Goal: Task Accomplishment & Management: Manage account settings

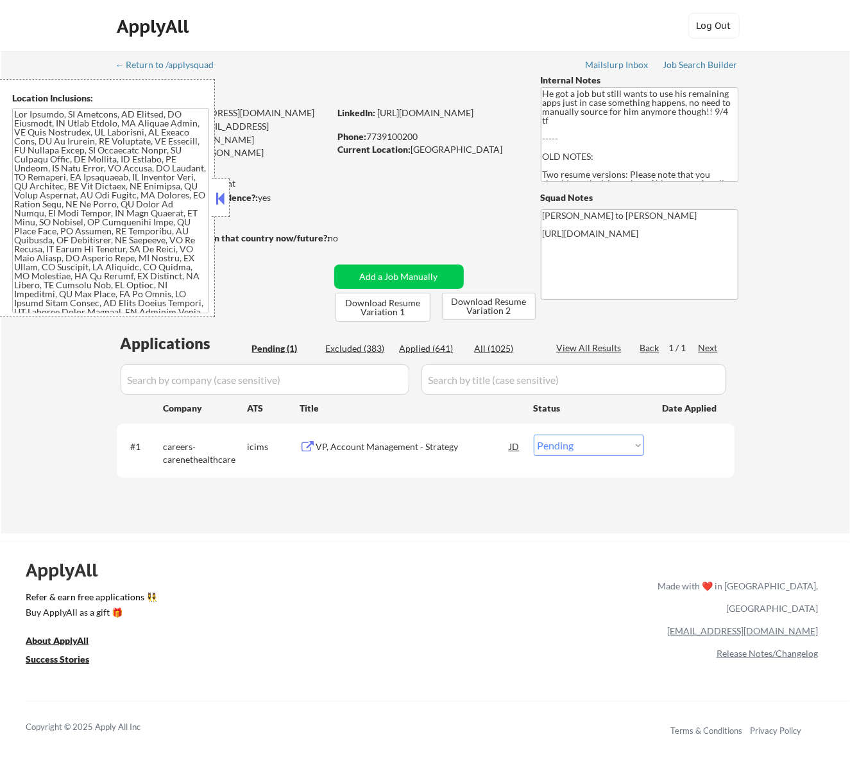
click at [222, 199] on button at bounding box center [220, 198] width 14 height 19
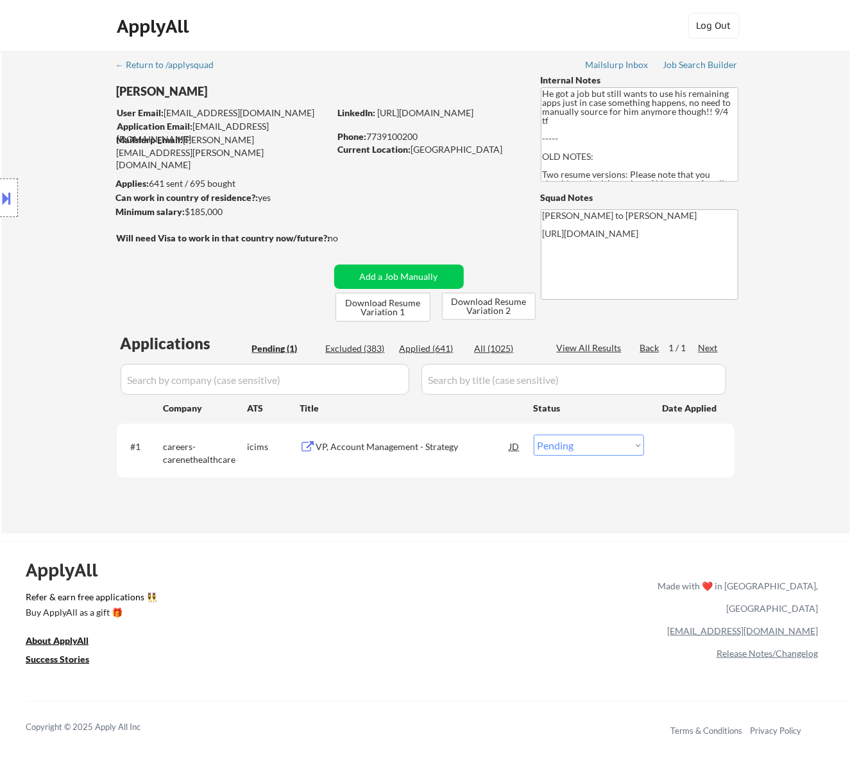
click at [391, 442] on div "VP, Account Management - Strategy" at bounding box center [413, 446] width 194 height 13
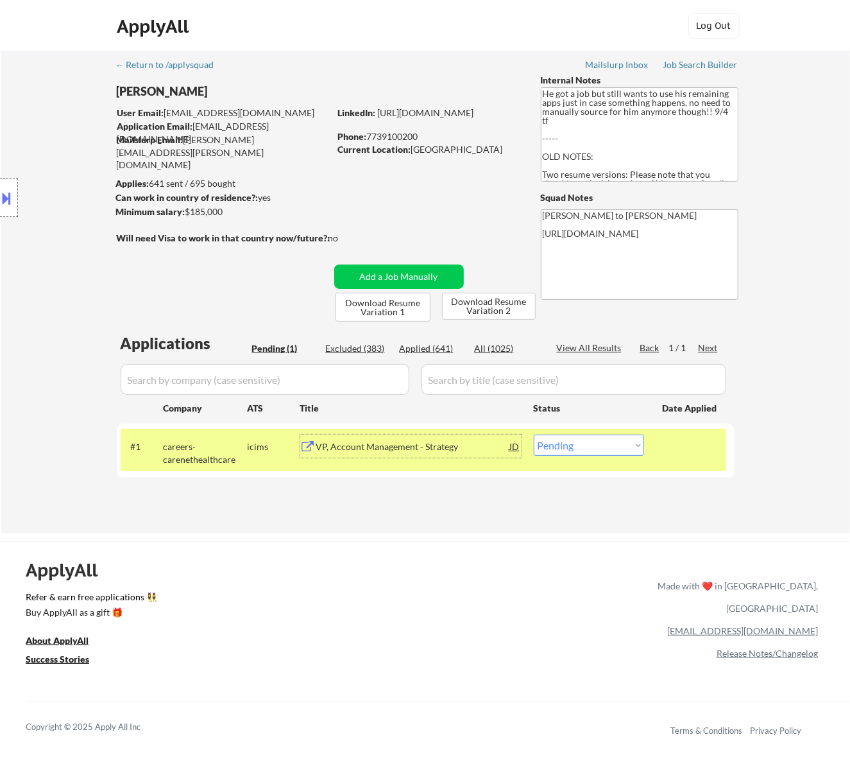
click at [619, 440] on select "Choose an option... Pending Applied Excluded (Questions) Excluded (Expired) Exc…" at bounding box center [589, 444] width 110 height 21
select select ""applied""
click at [534, 434] on select "Choose an option... Pending Applied Excluded (Questions) Excluded (Expired) Exc…" at bounding box center [589, 444] width 110 height 21
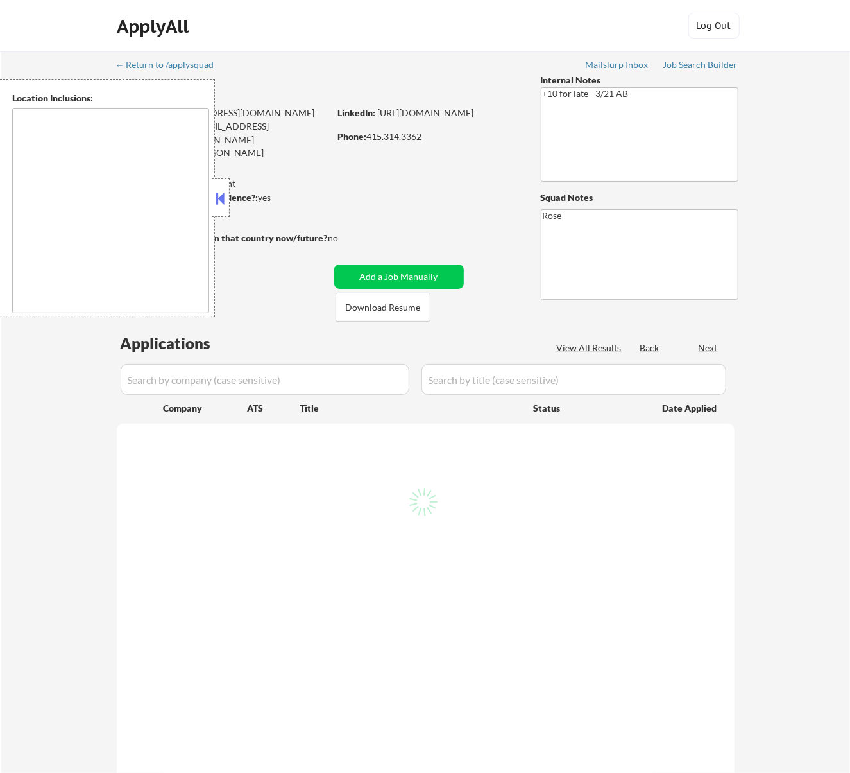
type textarea "San Francisco, CA Daly City, CA South San Francisco, CA Brisbane, CA Colma, CA …"
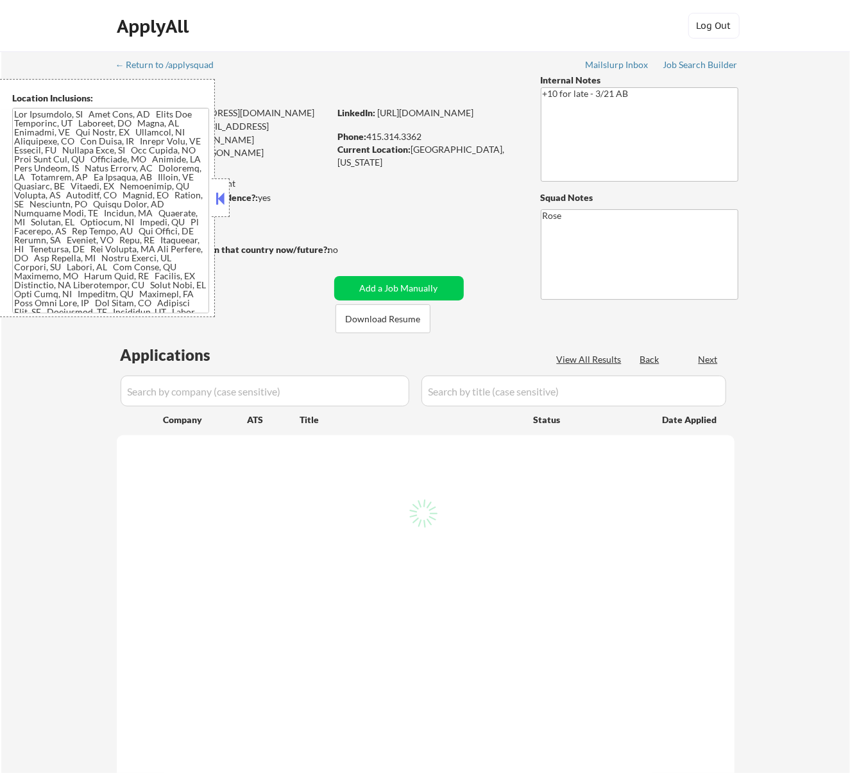
select select ""pending""
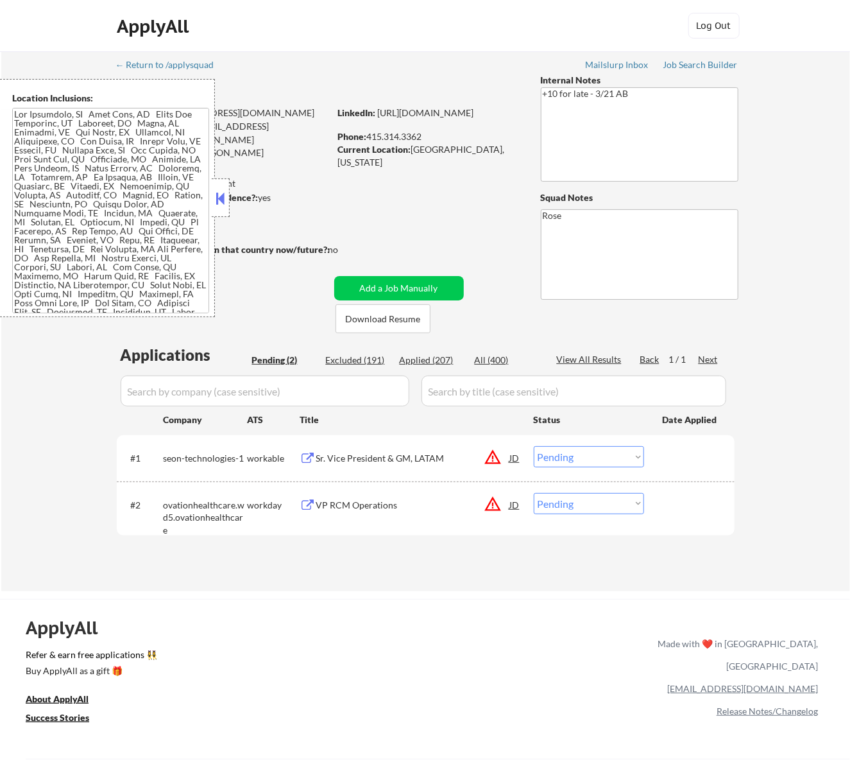
click at [406, 454] on div "Sr. Vice President & GM, LATAM" at bounding box center [413, 458] width 194 height 13
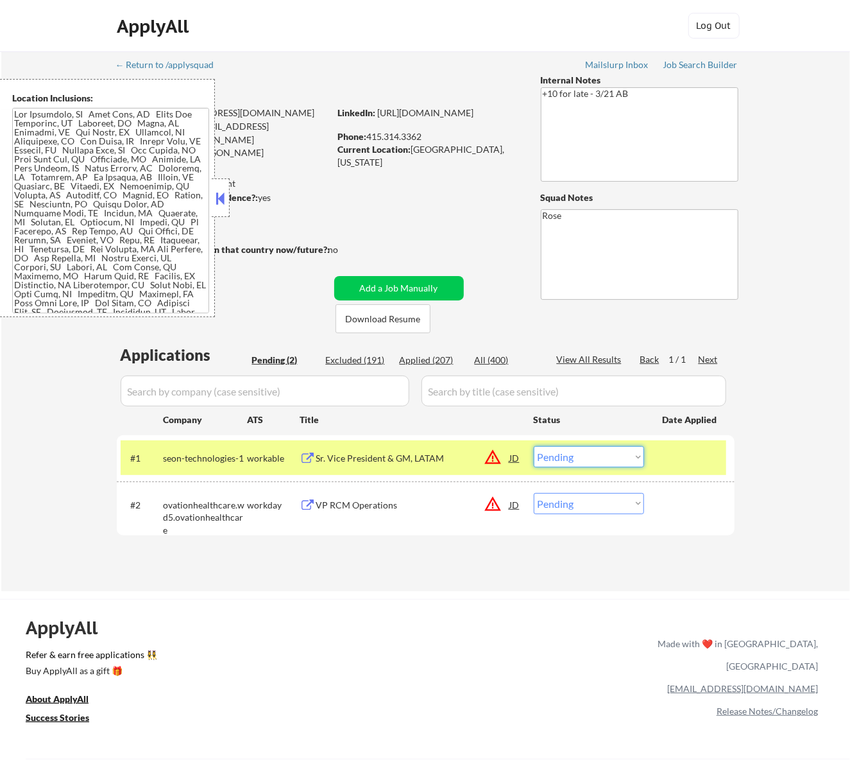
click at [610, 451] on select "Choose an option... Pending Applied Excluded (Questions) Excluded (Expired) Exc…" at bounding box center [589, 456] width 110 height 21
click at [534, 446] on select "Choose an option... Pending Applied Excluded (Questions) Excluded (Expired) Exc…" at bounding box center [589, 456] width 110 height 21
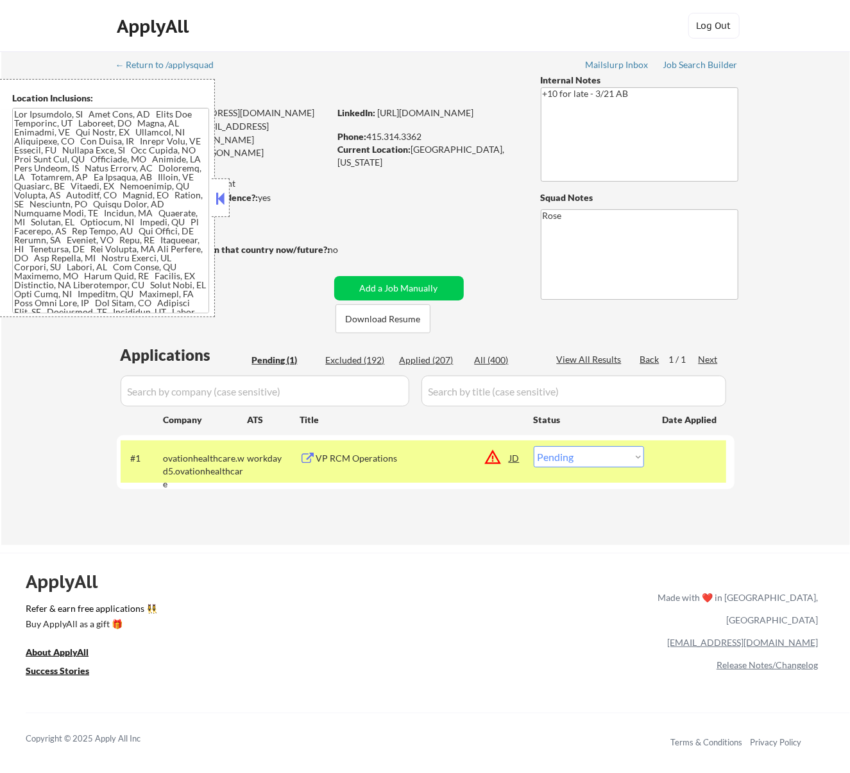
click at [445, 460] on div "VP RCM Operations" at bounding box center [413, 458] width 194 height 13
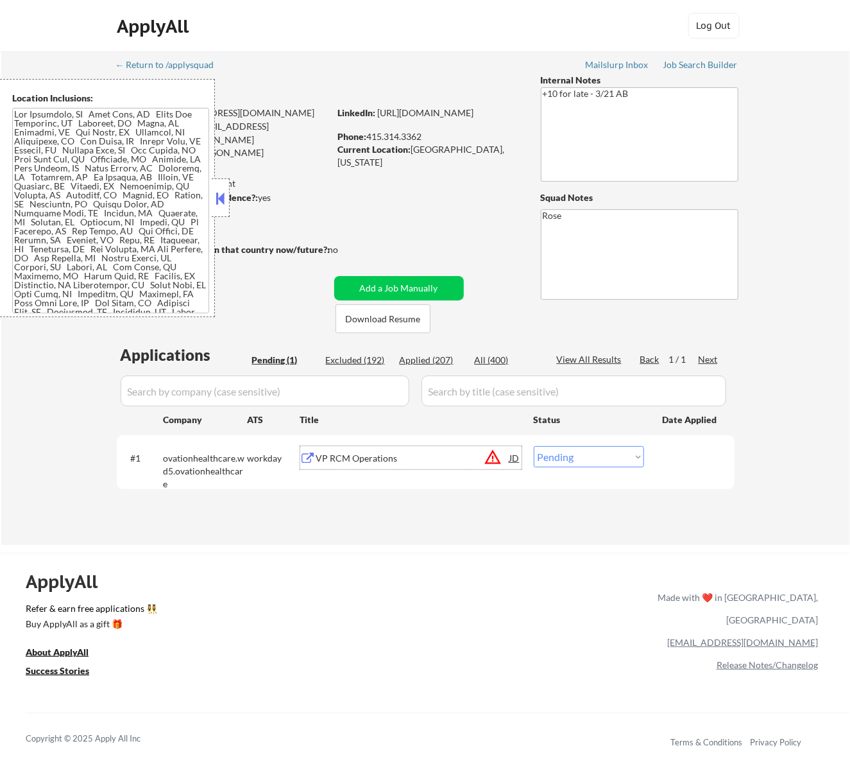
click at [571, 454] on select "Choose an option... Pending Applied Excluded (Questions) Excluded (Expired) Exc…" at bounding box center [589, 456] width 110 height 21
select select ""excluded__bad_match_""
click at [534, 446] on select "Choose an option... Pending Applied Excluded (Questions) Excluded (Expired) Exc…" at bounding box center [589, 456] width 110 height 21
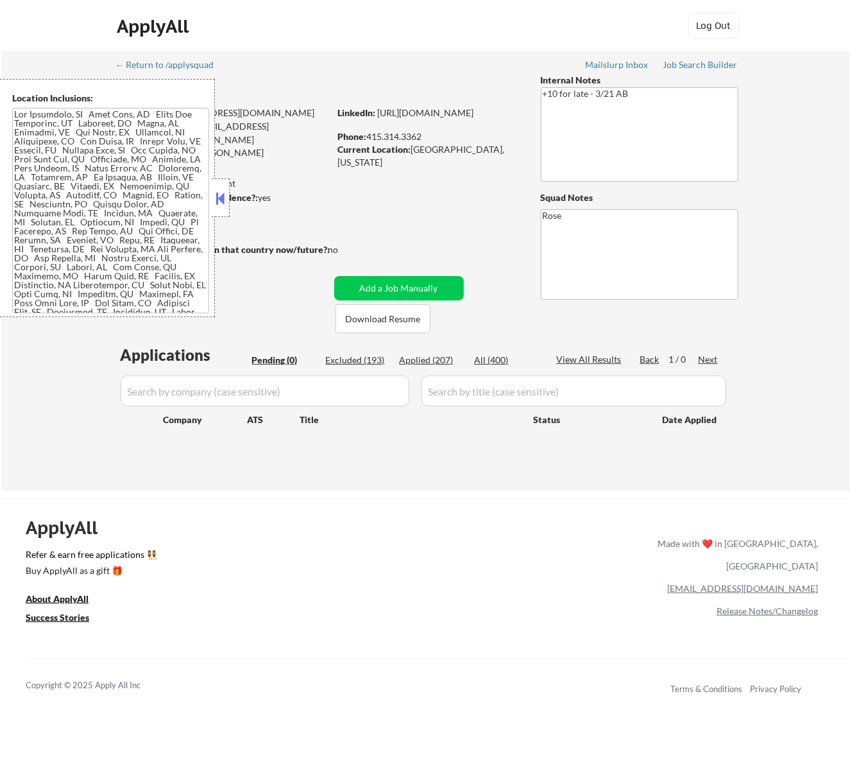
click at [222, 196] on button at bounding box center [220, 198] width 14 height 19
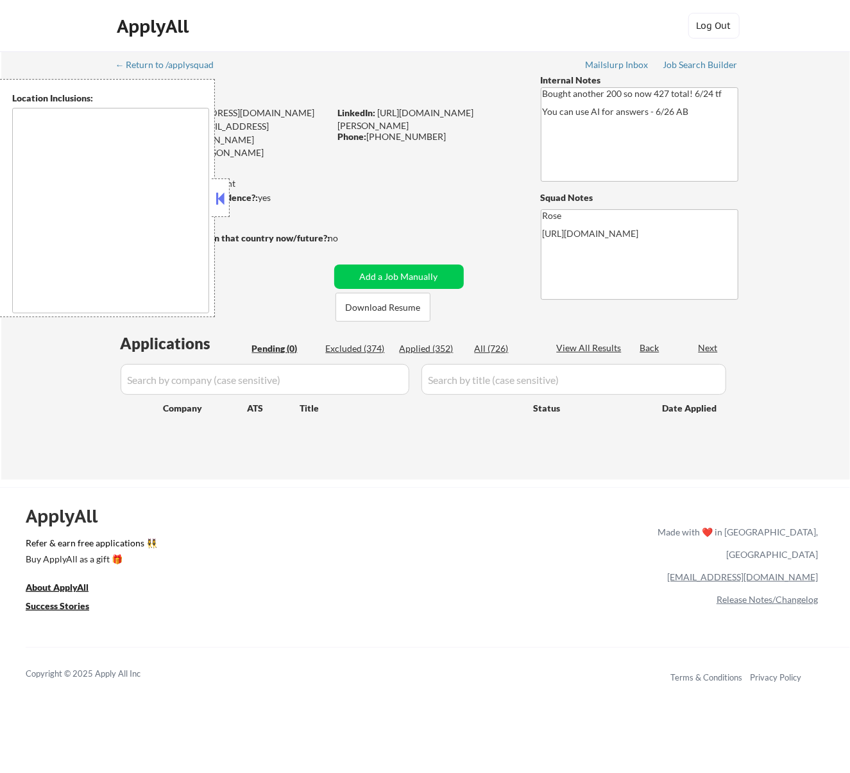
type textarea "[GEOGRAPHIC_DATA], [GEOGRAPHIC_DATA] [GEOGRAPHIC_DATA], [GEOGRAPHIC_DATA] [GEOG…"
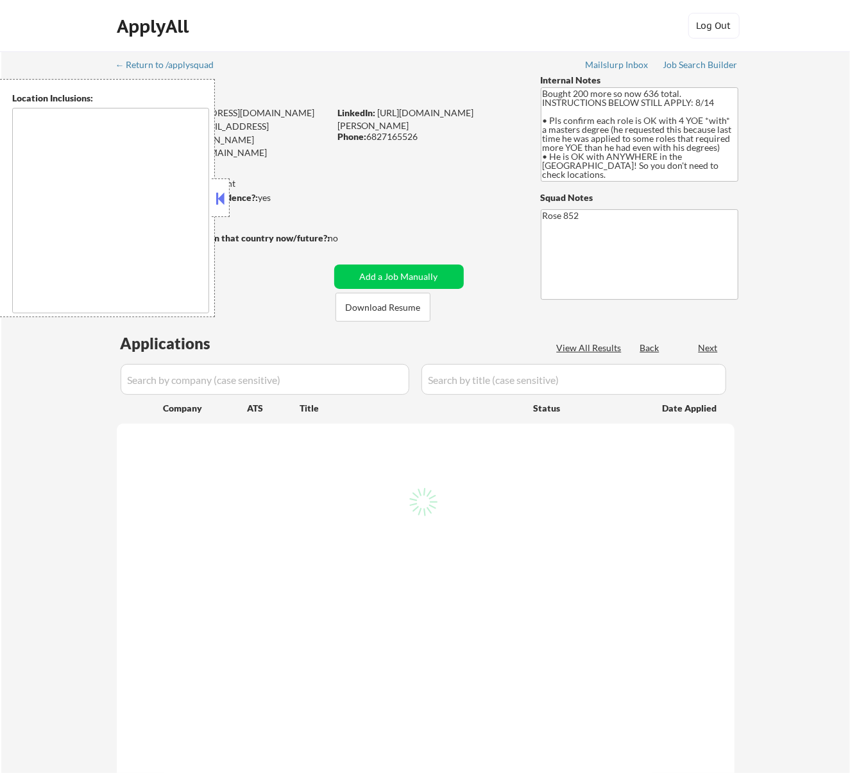
type textarea "[GEOGRAPHIC_DATA], [GEOGRAPHIC_DATA] [GEOGRAPHIC_DATA], [GEOGRAPHIC_DATA] [GEOG…"
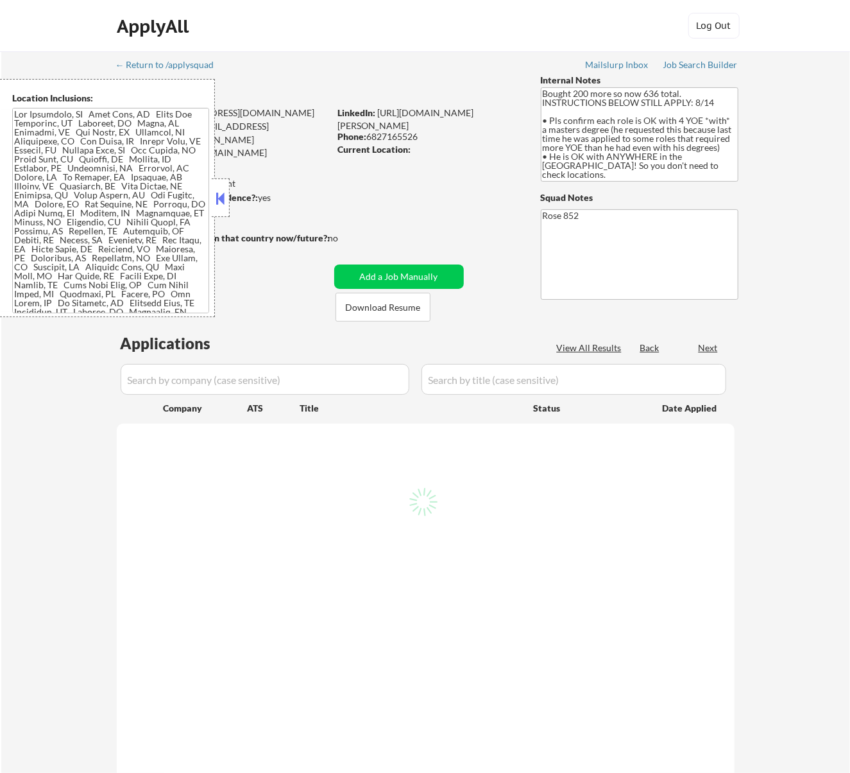
select select ""pending""
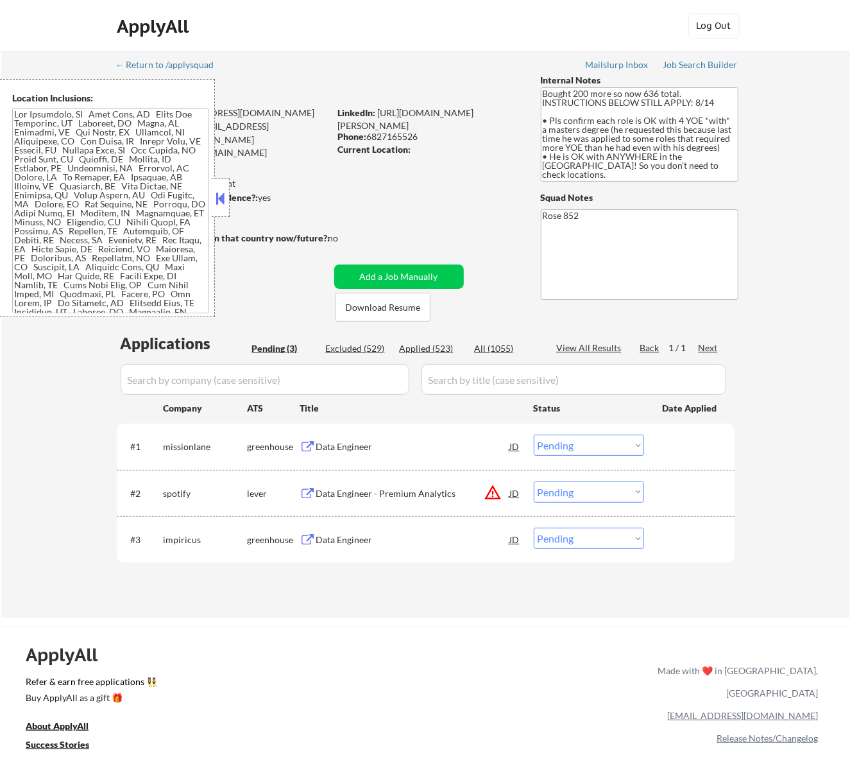
click at [227, 196] on div at bounding box center [221, 197] width 18 height 39
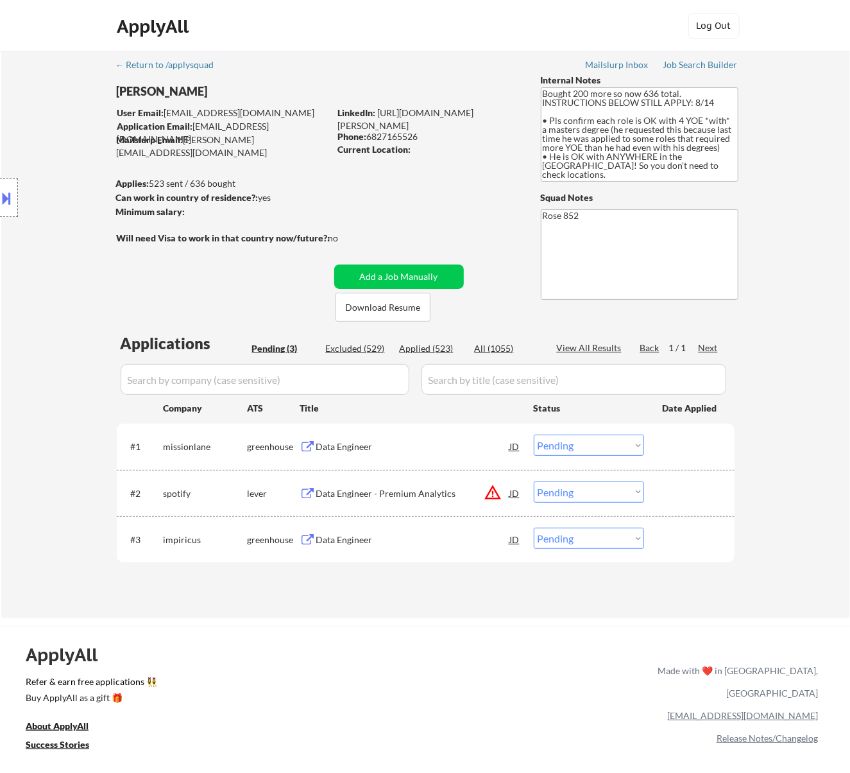
click at [434, 447] on div "Data Engineer" at bounding box center [413, 446] width 194 height 13
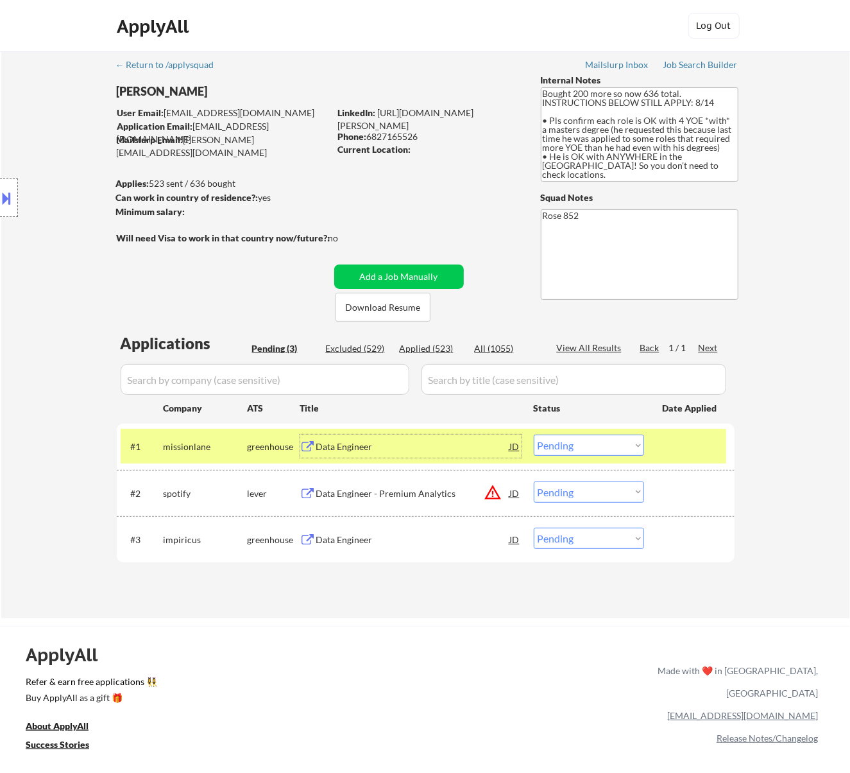
click at [624, 447] on select "Choose an option... Pending Applied Excluded (Questions) Excluded (Expired) Exc…" at bounding box center [589, 444] width 110 height 21
click at [534, 434] on select "Choose an option... Pending Applied Excluded (Questions) Excluded (Expired) Exc…" at bounding box center [589, 444] width 110 height 21
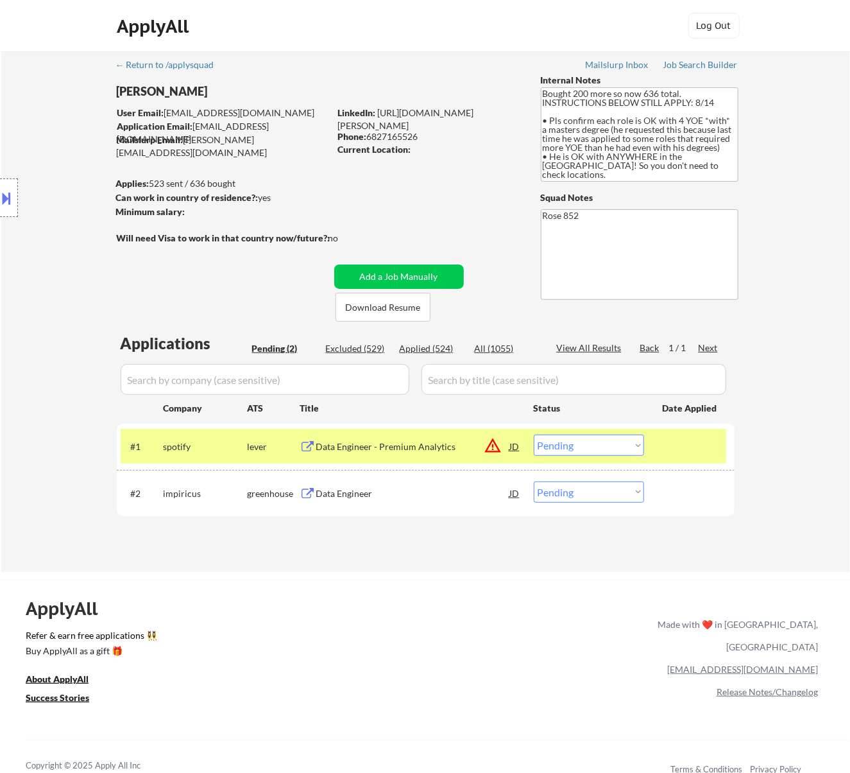
click at [468, 449] on div "Data Engineer - Premium Analytics" at bounding box center [413, 446] width 194 height 13
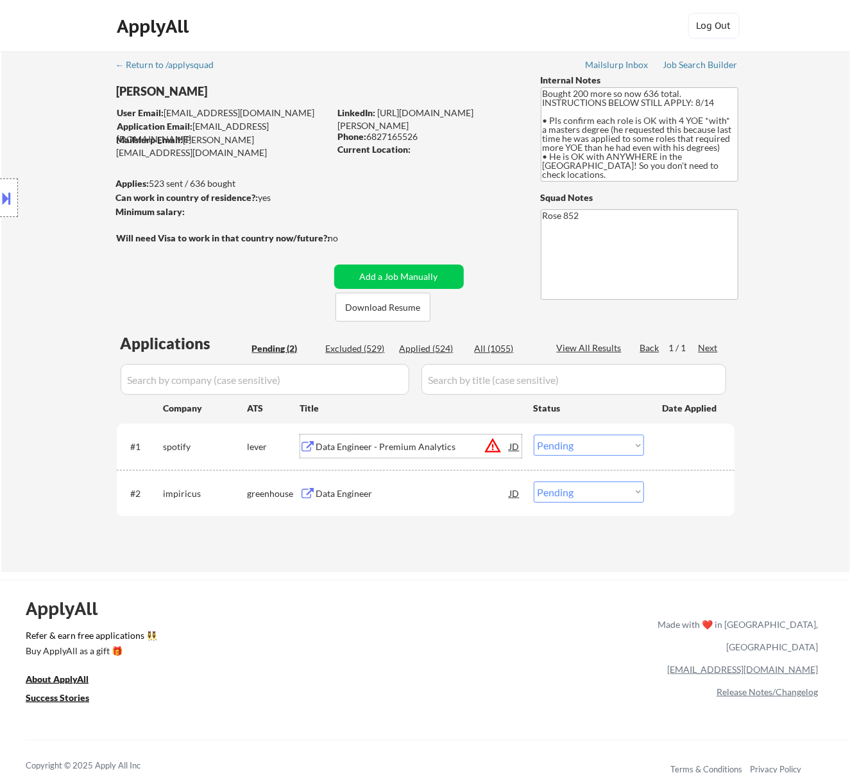
click at [619, 436] on select "Choose an option... Pending Applied Excluded (Questions) Excluded (Expired) Exc…" at bounding box center [589, 444] width 110 height 21
click at [534, 434] on select "Choose an option... Pending Applied Excluded (Questions) Excluded (Expired) Exc…" at bounding box center [589, 444] width 110 height 21
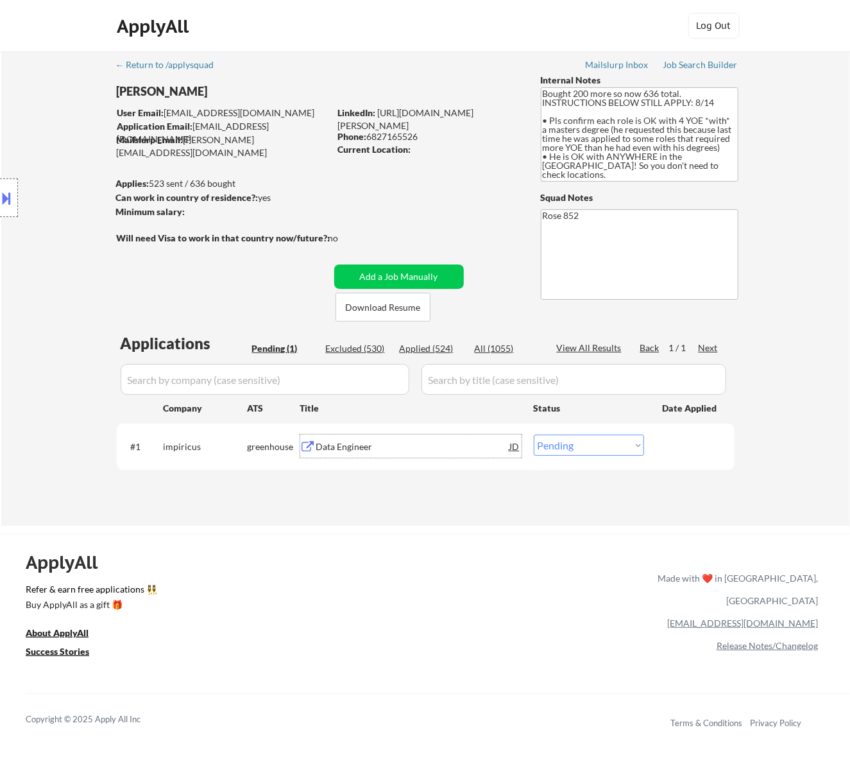
click at [445, 440] on div "Data Engineer" at bounding box center [413, 446] width 194 height 13
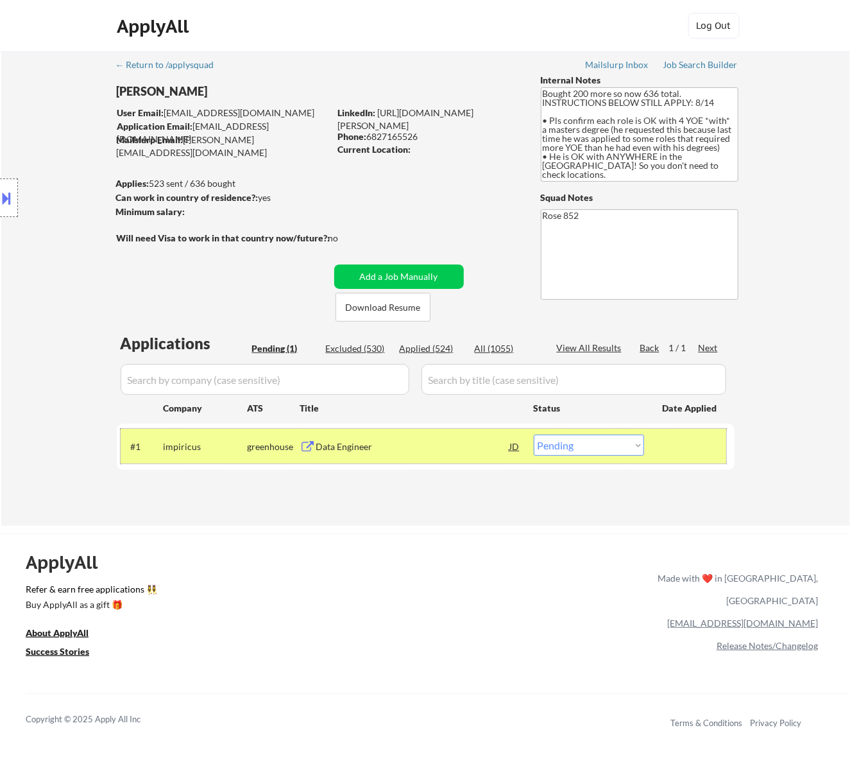
click at [648, 443] on div "#1 impiricus greenhouse Data Engineer JD warning_amber Choose an option... Pend…" at bounding box center [424, 446] width 606 height 35
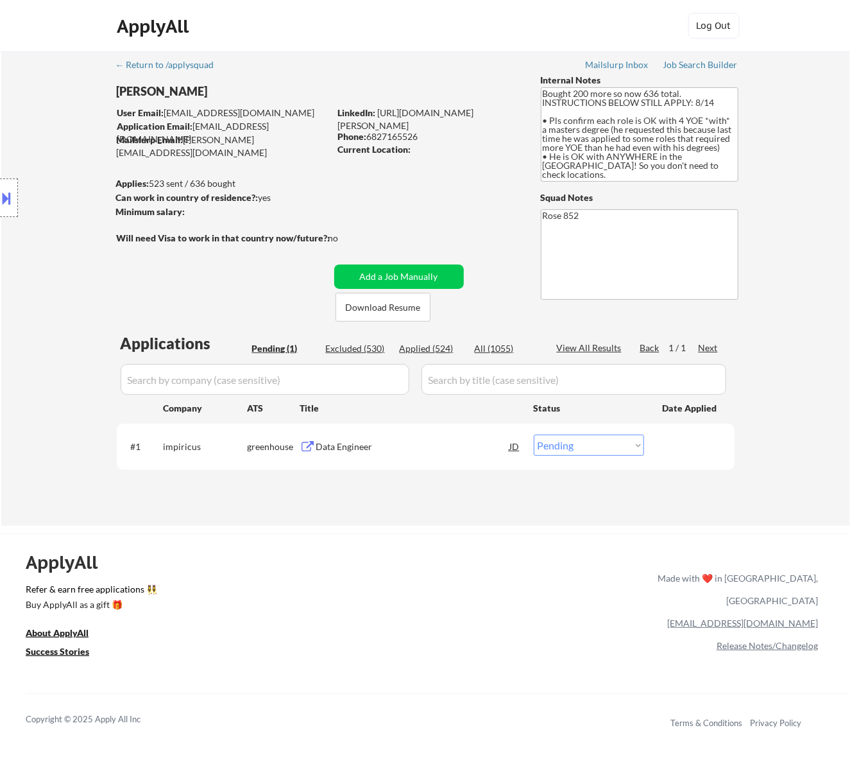
click at [632, 447] on select "Choose an option... Pending Applied Excluded (Questions) Excluded (Expired) Exc…" at bounding box center [589, 444] width 110 height 21
select select ""applied""
click at [534, 434] on select "Choose an option... Pending Applied Excluded (Questions) Excluded (Expired) Exc…" at bounding box center [589, 444] width 110 height 21
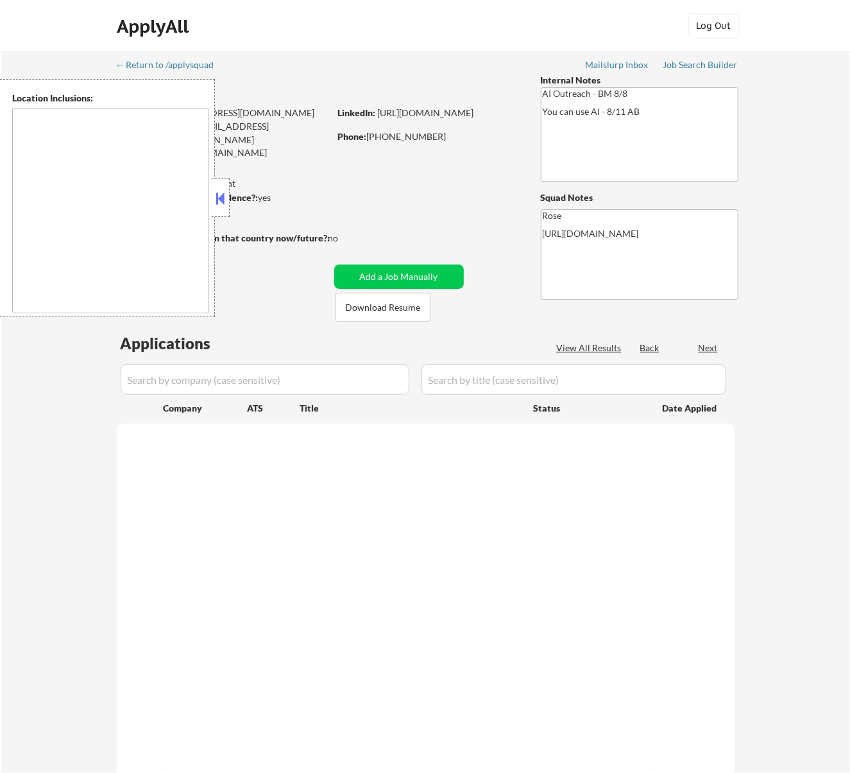
type textarea "[GEOGRAPHIC_DATA], [GEOGRAPHIC_DATA] [GEOGRAPHIC_DATA], [GEOGRAPHIC_DATA] [GEOG…"
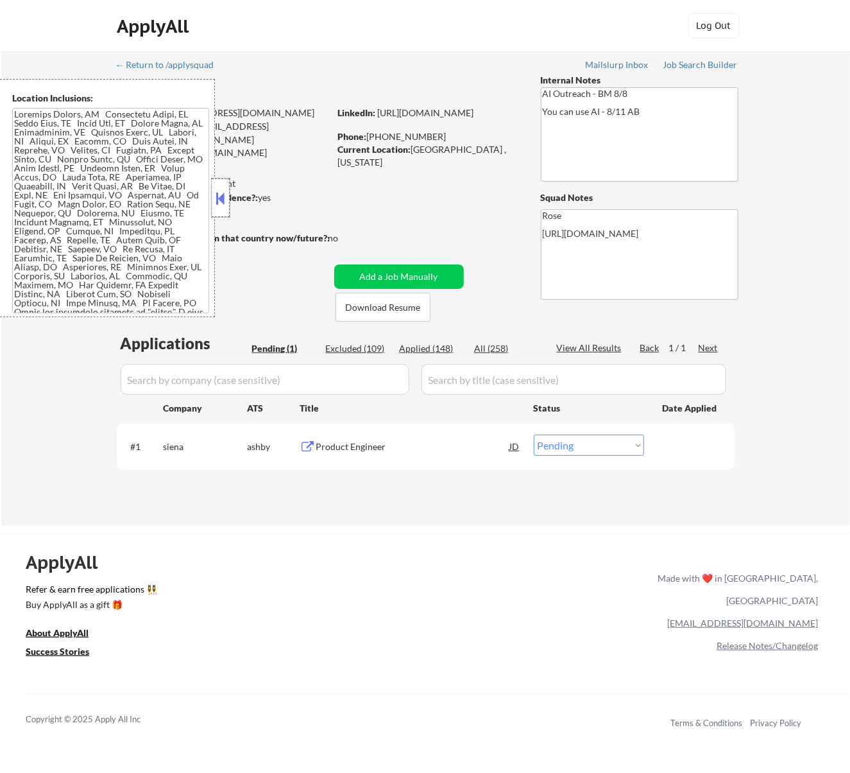
click at [227, 199] on div at bounding box center [221, 197] width 18 height 39
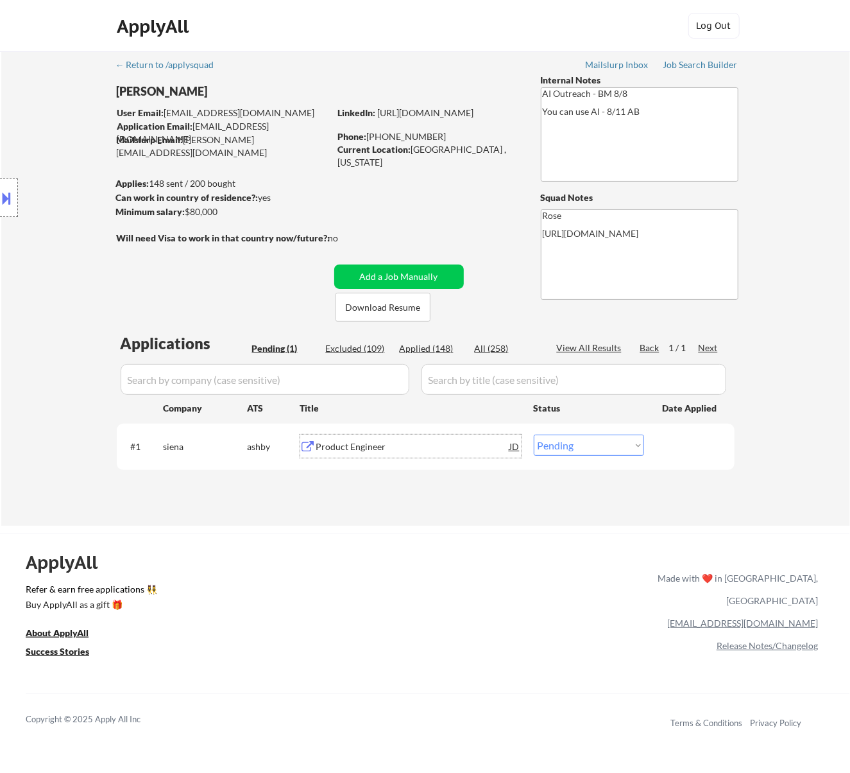
click at [412, 453] on div "Product Engineer" at bounding box center [413, 445] width 194 height 23
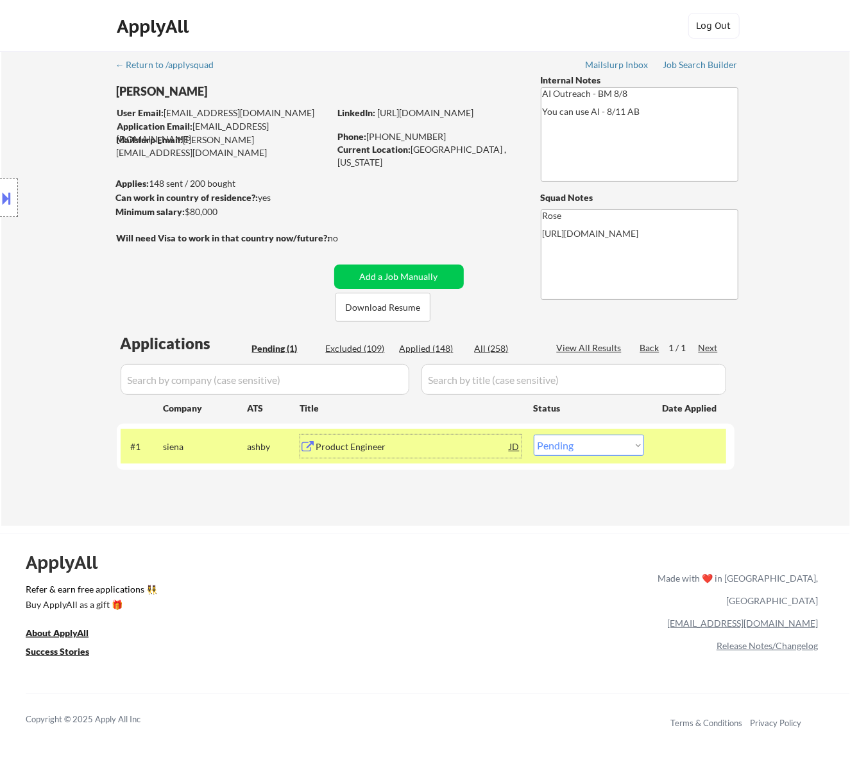
click at [606, 445] on select "Choose an option... Pending Applied Excluded (Questions) Excluded (Expired) Exc…" at bounding box center [589, 444] width 110 height 21
select select ""excluded__bad_match_""
click at [534, 434] on select "Choose an option... Pending Applied Excluded (Questions) Excluded (Expired) Exc…" at bounding box center [589, 444] width 110 height 21
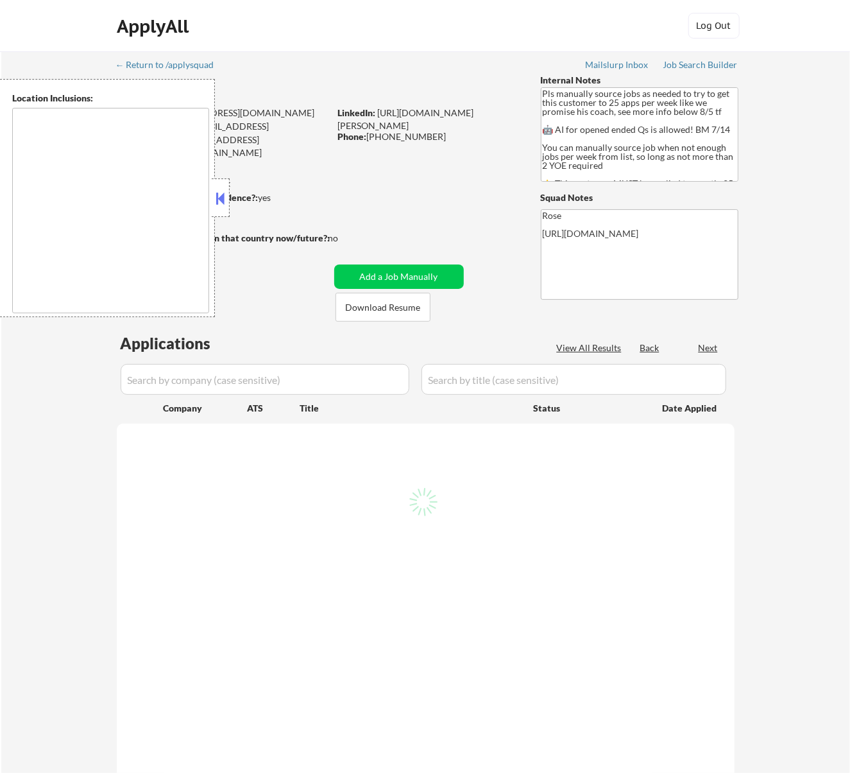
type textarea "Here is a list of metro areas, cities, and towns within approximately a 30-minu…"
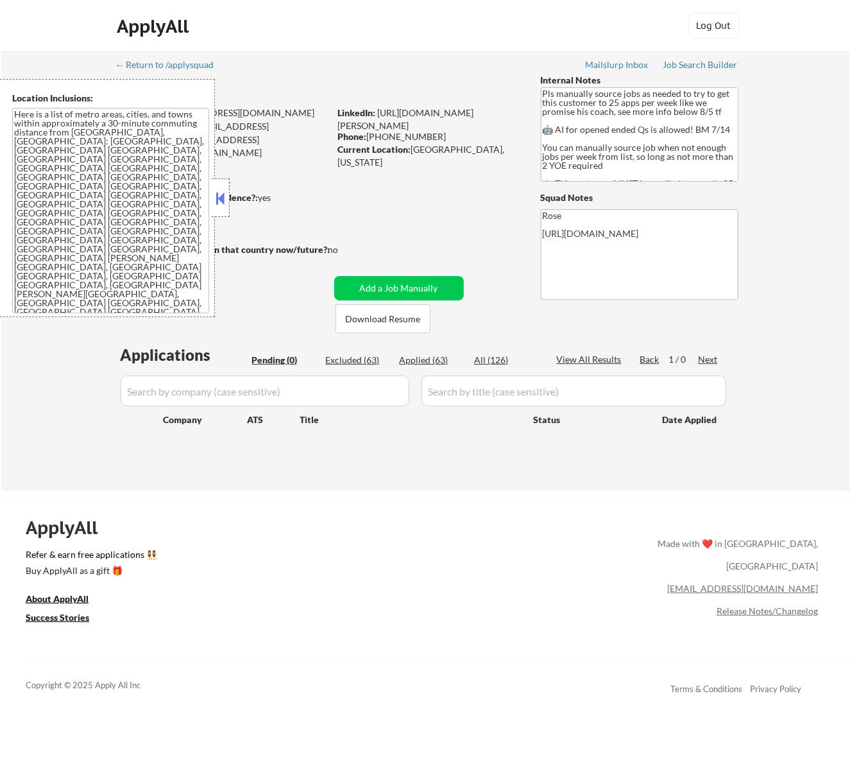
click at [226, 191] on button at bounding box center [220, 198] width 14 height 19
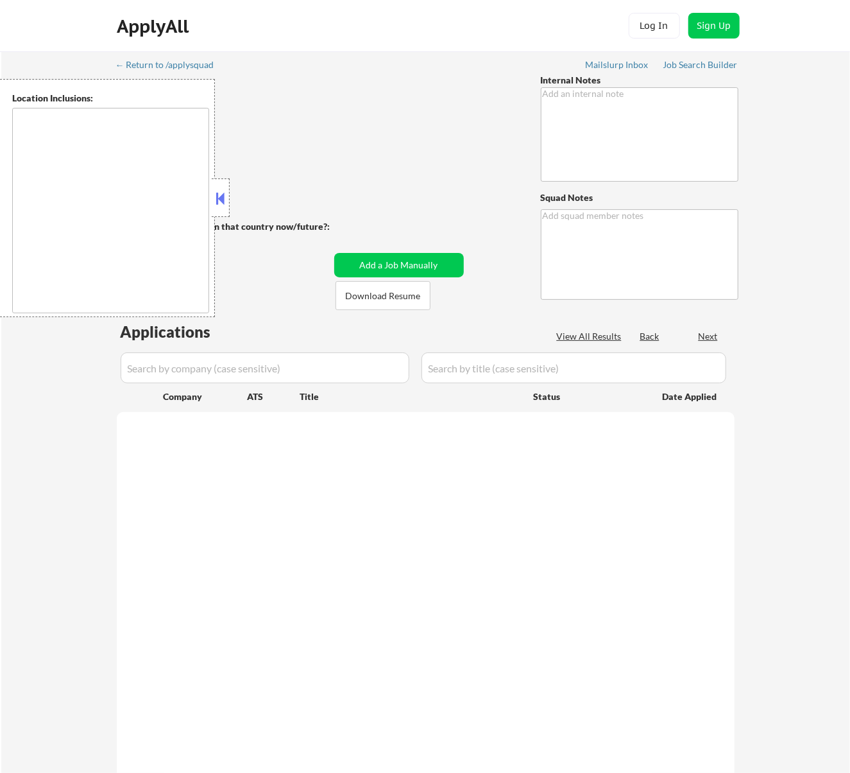
type textarea "Open to AI Answers 🤖 - 8/11 BM • Reassigning to Flora intentionally bc of match…"
type textarea "Shah to Rose [URL][DOMAIN_NAME]"
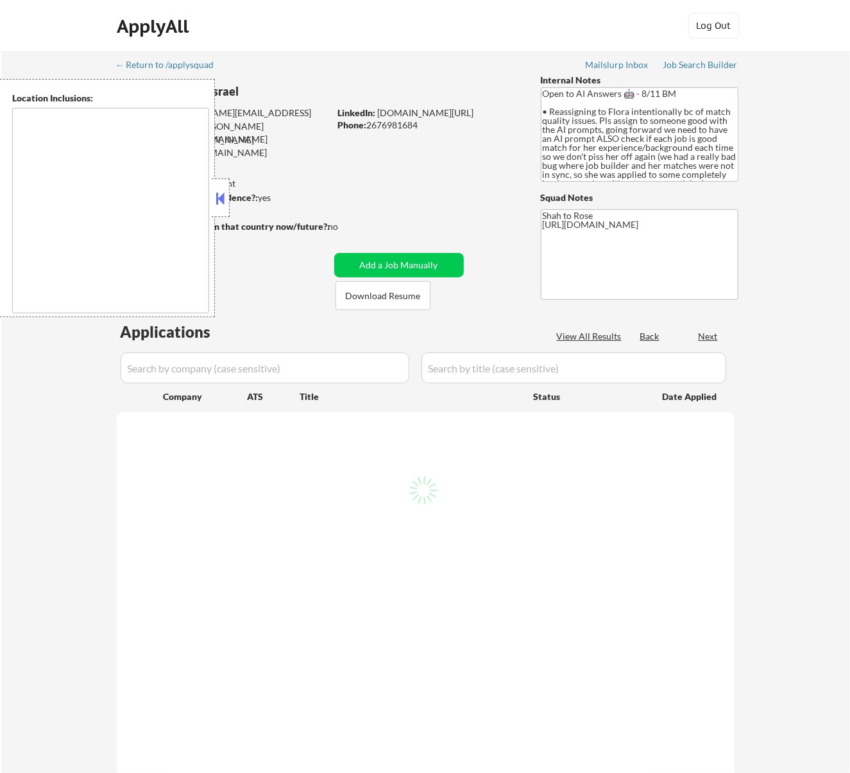
select select ""pending""
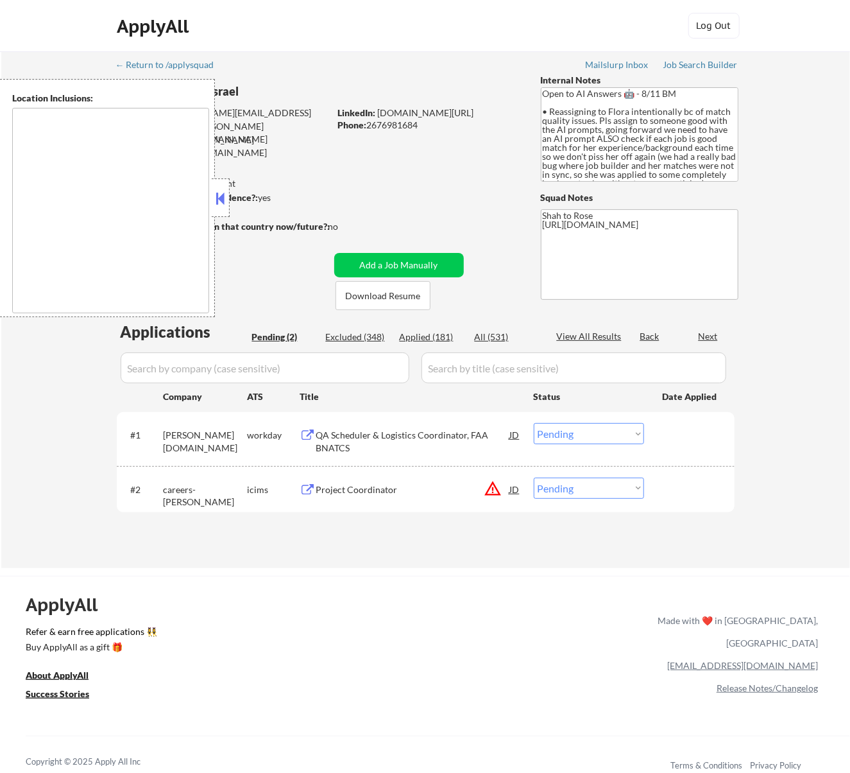
type textarea "remote"
click at [225, 196] on button at bounding box center [220, 198] width 14 height 19
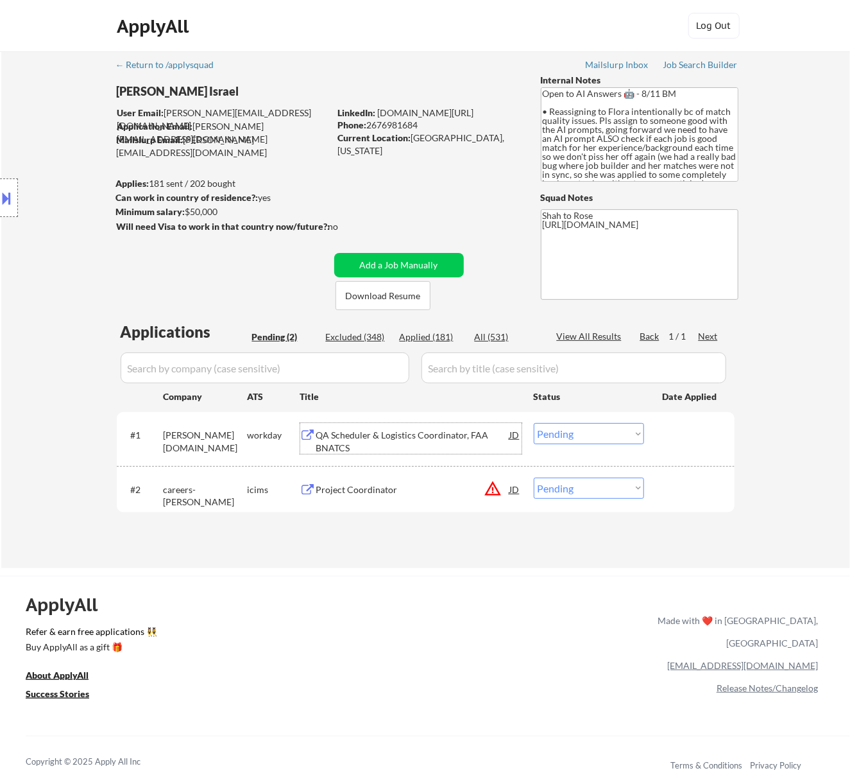
click at [463, 434] on div "QA Scheduler & Logistics Coordinator, FAA BNATCS" at bounding box center [413, 441] width 194 height 25
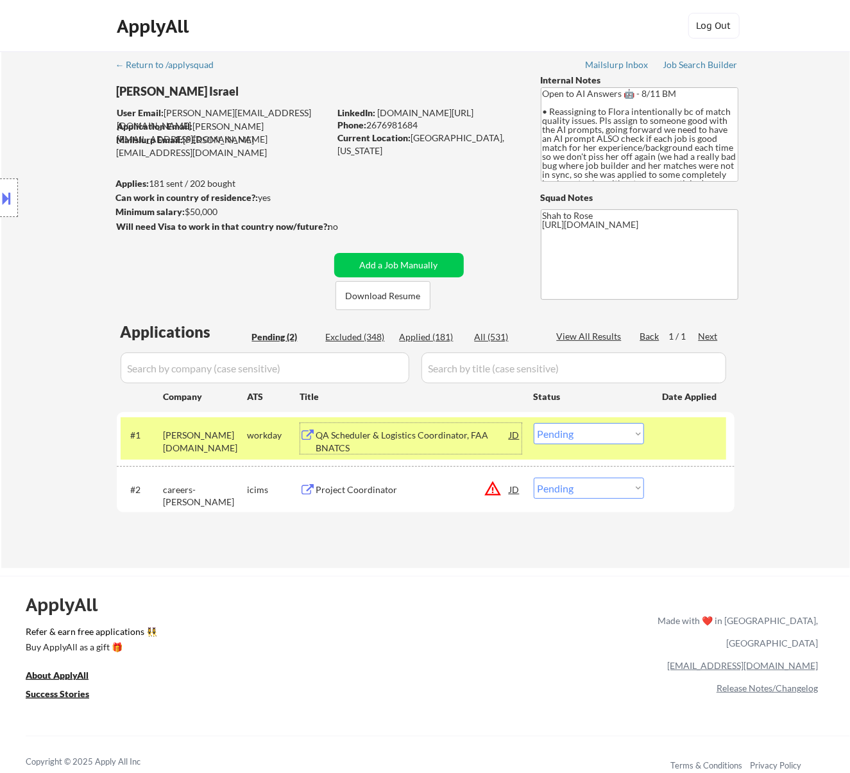
click at [607, 433] on select "Choose an option... Pending Applied Excluded (Questions) Excluded (Expired) Exc…" at bounding box center [589, 433] width 110 height 21
click at [534, 423] on select "Choose an option... Pending Applied Excluded (Questions) Excluded (Expired) Exc…" at bounding box center [589, 433] width 110 height 21
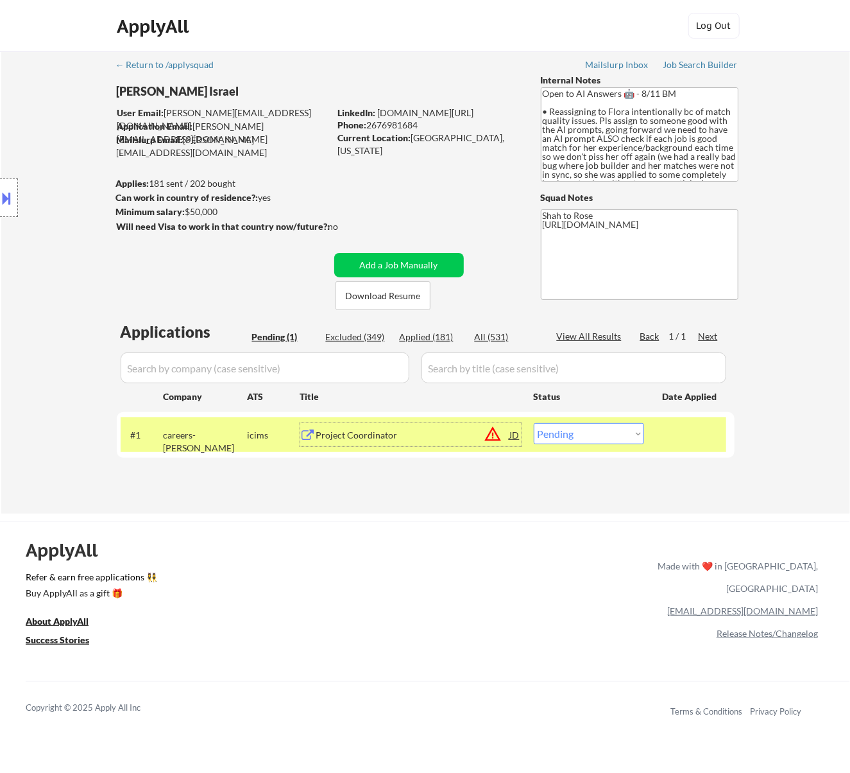
click at [429, 436] on div "Project Coordinator" at bounding box center [413, 435] width 194 height 13
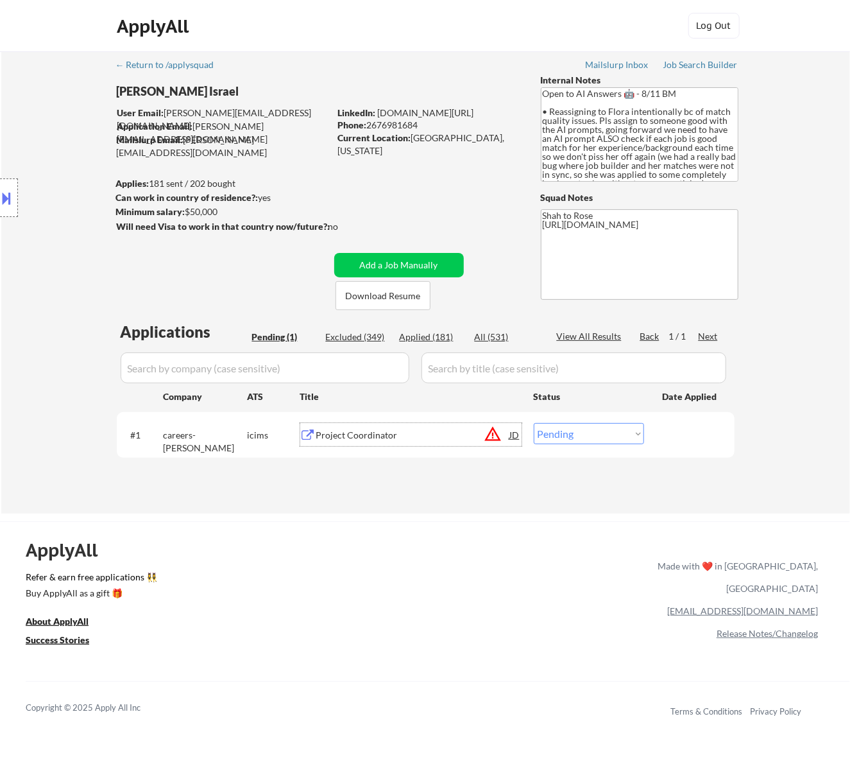
click at [576, 430] on select "Choose an option... Pending Applied Excluded (Questions) Excluded (Expired) Exc…" at bounding box center [589, 433] width 110 height 21
select select ""excluded__location_""
click at [534, 423] on select "Choose an option... Pending Applied Excluded (Questions) Excluded (Expired) Exc…" at bounding box center [589, 433] width 110 height 21
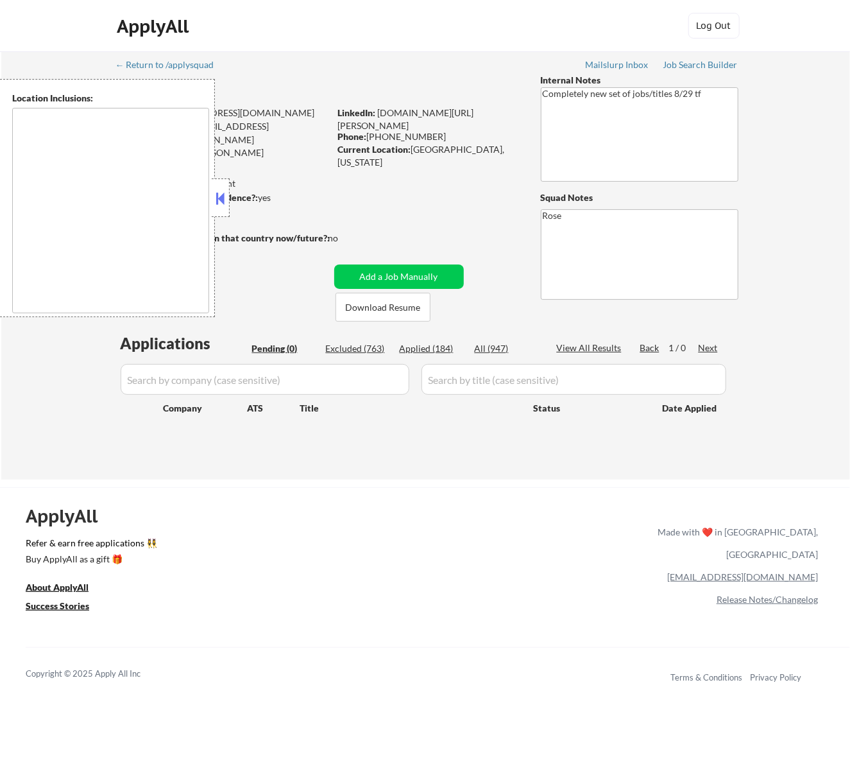
click at [217, 193] on button at bounding box center [220, 198] width 14 height 19
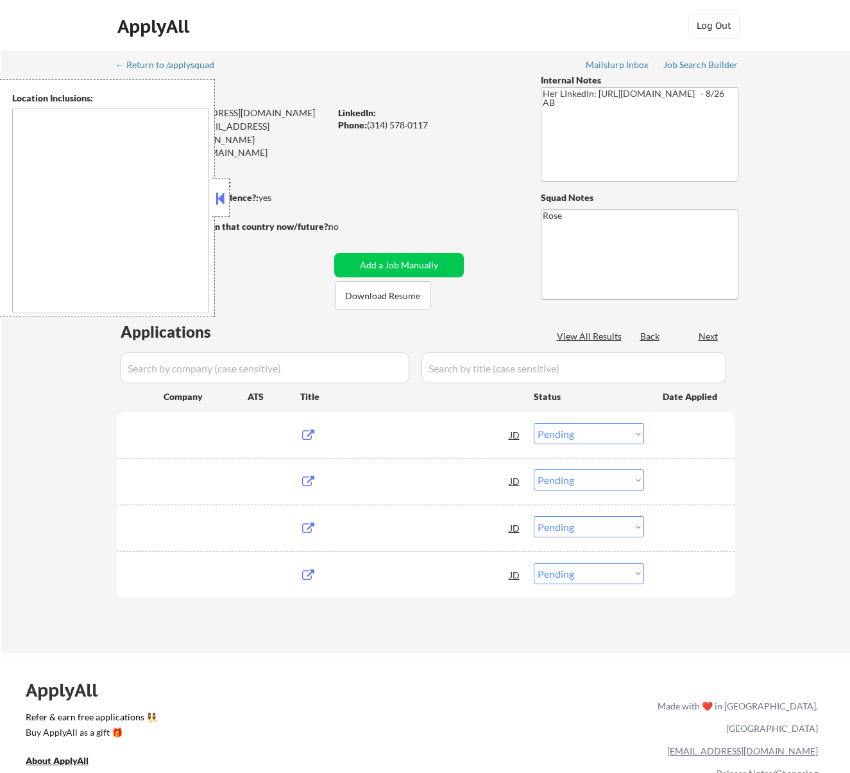
select select ""pending""
type textarea "St. Louis, MO Clayton, MO Maplewood, MO Richmond Heights, MO University City, M…"
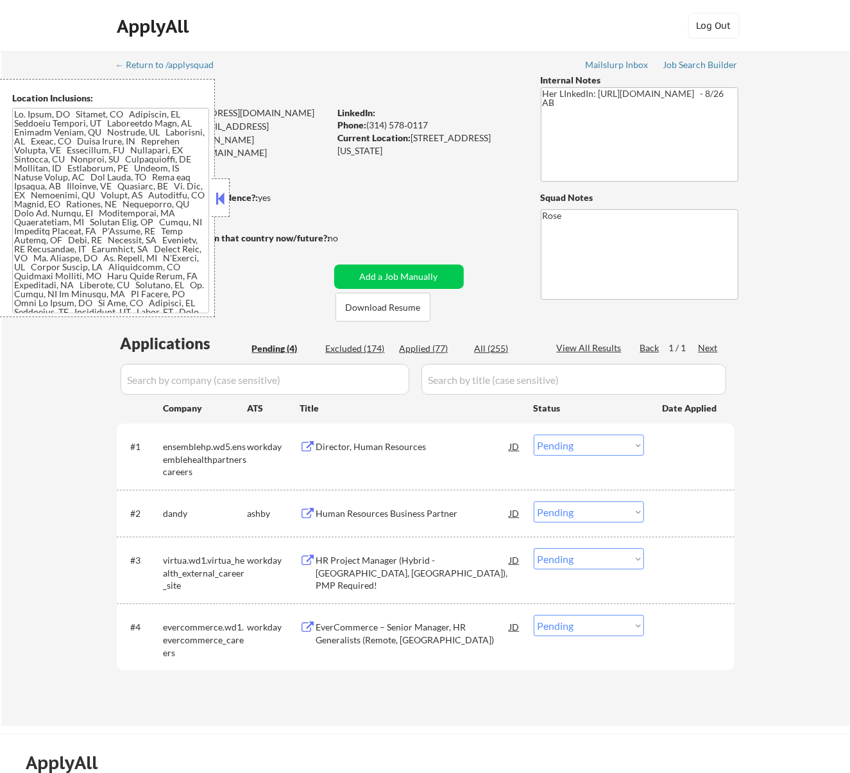
click at [218, 196] on button at bounding box center [220, 198] width 14 height 19
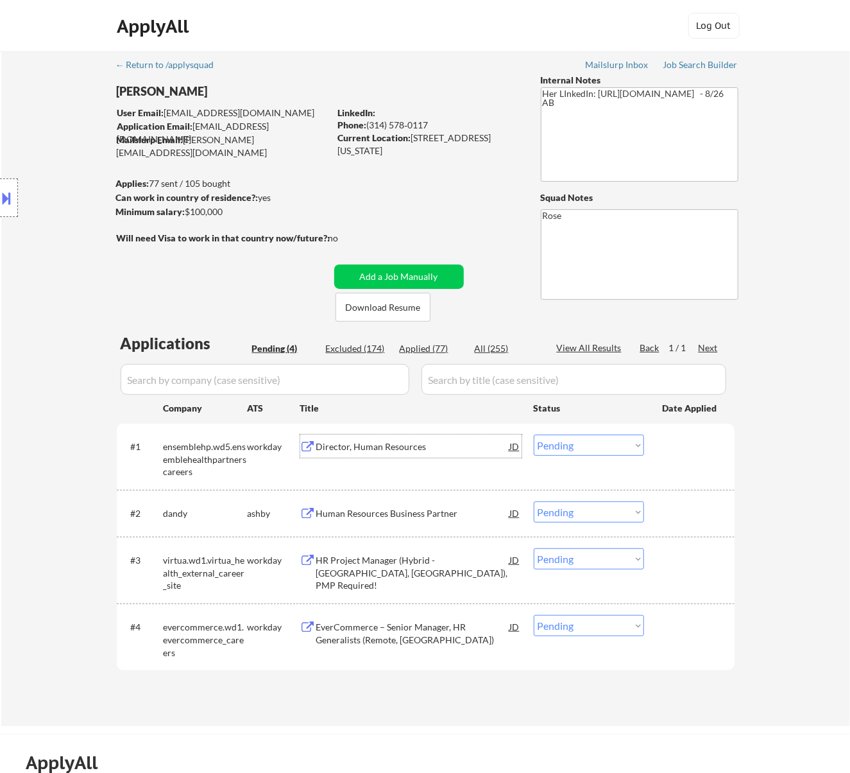
click at [470, 450] on div "Director, Human Resources" at bounding box center [413, 446] width 194 height 13
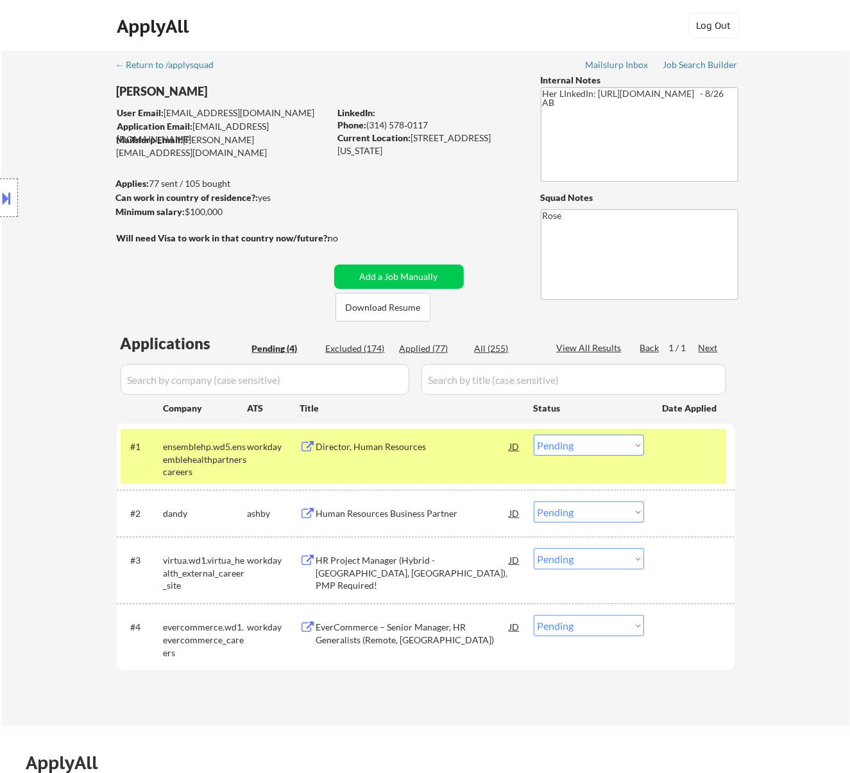
click at [11, 199] on button at bounding box center [7, 197] width 14 height 21
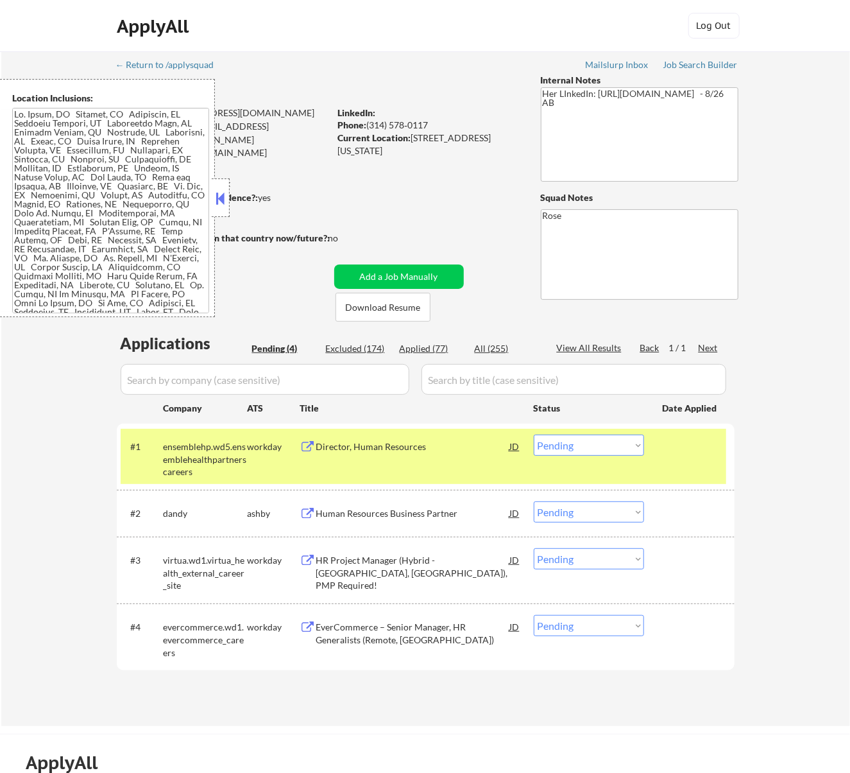
click at [609, 442] on select "Choose an option... Pending Applied Excluded (Questions) Excluded (Expired) Exc…" at bounding box center [589, 444] width 110 height 21
click at [534, 434] on select "Choose an option... Pending Applied Excluded (Questions) Excluded (Expired) Exc…" at bounding box center [589, 444] width 110 height 21
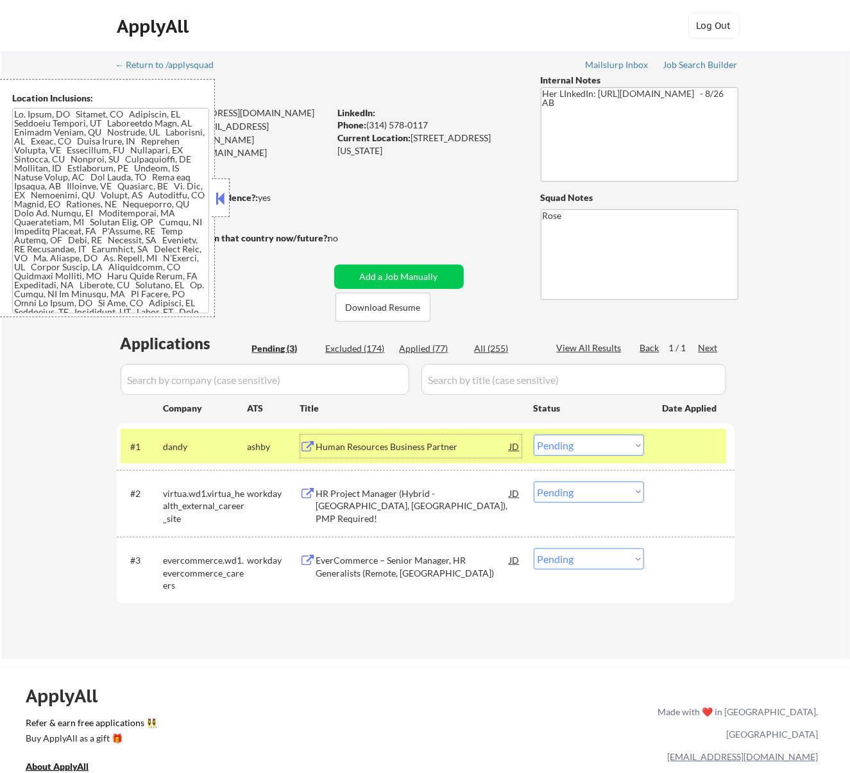
click at [491, 448] on div "Human Resources Business Partner" at bounding box center [413, 446] width 194 height 13
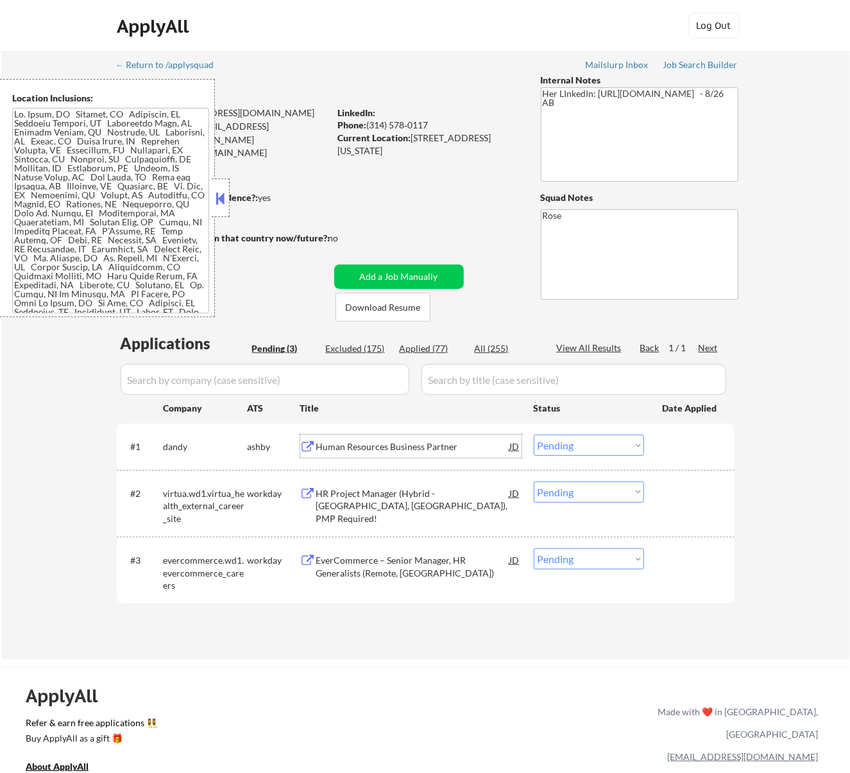
click at [608, 442] on select "Choose an option... Pending Applied Excluded (Questions) Excluded (Expired) Exc…" at bounding box center [589, 444] width 110 height 21
click at [534, 434] on select "Choose an option... Pending Applied Excluded (Questions) Excluded (Expired) Exc…" at bounding box center [589, 444] width 110 height 21
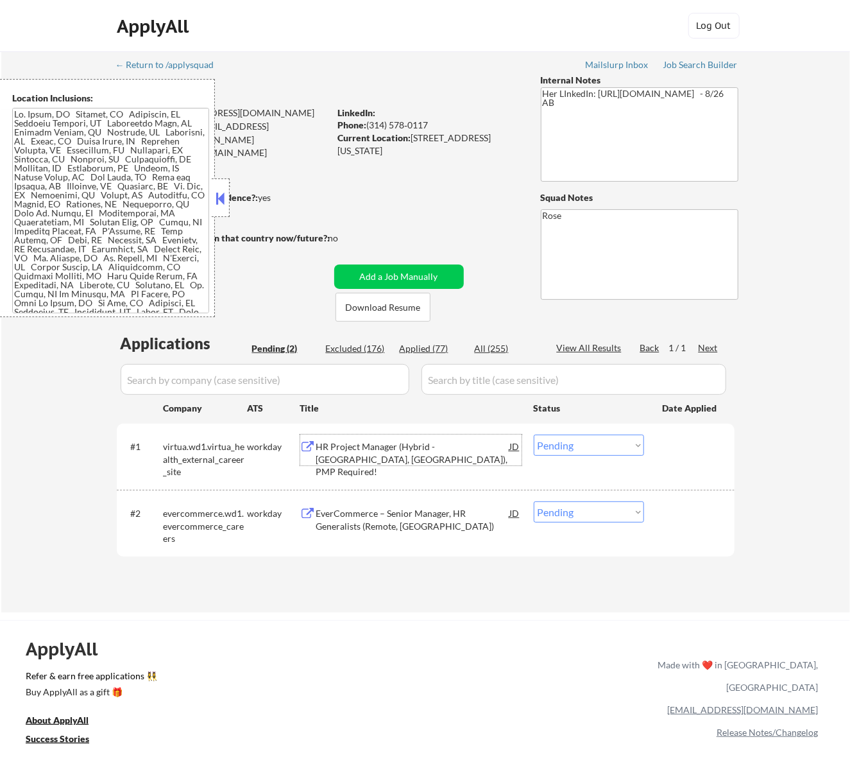
click at [448, 451] on div "HR Project Manager (Hybrid - Marlton, NJ), PMP Required!" at bounding box center [413, 459] width 194 height 38
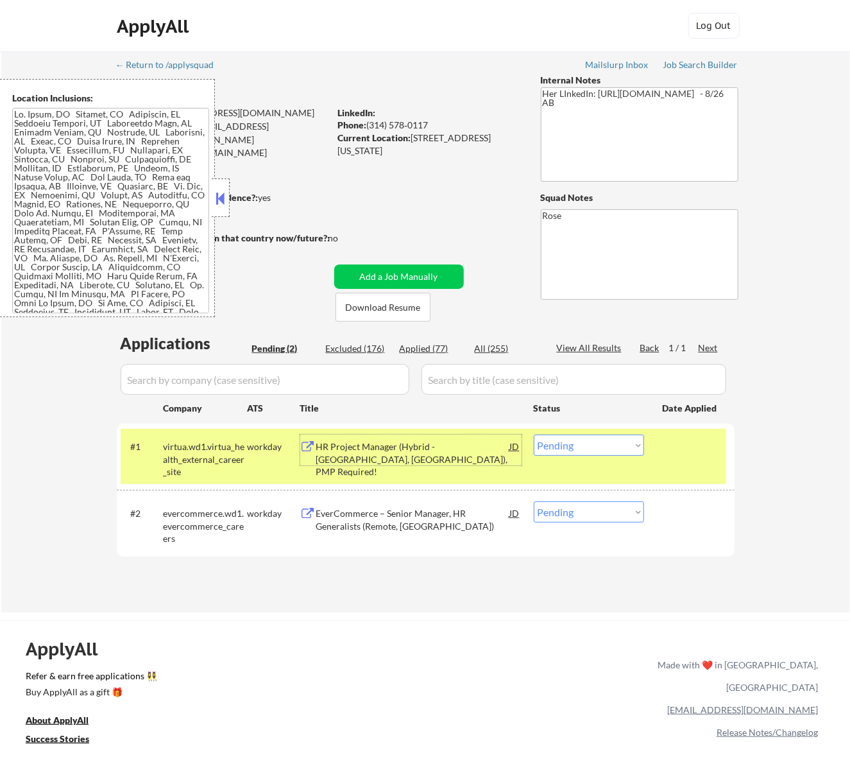
click at [557, 438] on select "Choose an option... Pending Applied Excluded (Questions) Excluded (Expired) Exc…" at bounding box center [589, 444] width 110 height 21
click at [534, 434] on select "Choose an option... Pending Applied Excluded (Questions) Excluded (Expired) Exc…" at bounding box center [589, 444] width 110 height 21
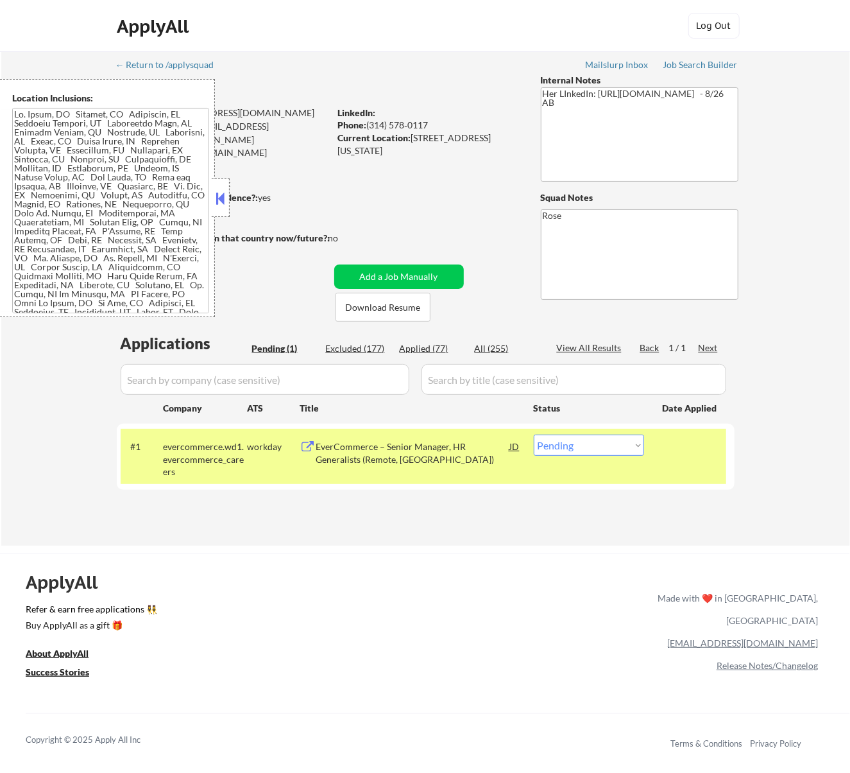
click at [480, 445] on div "EverCommerce – Senior Manager, HR Generalists (Remote, US)" at bounding box center [413, 452] width 194 height 25
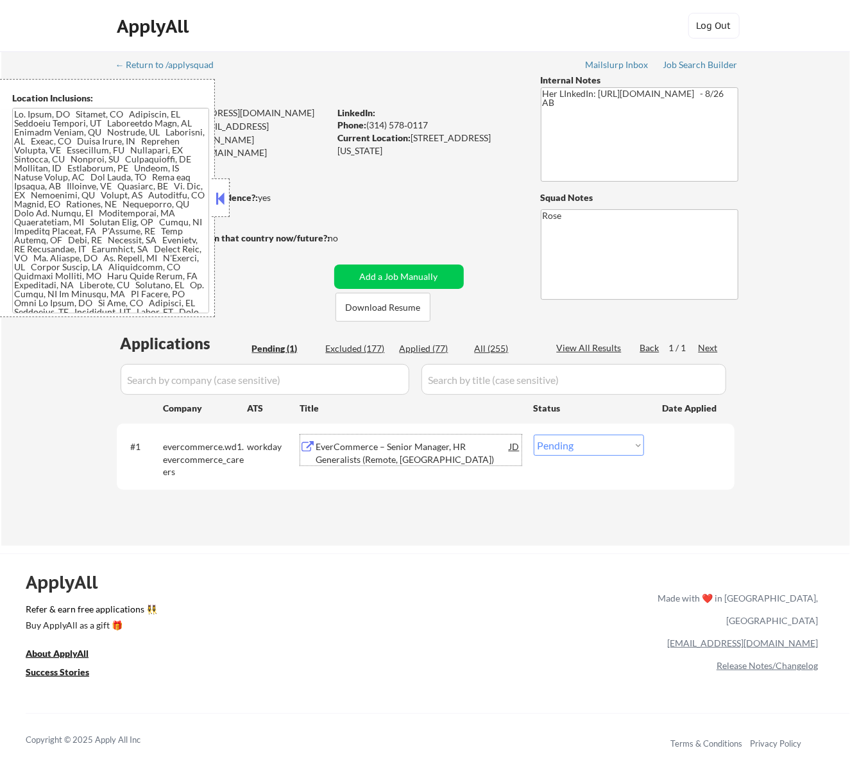
click at [223, 196] on button at bounding box center [220, 198] width 14 height 19
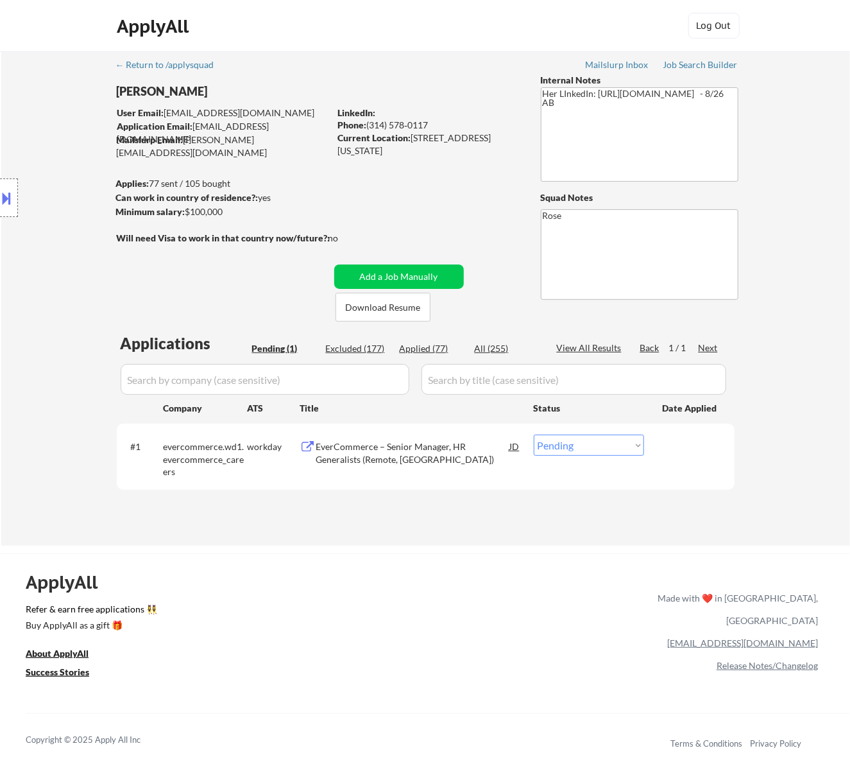
click at [596, 442] on select "Choose an option... Pending Applied Excluded (Questions) Excluded (Expired) Exc…" at bounding box center [589, 444] width 110 height 21
select select ""excluded""
click at [534, 434] on select "Choose an option... Pending Applied Excluded (Questions) Excluded (Expired) Exc…" at bounding box center [589, 444] width 110 height 21
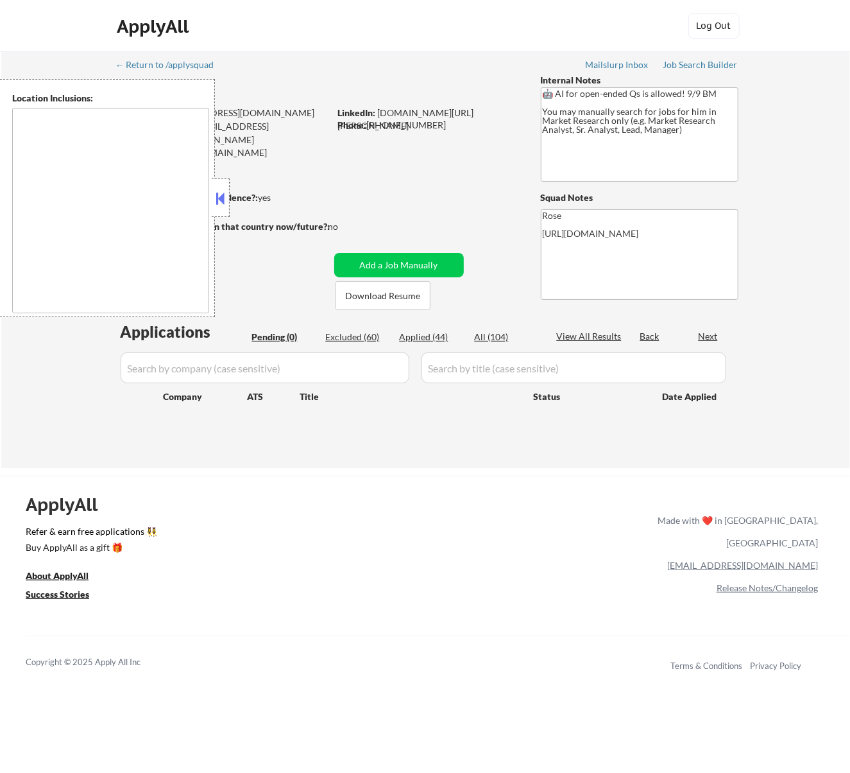
type textarea "Galesburg, IL Knoxville, IL Abingdon, IL East Galesburg, IL Wataga, IL Henderso…"
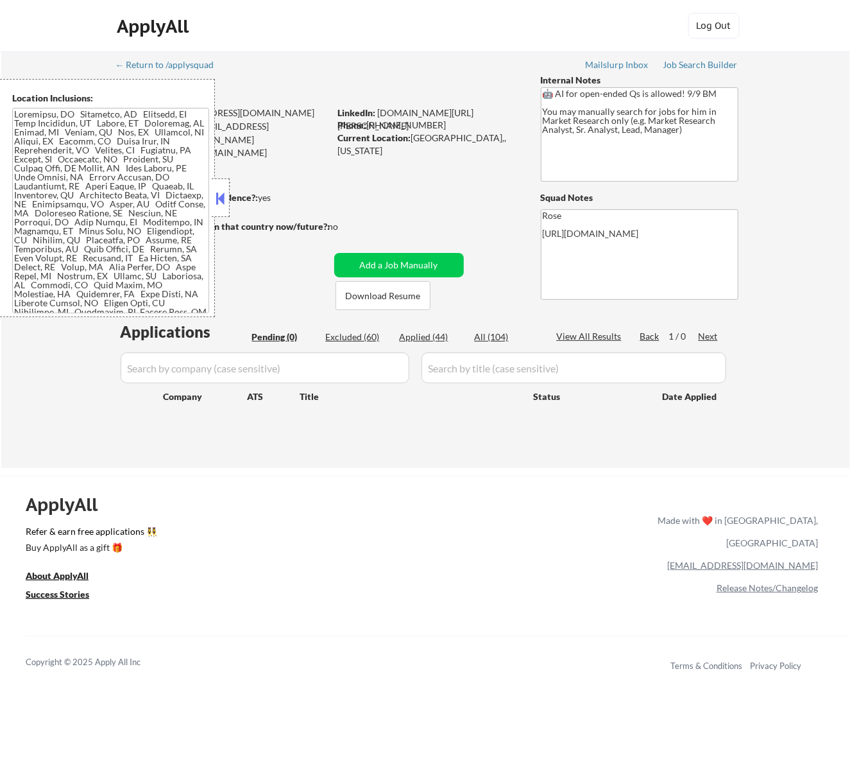
click at [223, 191] on button at bounding box center [220, 198] width 14 height 19
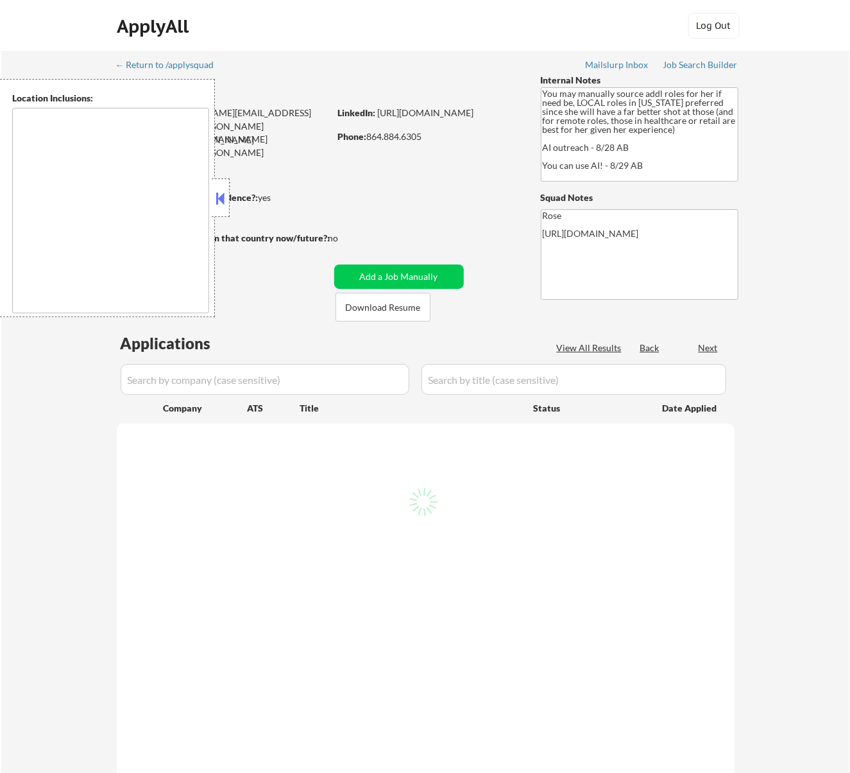
select select ""pending""
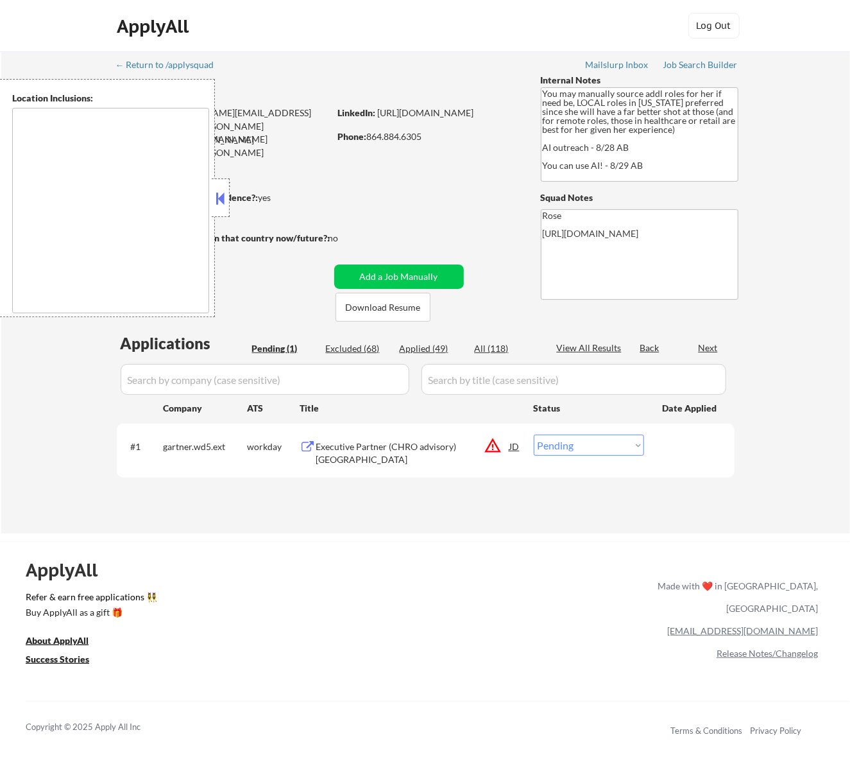
type textarea "[GEOGRAPHIC_DATA], [GEOGRAPHIC_DATA] [GEOGRAPHIC_DATA], [GEOGRAPHIC_DATA] [GEOG…"
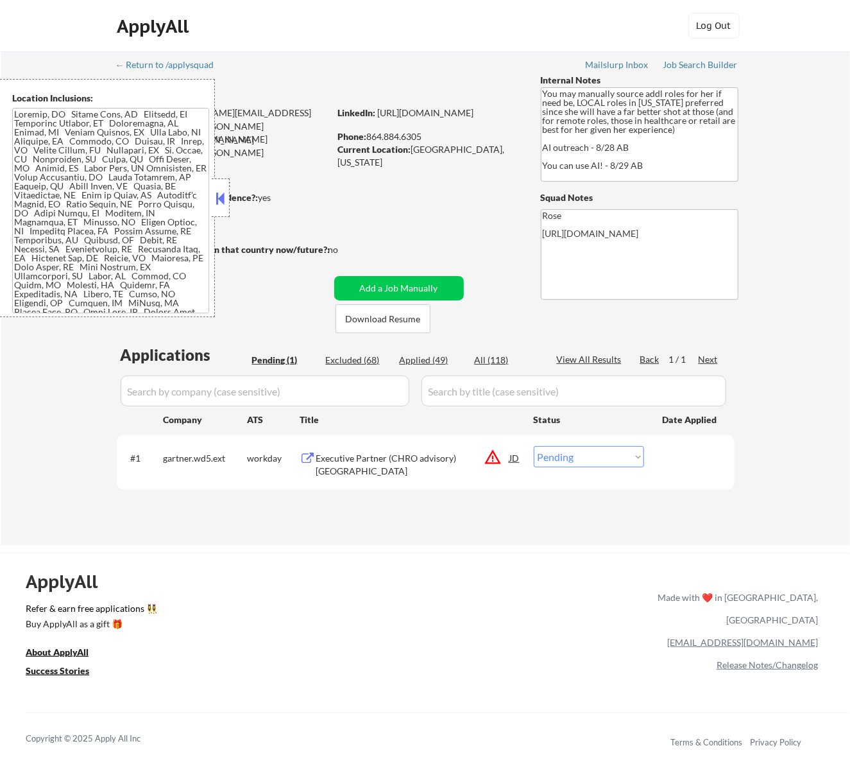
click at [221, 198] on button at bounding box center [220, 198] width 14 height 19
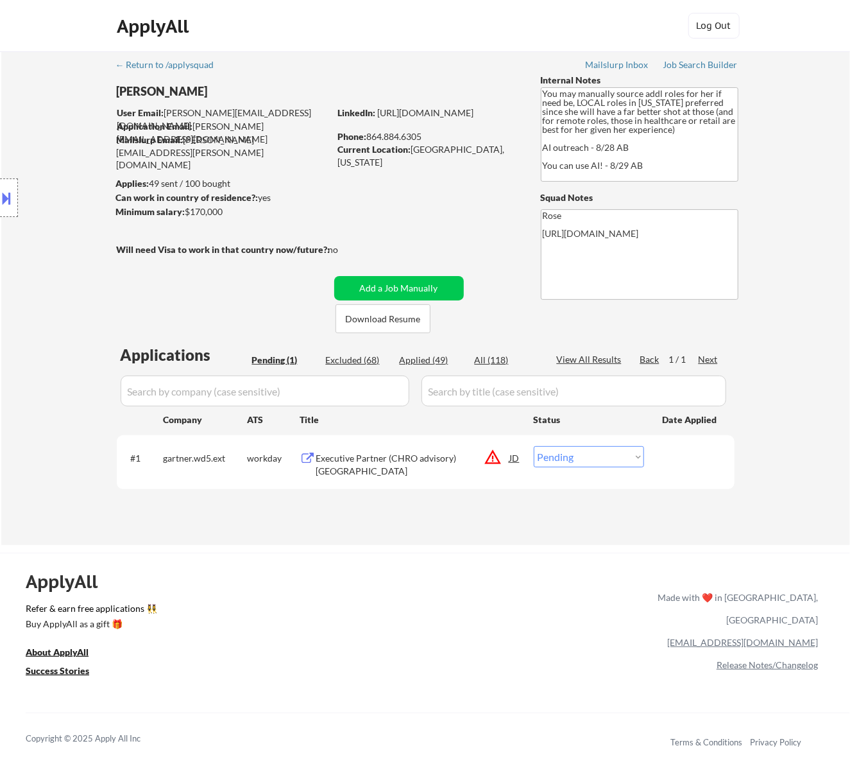
click at [409, 447] on div "Executive Partner (CHRO advisory) [GEOGRAPHIC_DATA]" at bounding box center [413, 461] width 194 height 31
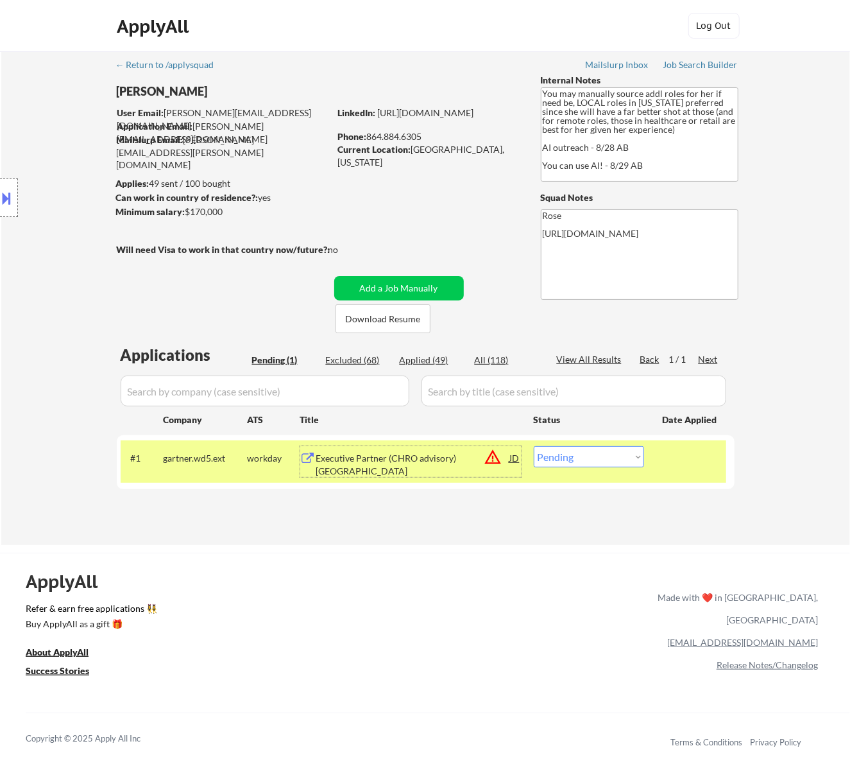
click at [599, 458] on select "Choose an option... Pending Applied Excluded (Questions) Excluded (Expired) Exc…" at bounding box center [589, 456] width 110 height 21
select select ""excluded__bad_match_""
click at [534, 446] on select "Choose an option... Pending Applied Excluded (Questions) Excluded (Expired) Exc…" at bounding box center [589, 456] width 110 height 21
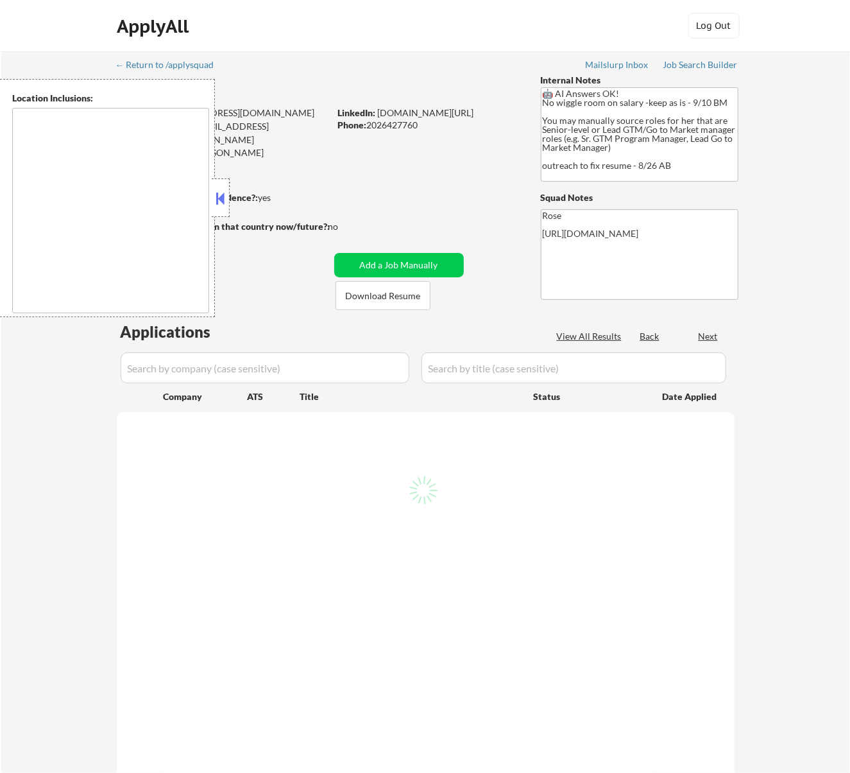
type textarea "Reston, VA Herndon, VA Vienna, VA Tysons, VA Great Falls, VA McLean, VA Sterlin…"
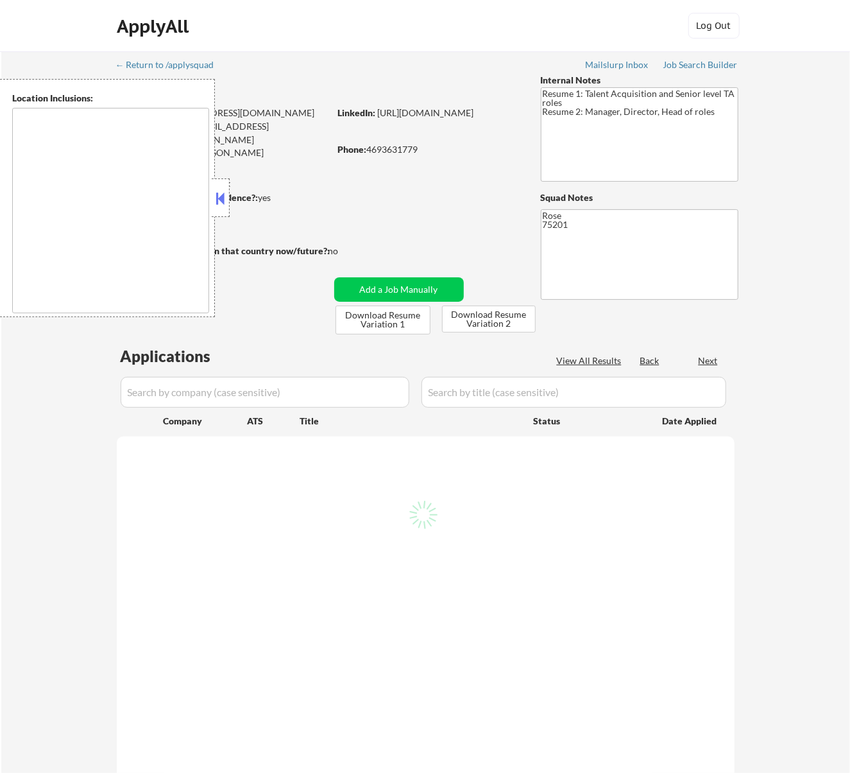
select select ""pending""
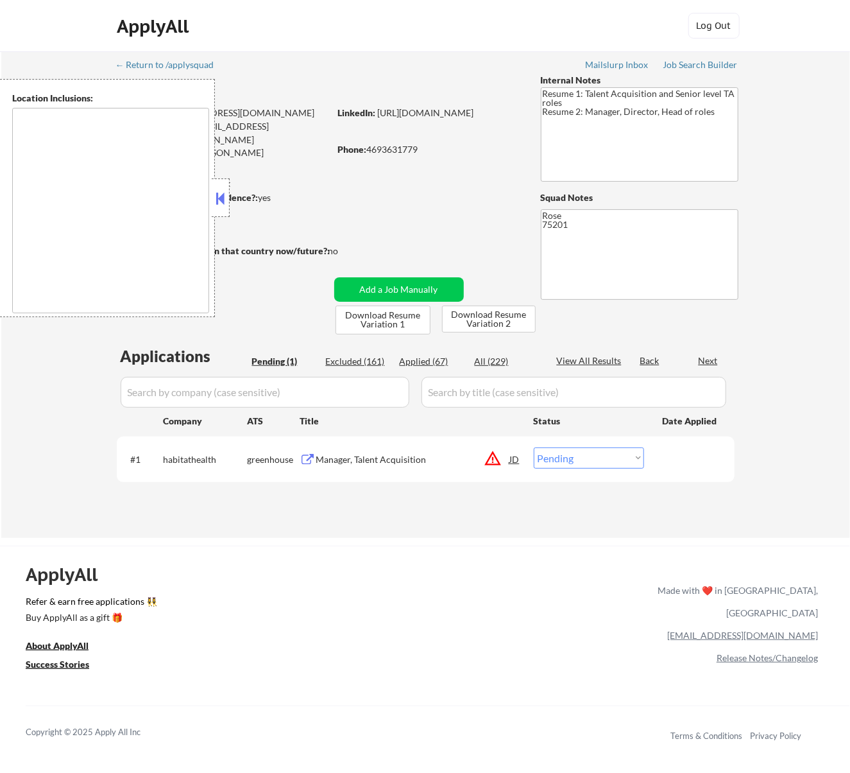
type textarea "[GEOGRAPHIC_DATA], [GEOGRAPHIC_DATA] [GEOGRAPHIC_DATA], [GEOGRAPHIC_DATA] [GEOG…"
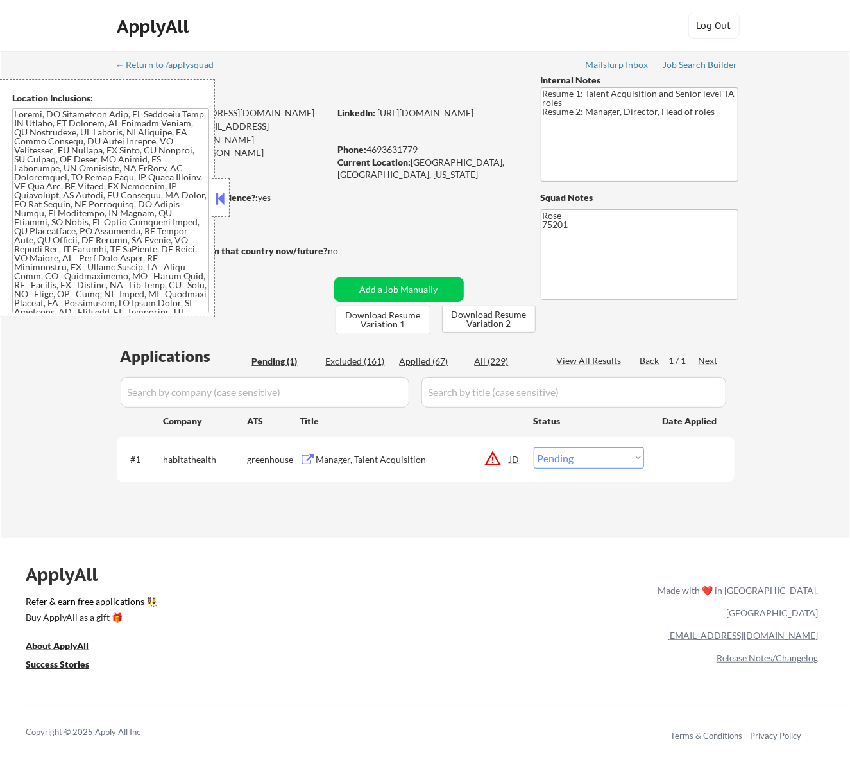
click at [231, 203] on div "Can work in country of residence?: yes" at bounding box center [221, 197] width 210 height 13
click at [219, 202] on button at bounding box center [220, 198] width 14 height 19
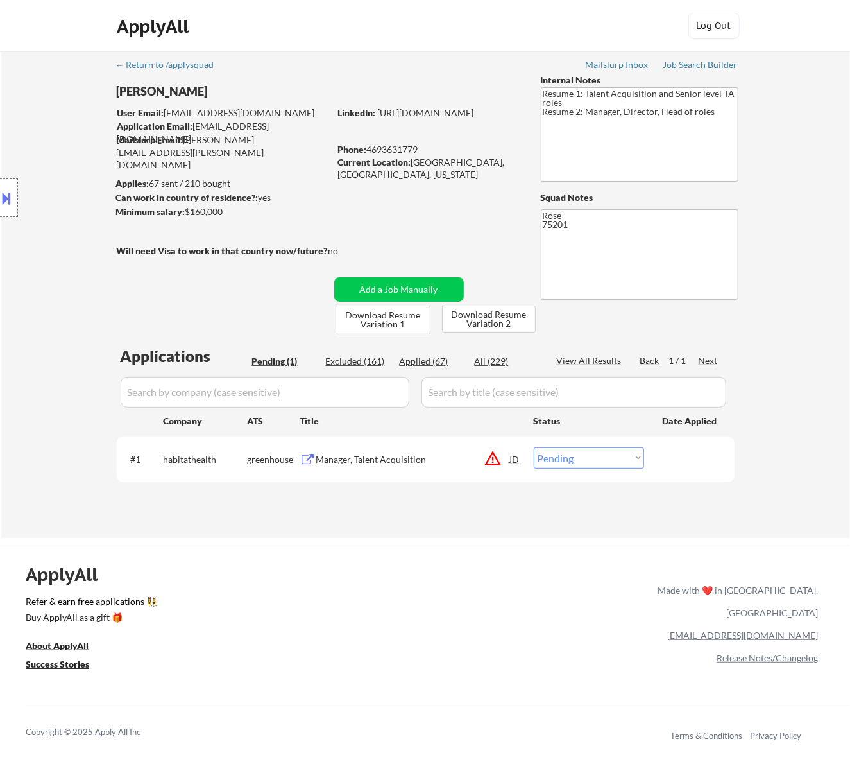
click at [457, 461] on div "Manager, Talent Acquisition" at bounding box center [413, 459] width 194 height 13
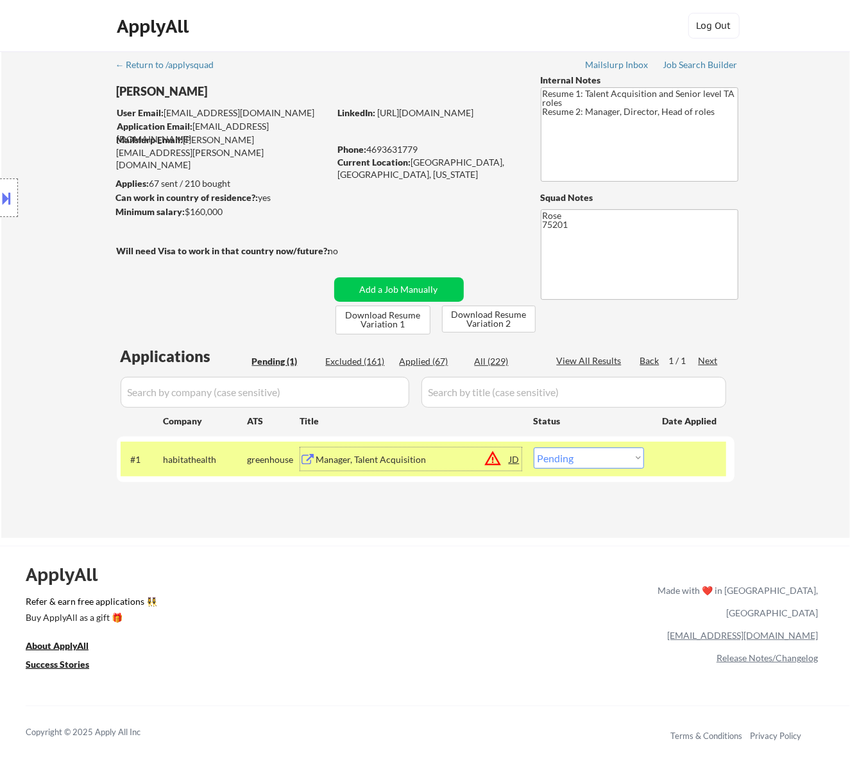
click at [596, 458] on select "Choose an option... Pending Applied Excluded (Questions) Excluded (Expired) Exc…" at bounding box center [589, 457] width 110 height 21
select select ""excluded__salary_""
click at [534, 447] on select "Choose an option... Pending Applied Excluded (Questions) Excluded (Expired) Exc…" at bounding box center [589, 457] width 110 height 21
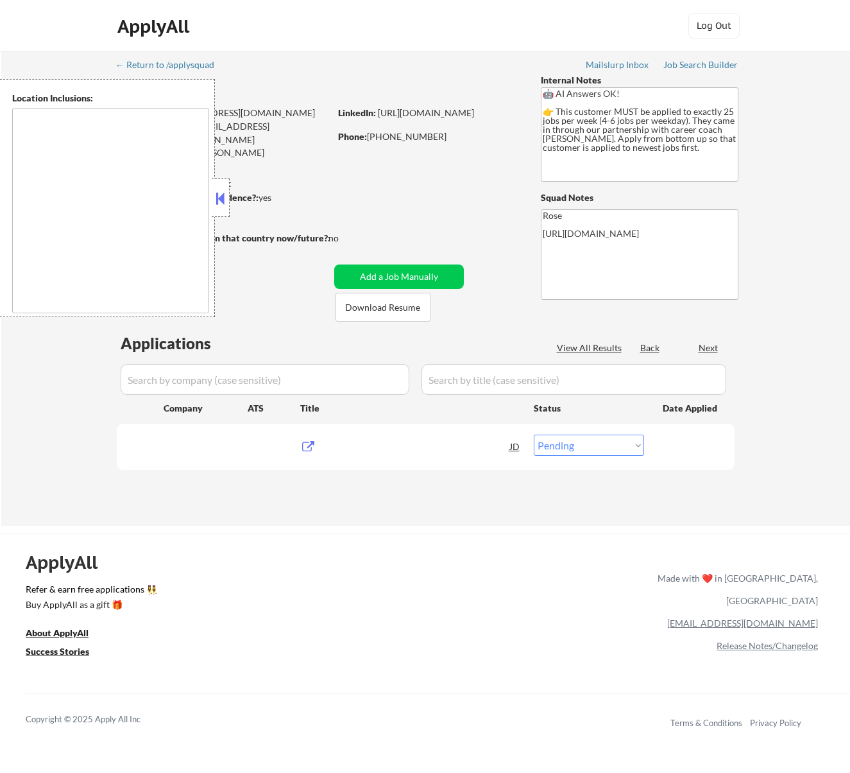
select select ""pending""
type textarea "[GEOGRAPHIC_DATA], ON [GEOGRAPHIC_DATA], ON [GEOGRAPHIC_DATA], ON [GEOGRAPHIC_D…"
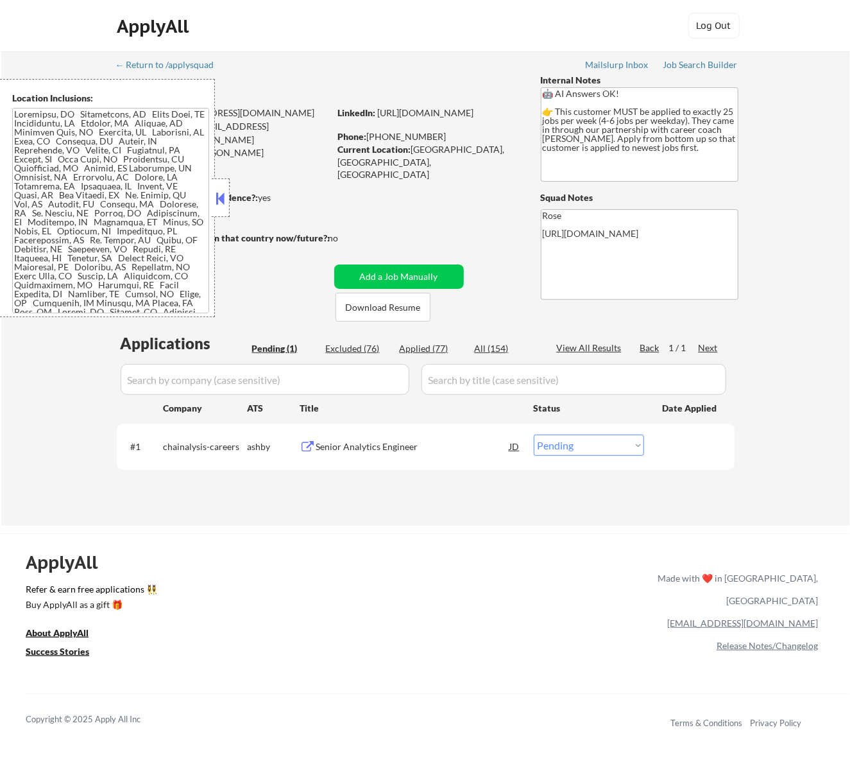
click at [221, 201] on button at bounding box center [220, 198] width 14 height 19
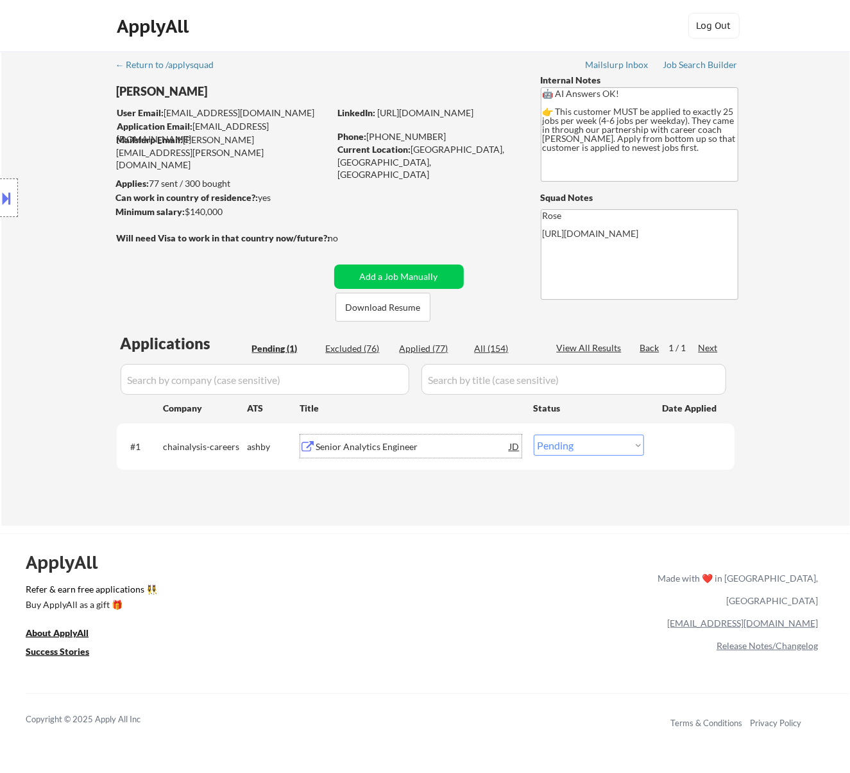
click at [409, 445] on div "Senior Analytics Engineer" at bounding box center [413, 446] width 194 height 13
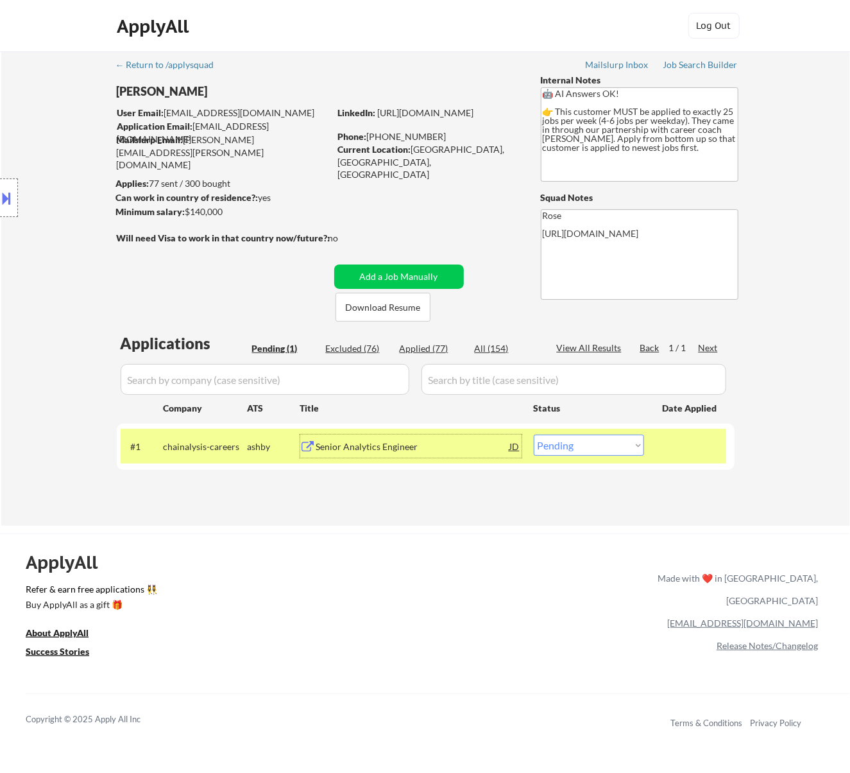
click at [6, 198] on button at bounding box center [7, 197] width 14 height 21
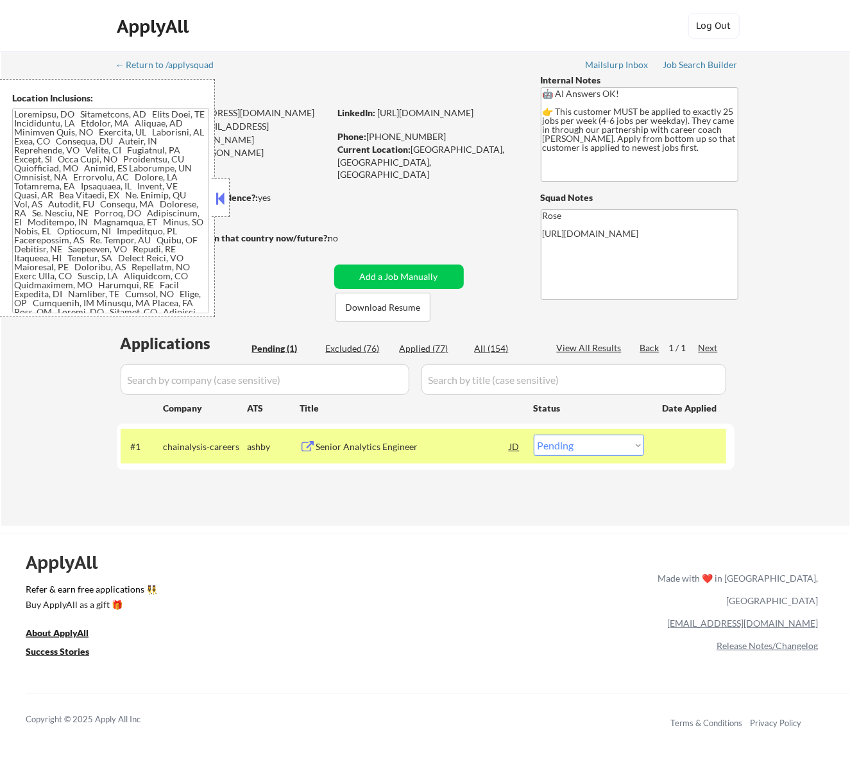
click at [590, 442] on select "Choose an option... Pending Applied Excluded (Questions) Excluded (Expired) Exc…" at bounding box center [589, 444] width 110 height 21
select select ""applied""
click at [534, 434] on select "Choose an option... Pending Applied Excluded (Questions) Excluded (Expired) Exc…" at bounding box center [589, 444] width 110 height 21
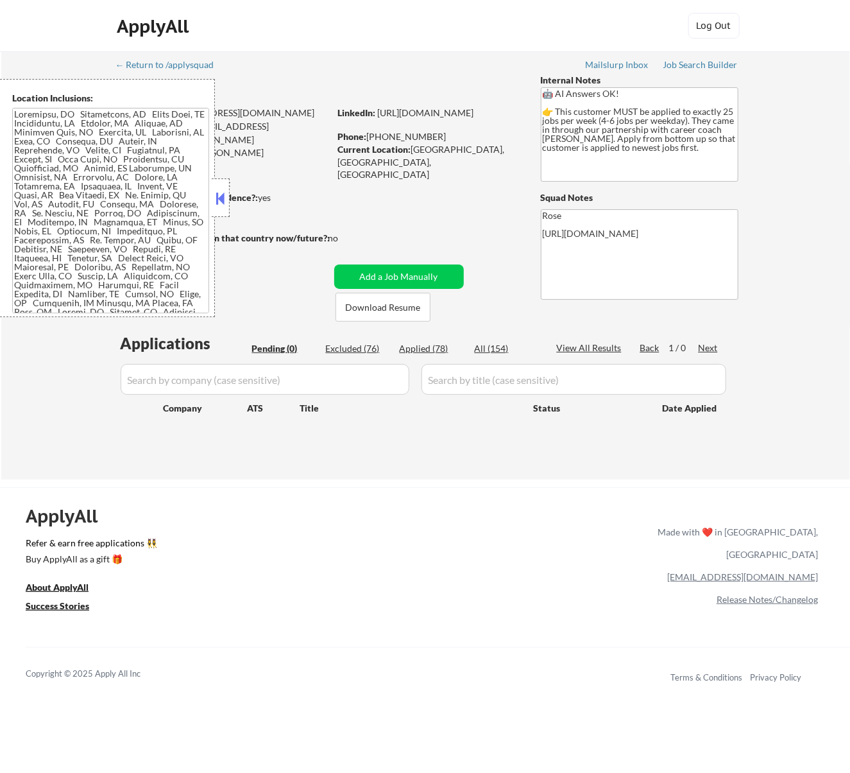
click at [221, 196] on button at bounding box center [220, 198] width 14 height 19
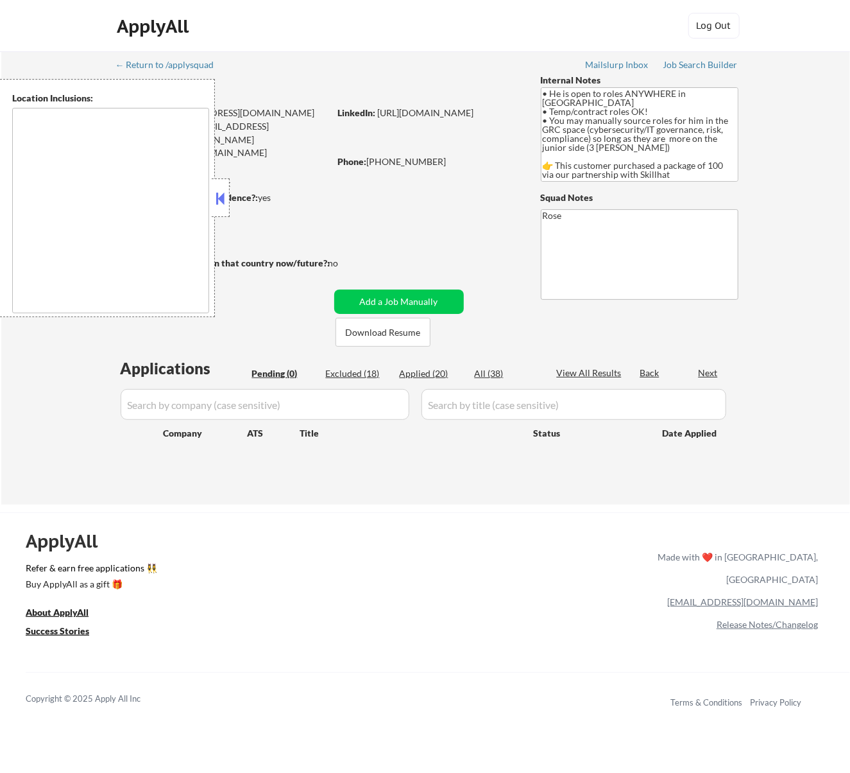
type textarea "country: [GEOGRAPHIC_DATA]"
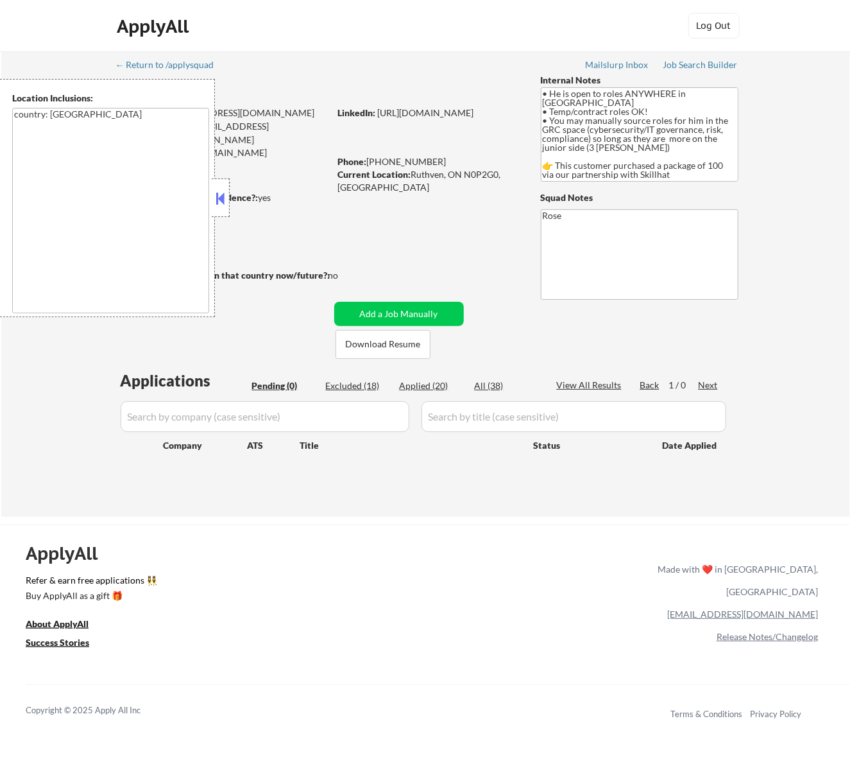
click at [223, 201] on button at bounding box center [220, 198] width 14 height 19
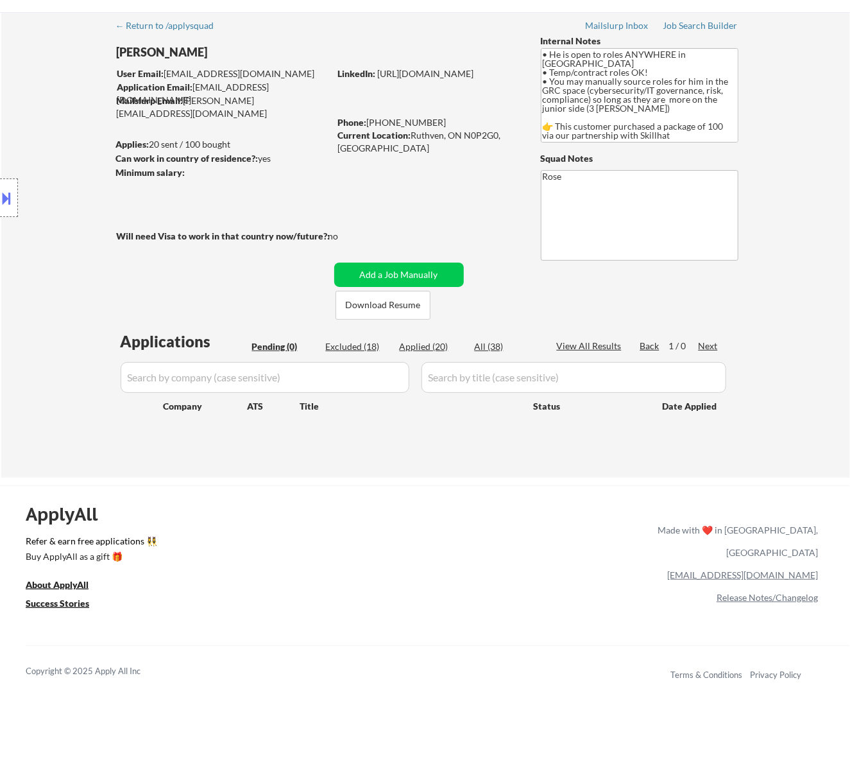
scroll to position [85, 0]
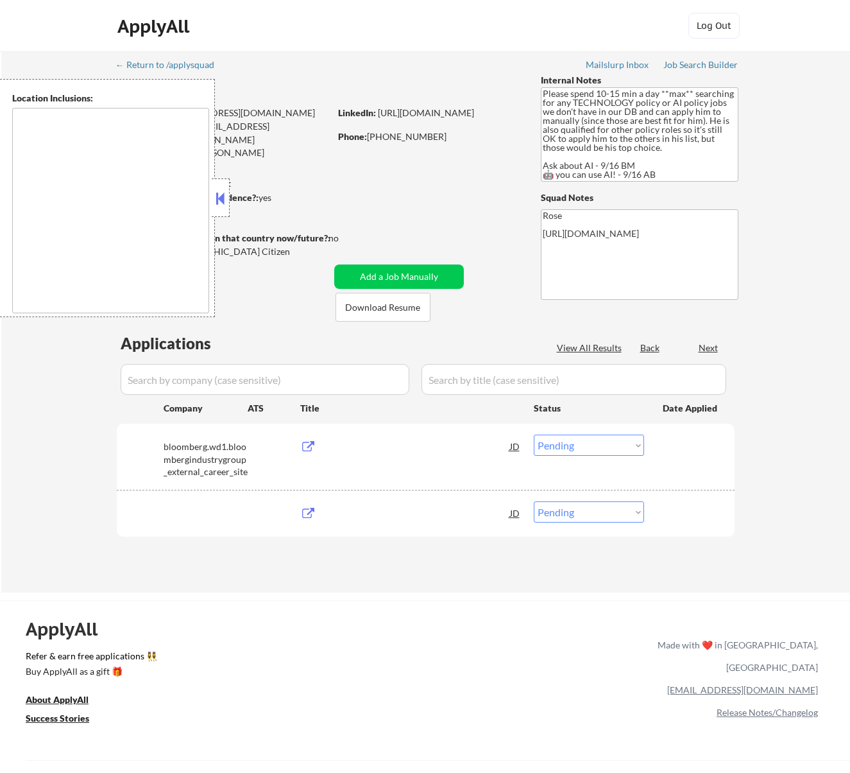
select select ""pending""
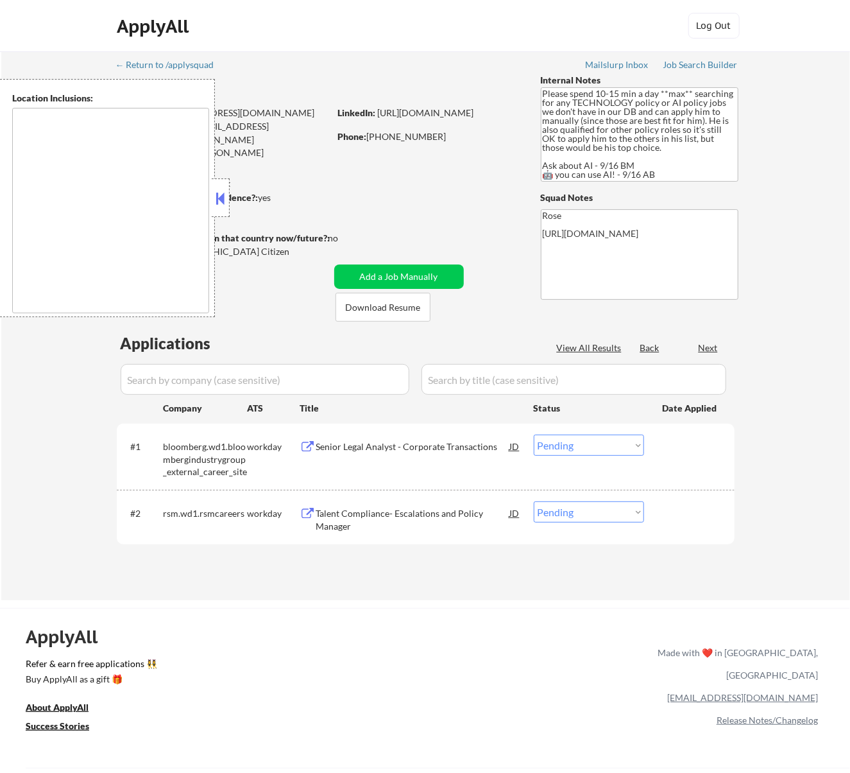
type textarea "Arlington, VA Alexandria, VA Bethesda, MD Silver Spring, MD Falls Church, VA Hy…"
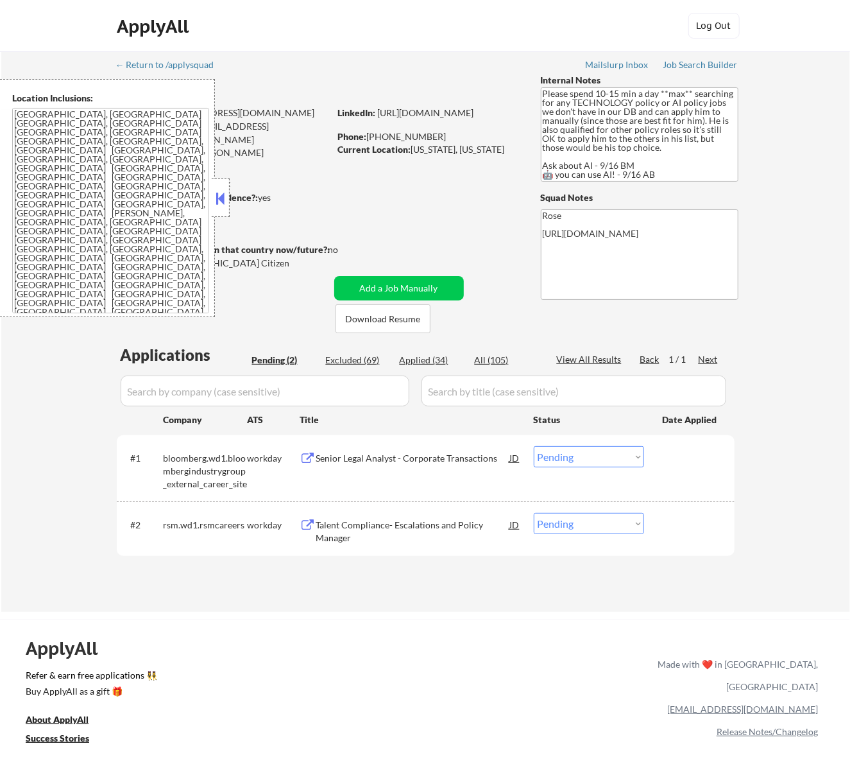
click at [216, 200] on button at bounding box center [220, 198] width 14 height 19
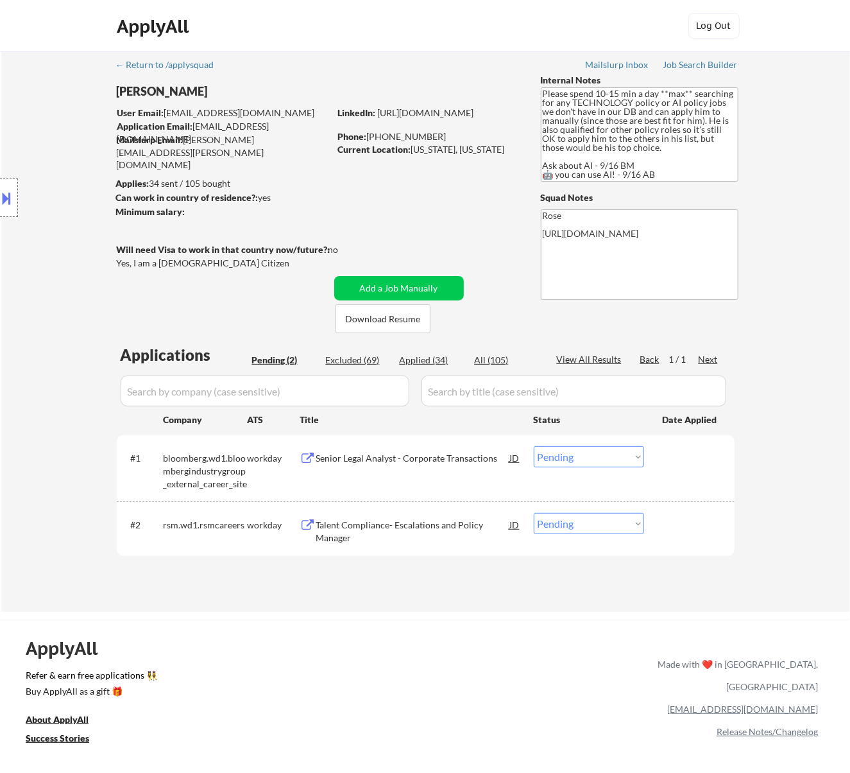
click at [477, 447] on div "Senior Legal Analyst - Corporate Transactions" at bounding box center [413, 457] width 194 height 23
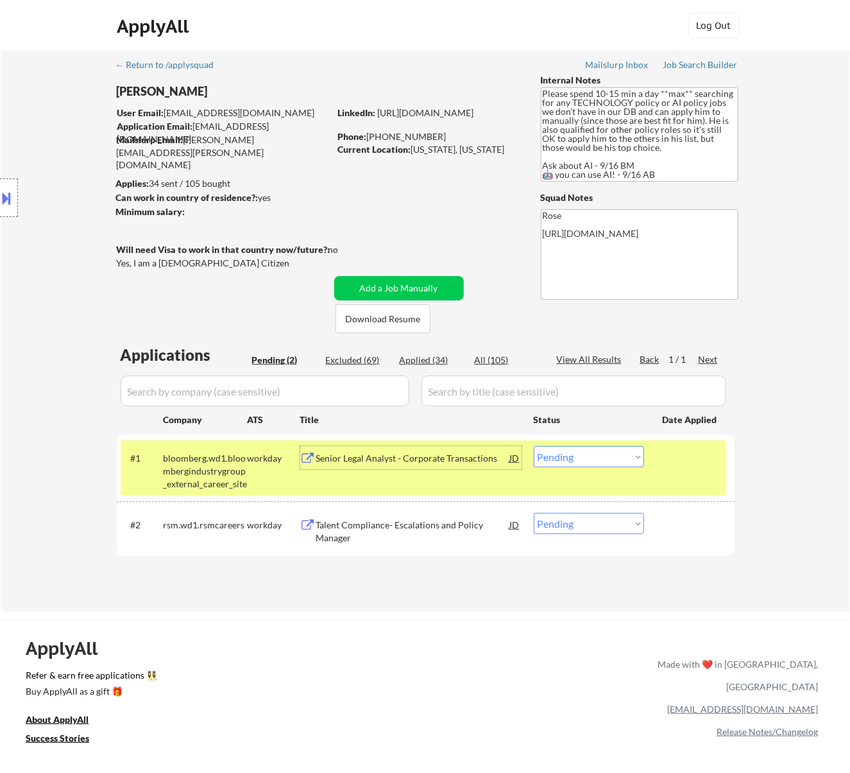
click at [599, 461] on select "Choose an option... Pending Applied Excluded (Questions) Excluded (Expired) Exc…" at bounding box center [589, 456] width 110 height 21
click at [534, 446] on select "Choose an option... Pending Applied Excluded (Questions) Excluded (Expired) Exc…" at bounding box center [589, 456] width 110 height 21
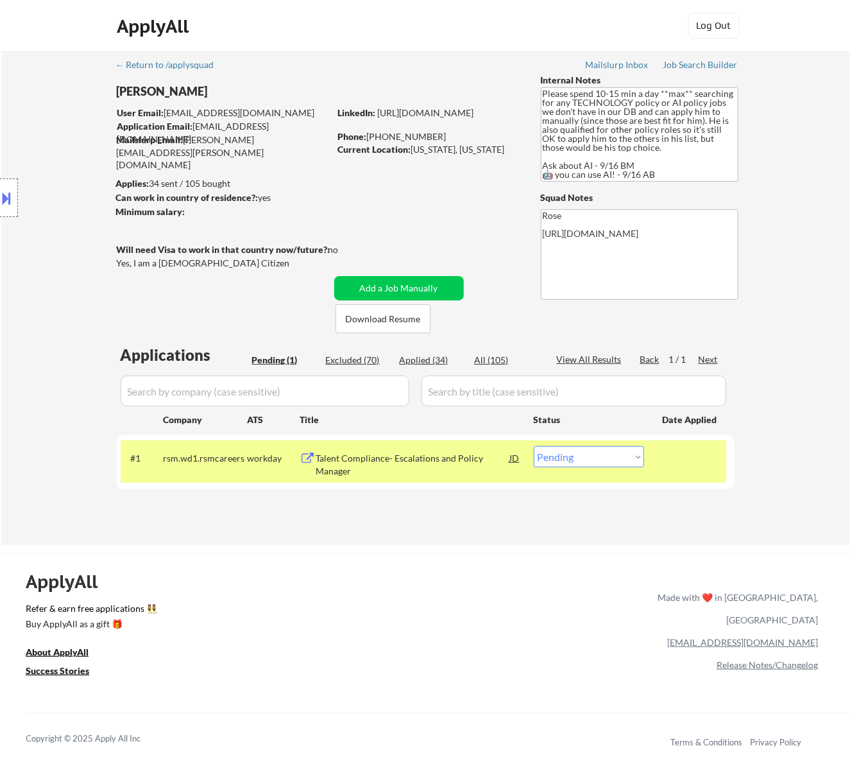
click at [461, 455] on div "Talent Compliance- Escalations and Policy Manager" at bounding box center [413, 464] width 194 height 25
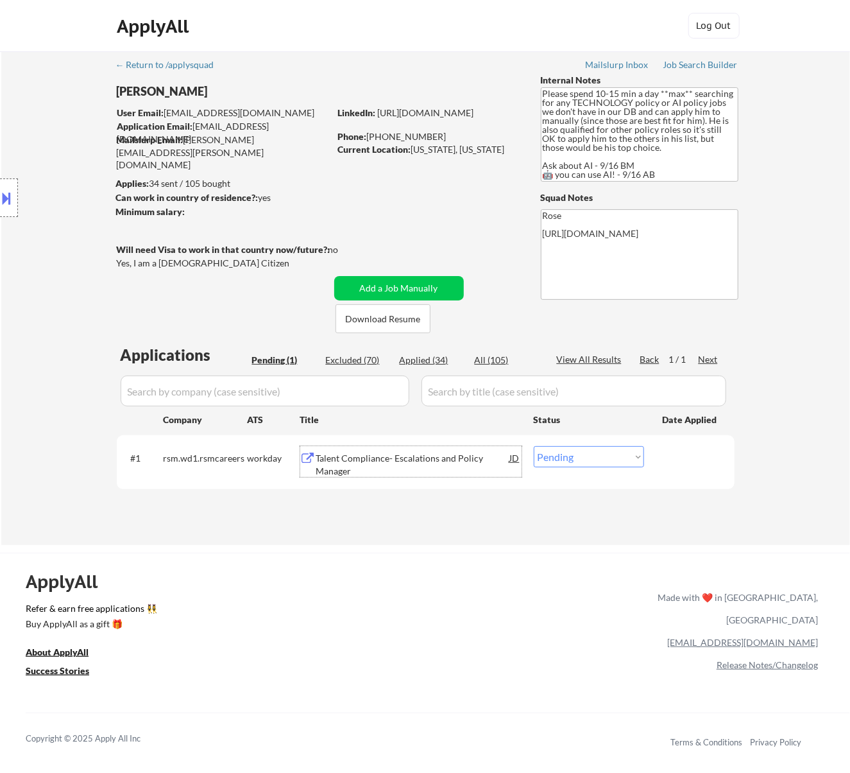
click at [583, 461] on select "Choose an option... Pending Applied Excluded (Questions) Excluded (Expired) Exc…" at bounding box center [589, 456] width 110 height 21
select select ""excluded__expired_""
click at [534, 446] on select "Choose an option... Pending Applied Excluded (Questions) Excluded (Expired) Exc…" at bounding box center [589, 456] width 110 height 21
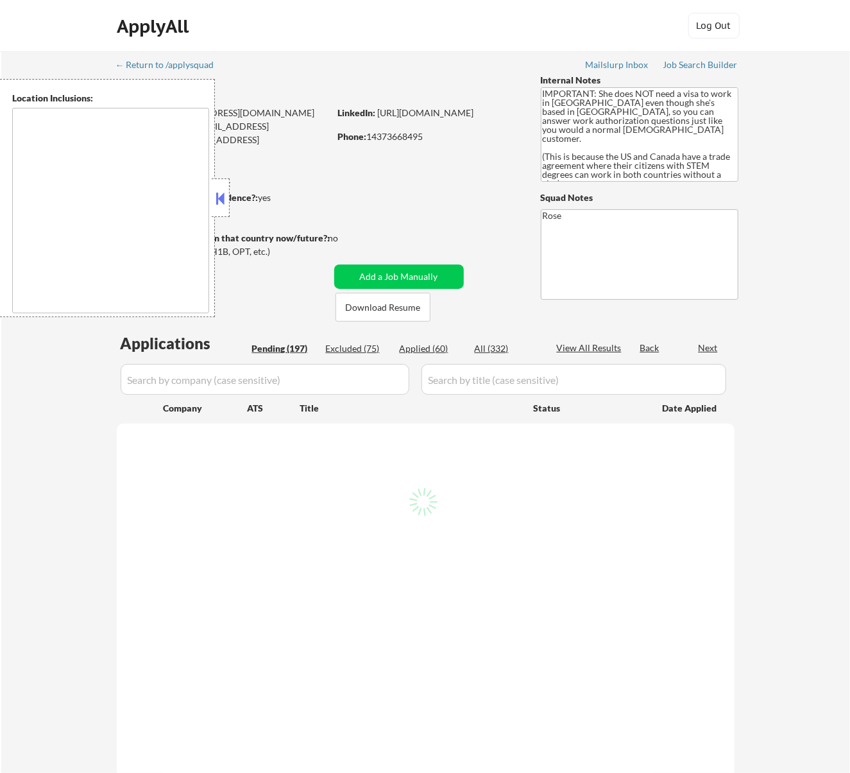
type textarea "[GEOGRAPHIC_DATA], [GEOGRAPHIC_DATA] [GEOGRAPHIC_DATA], [GEOGRAPHIC_DATA], [GEO…"
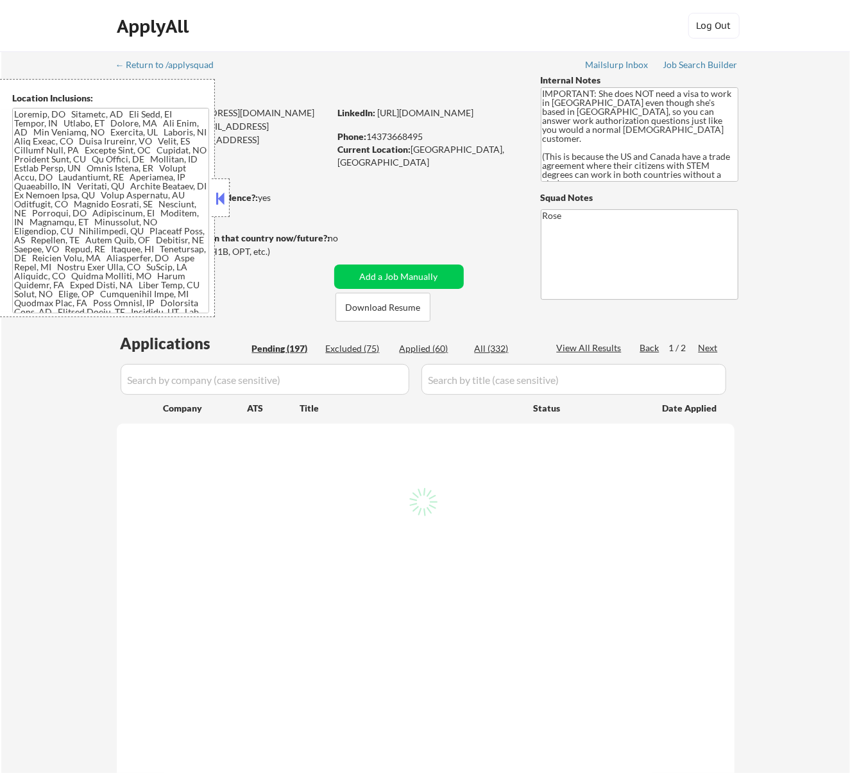
select select ""pending""
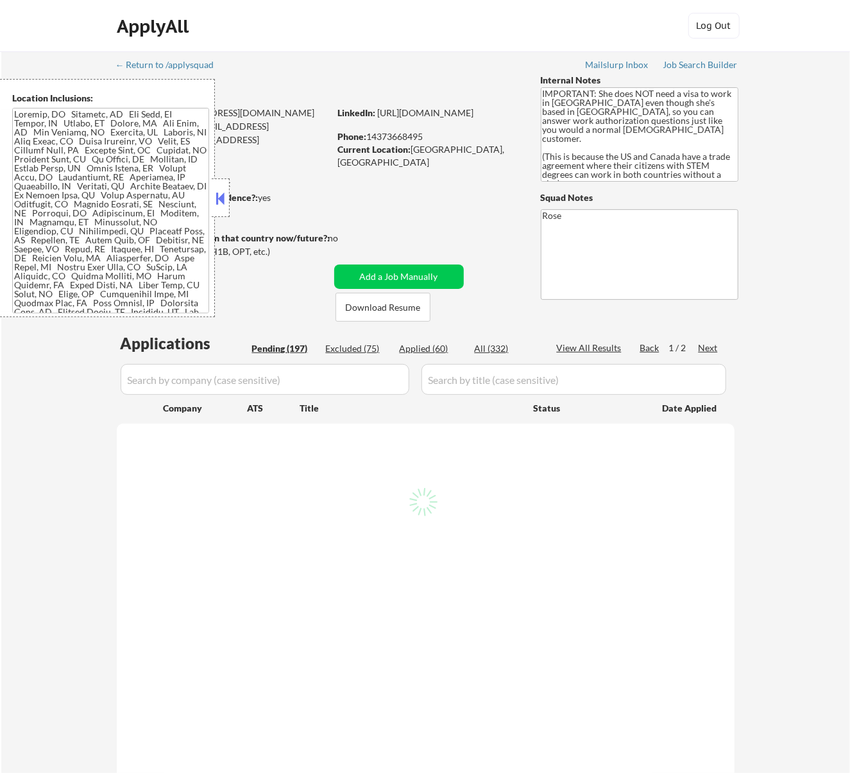
select select ""pending""
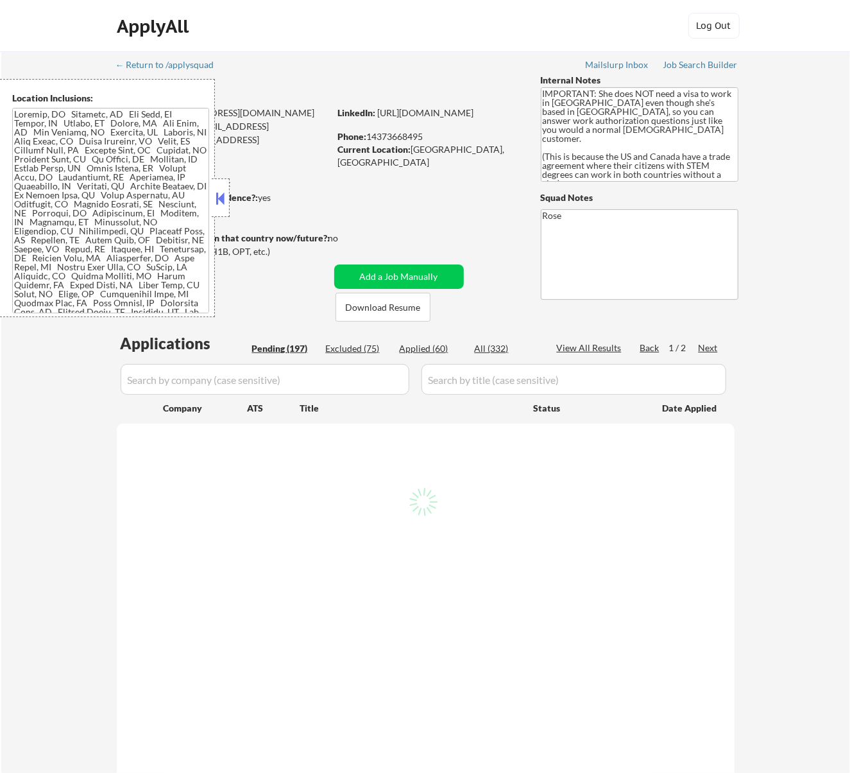
select select ""pending""
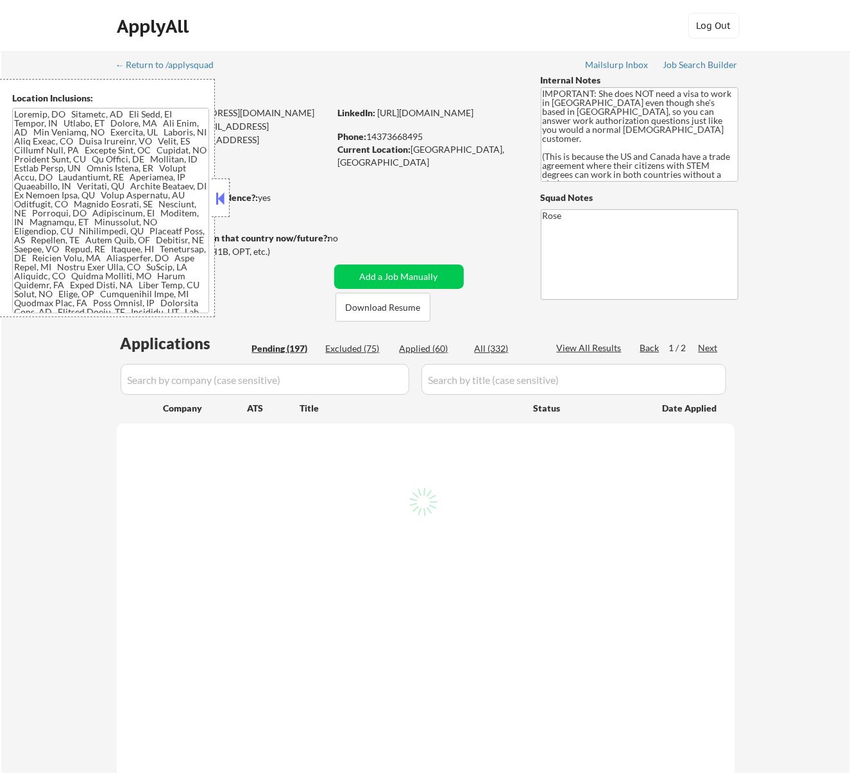
select select ""pending""
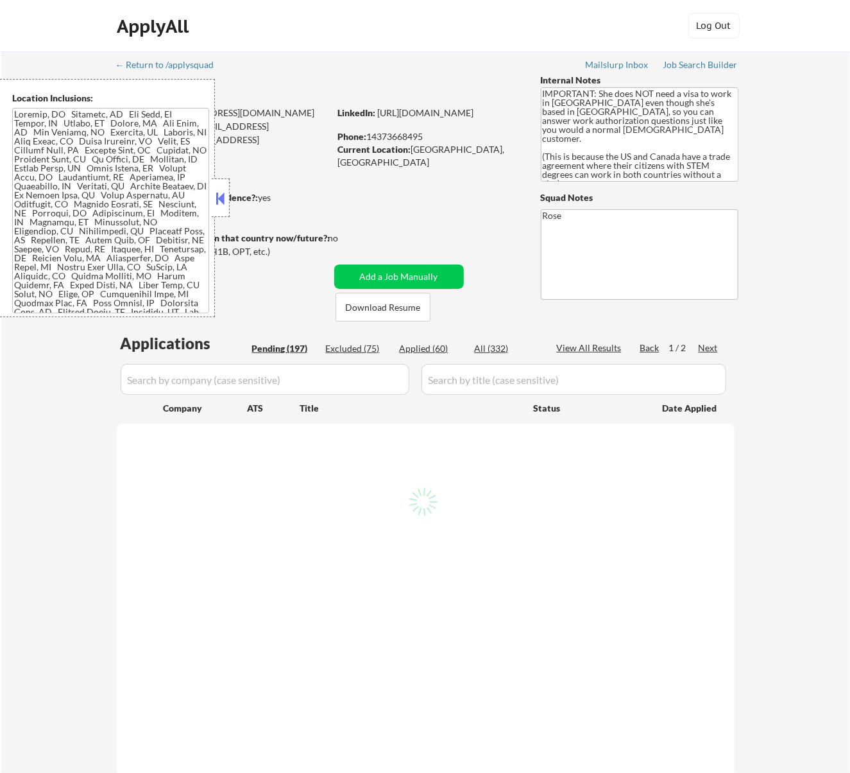
select select ""pending""
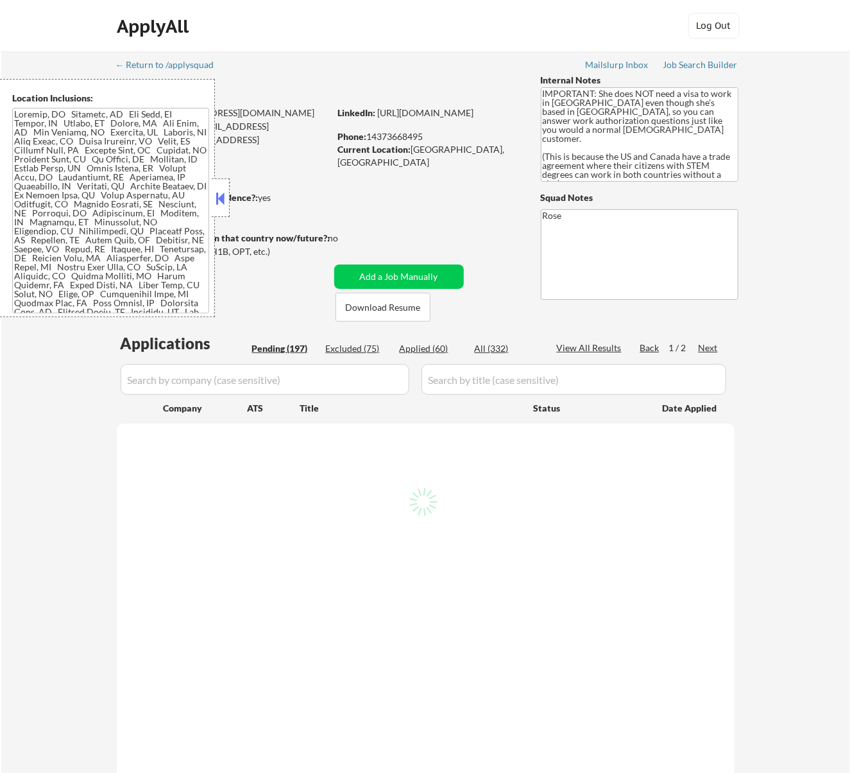
select select ""pending""
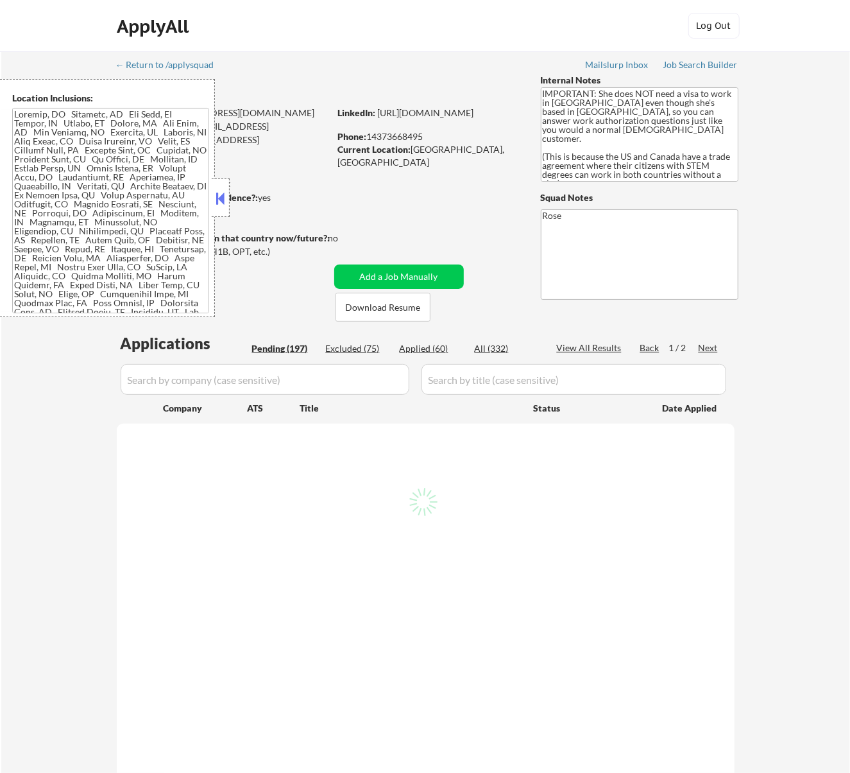
select select ""pending""
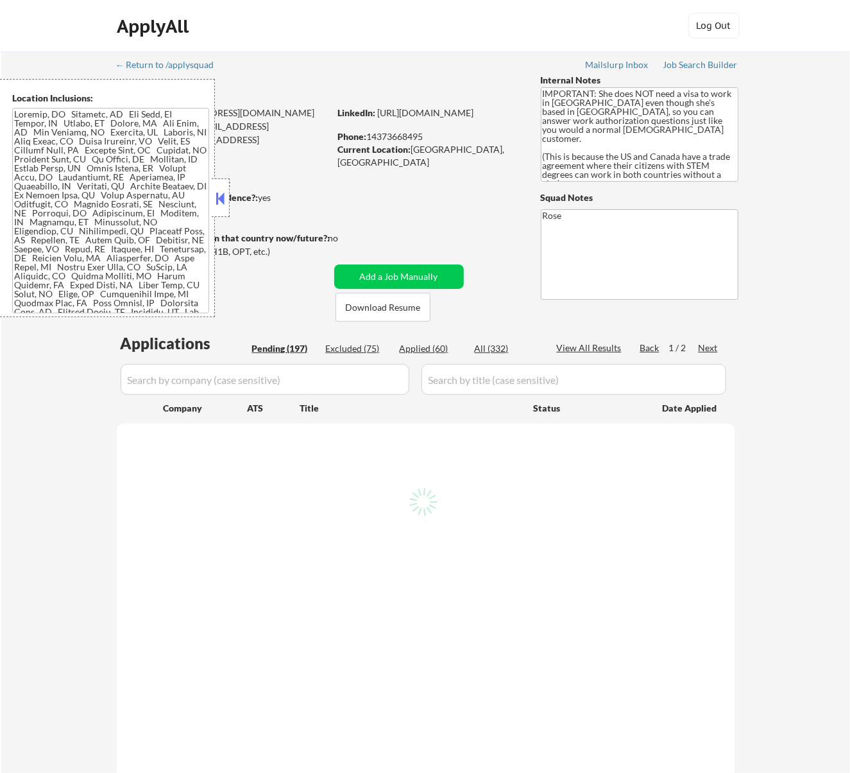
select select ""pending""
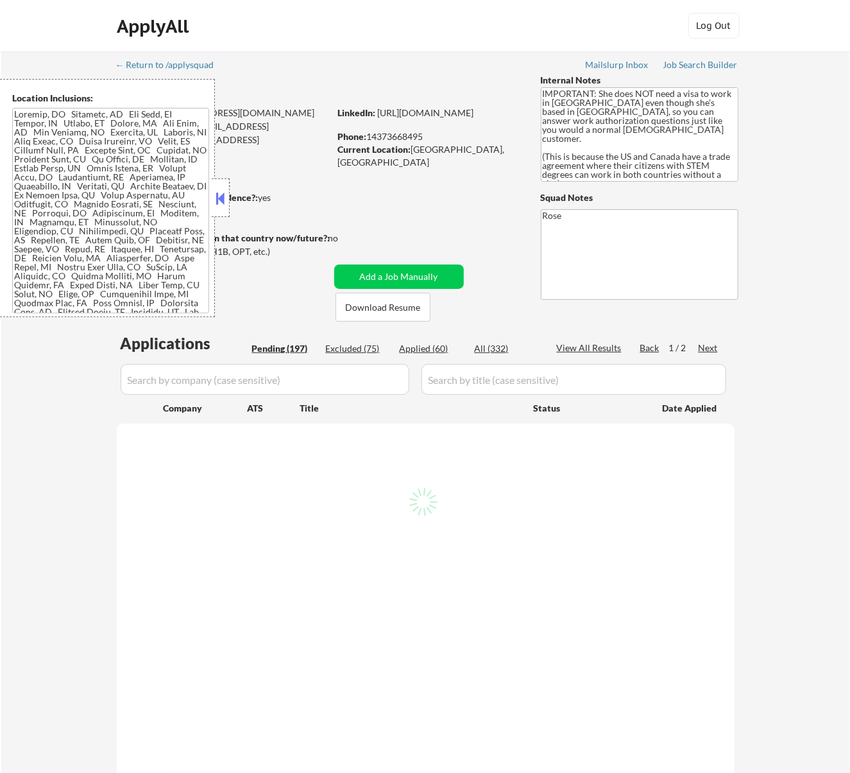
select select ""pending""
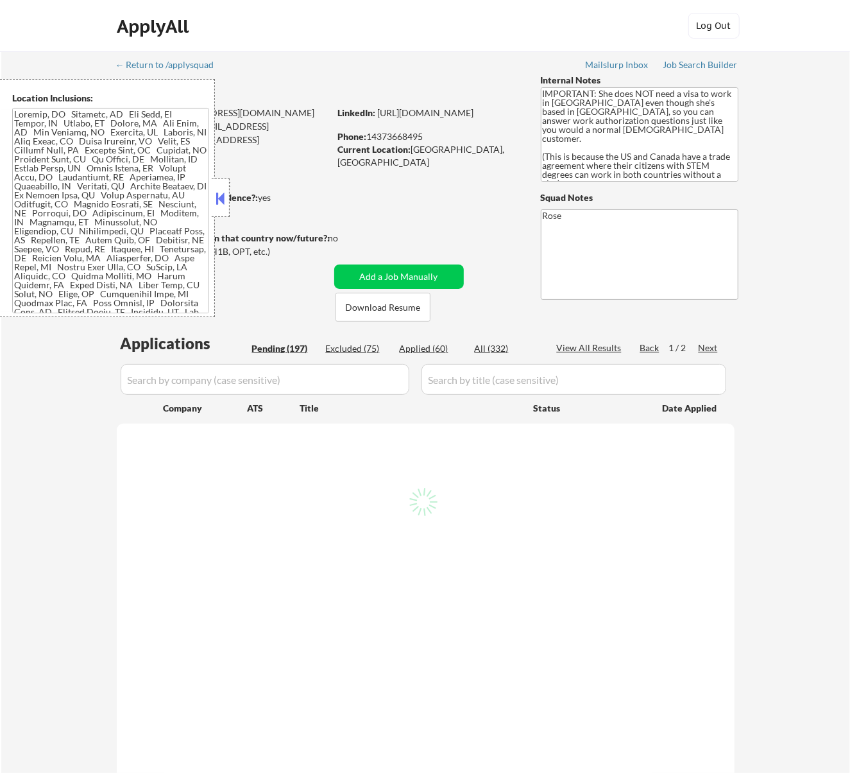
select select ""pending""
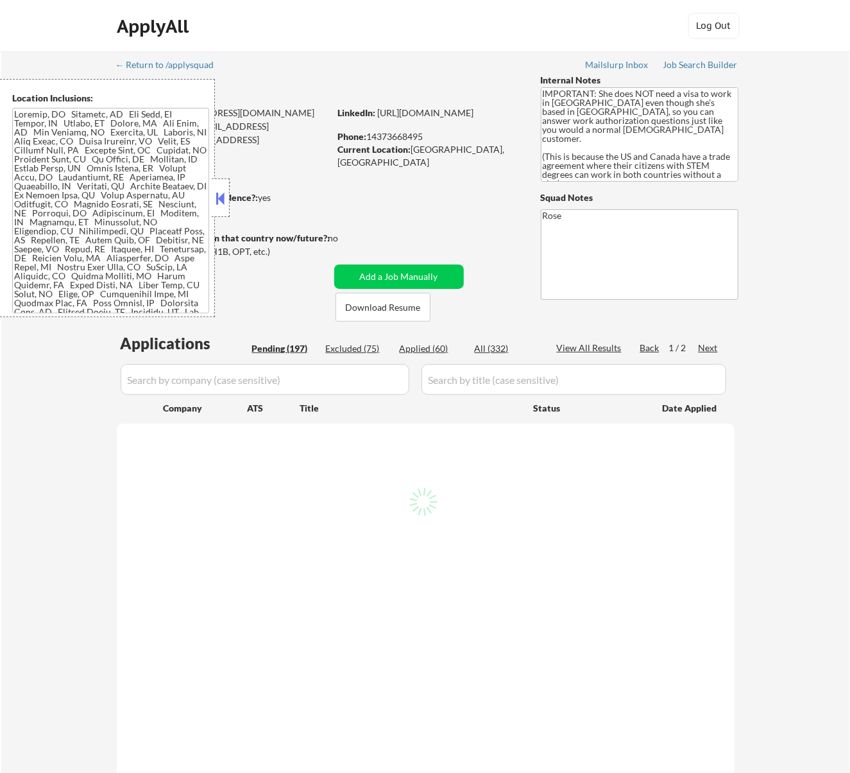
select select ""pending""
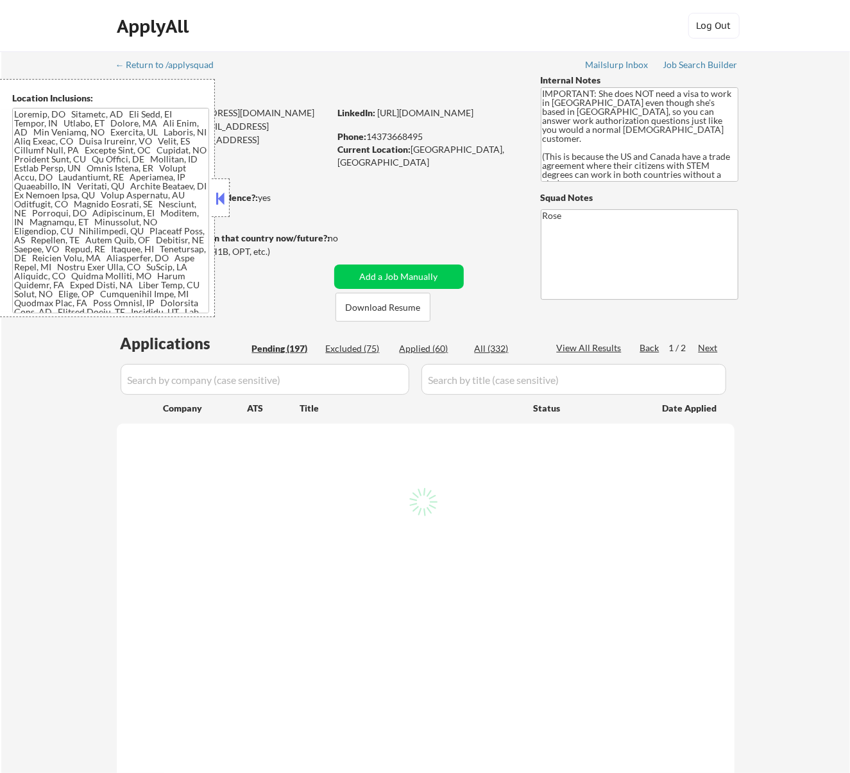
select select ""pending""
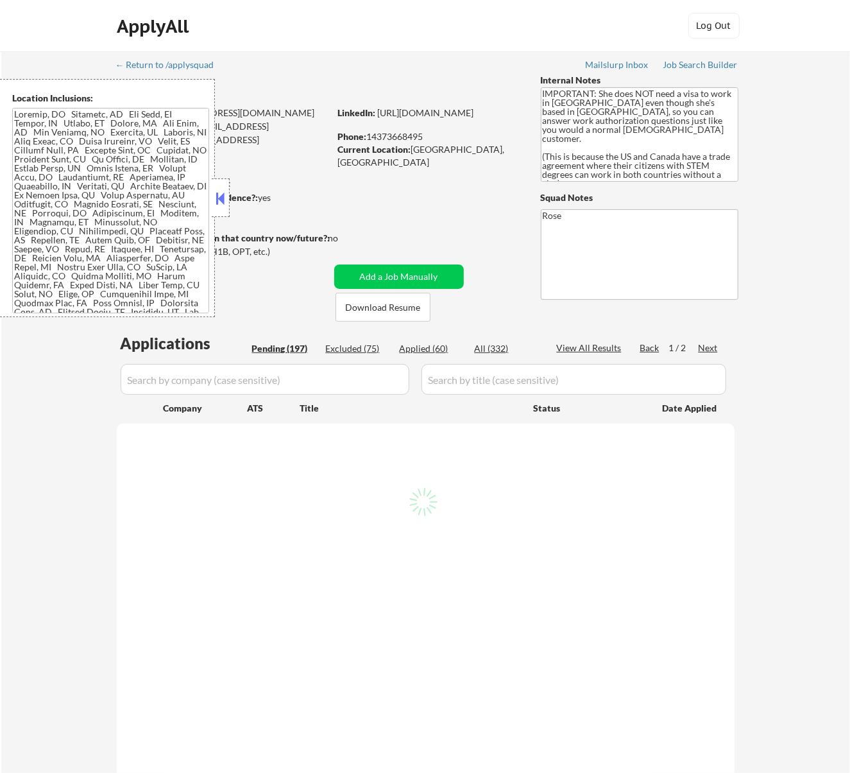
select select ""pending""
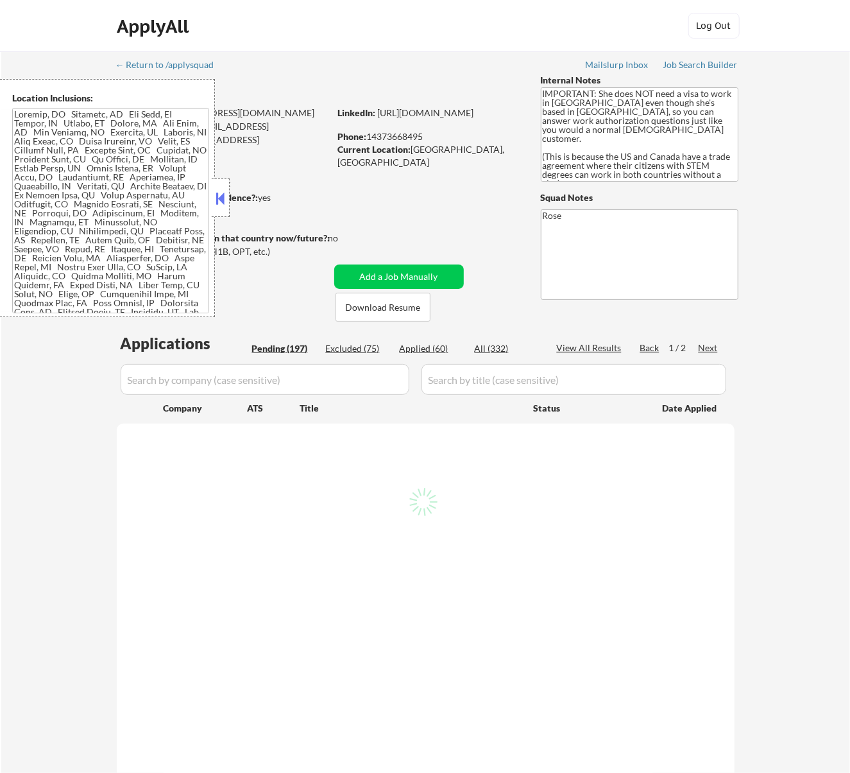
select select ""pending""
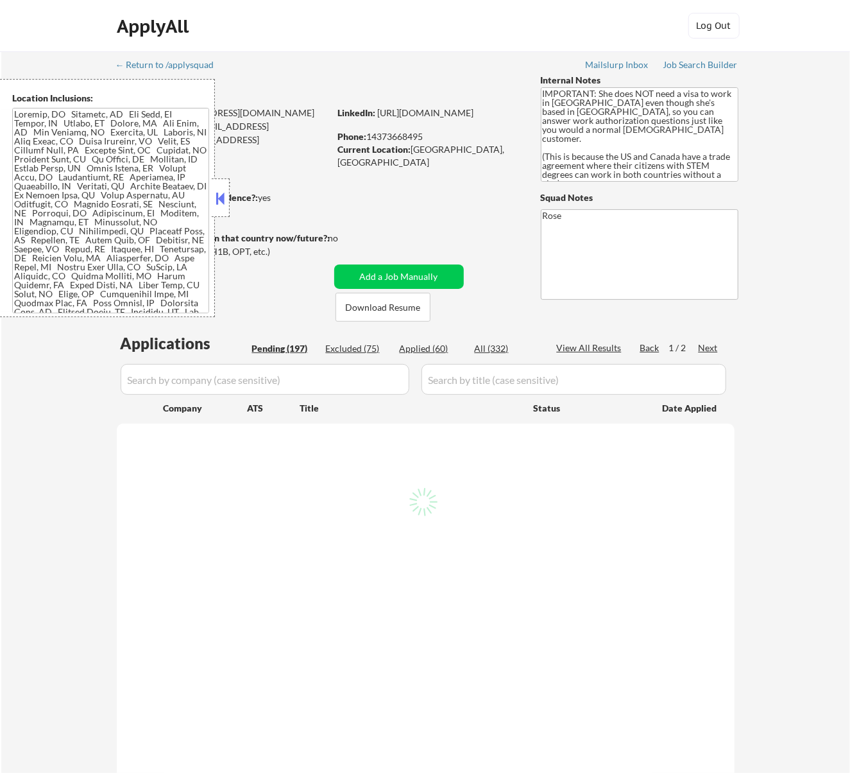
select select ""pending""
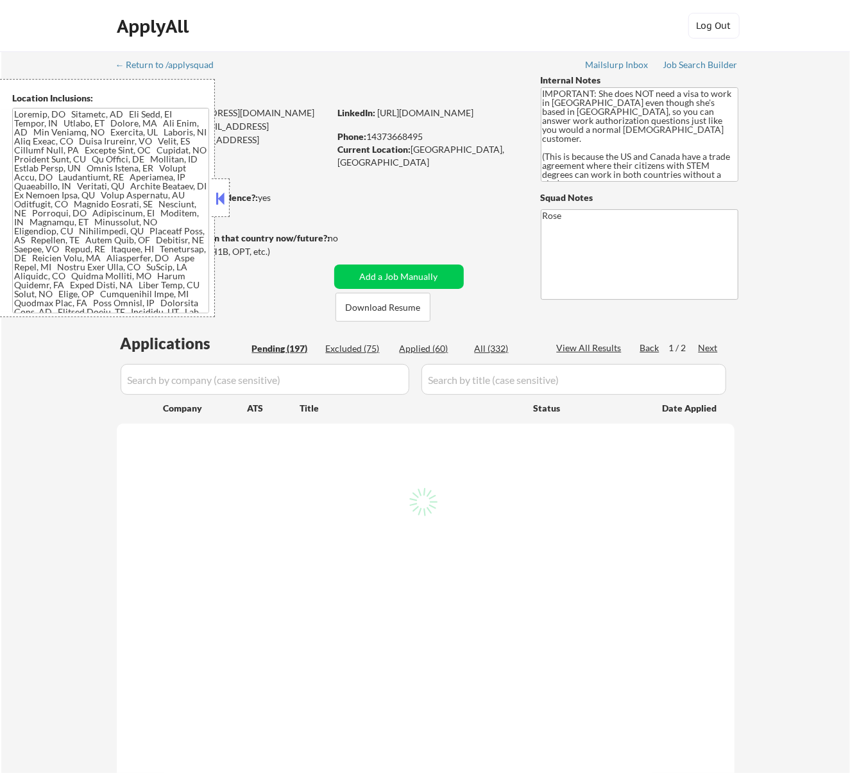
select select ""pending""
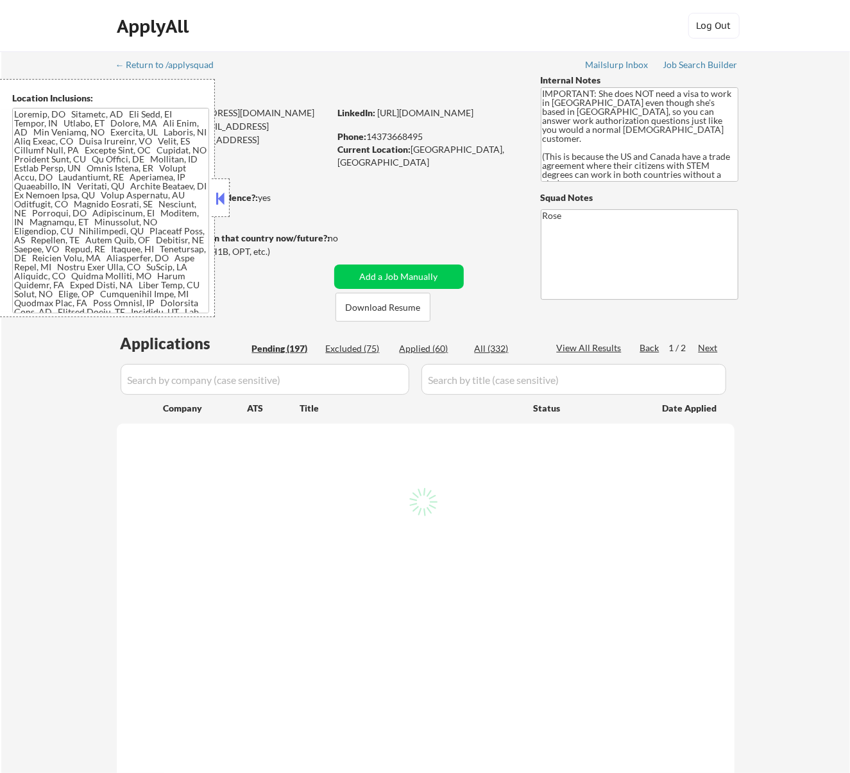
select select ""pending""
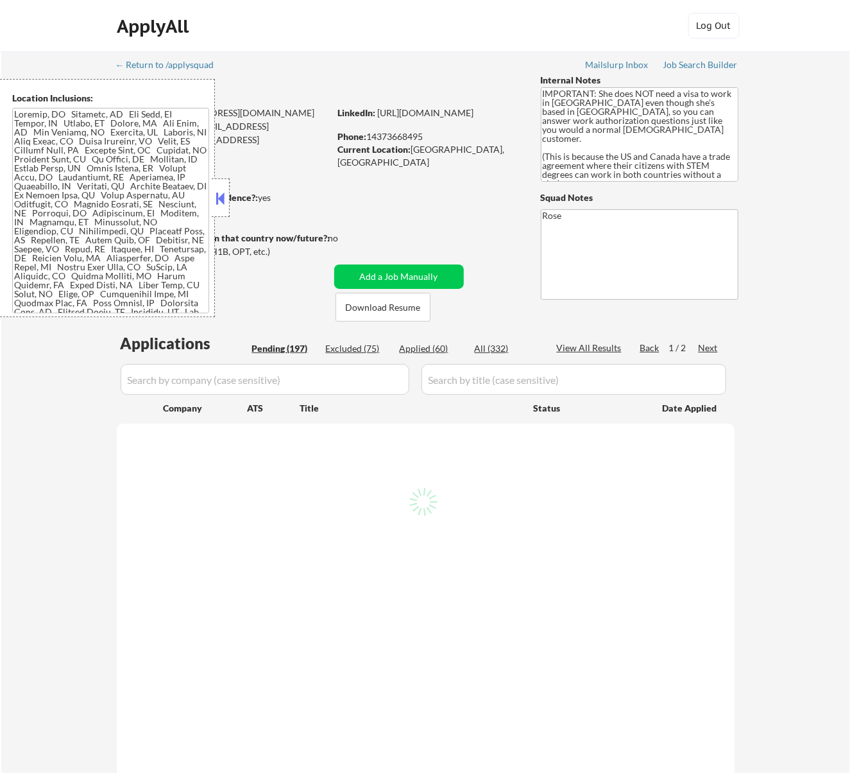
select select ""pending""
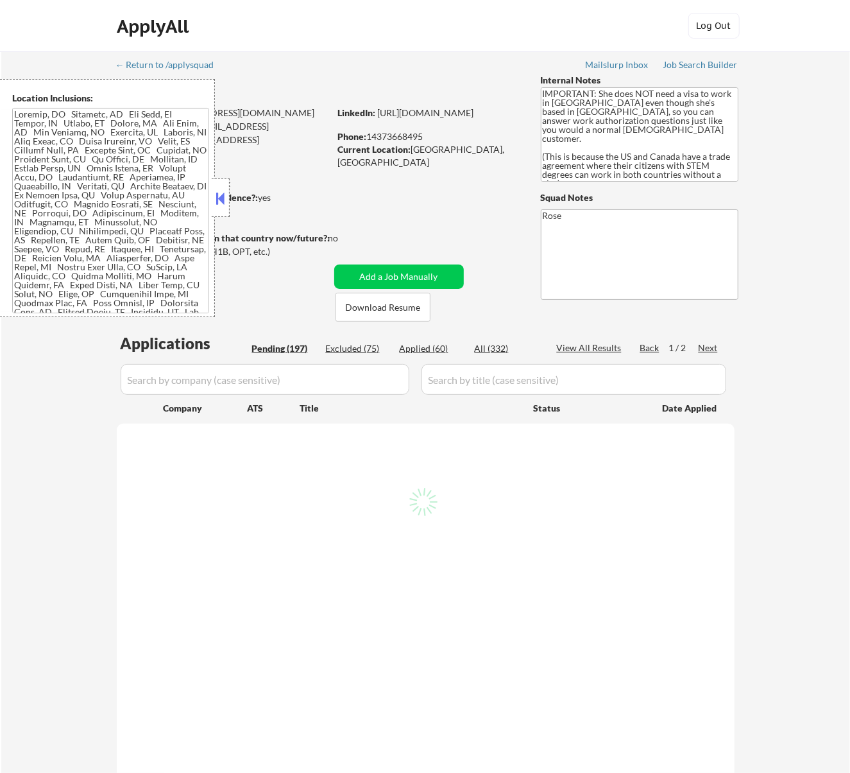
select select ""pending""
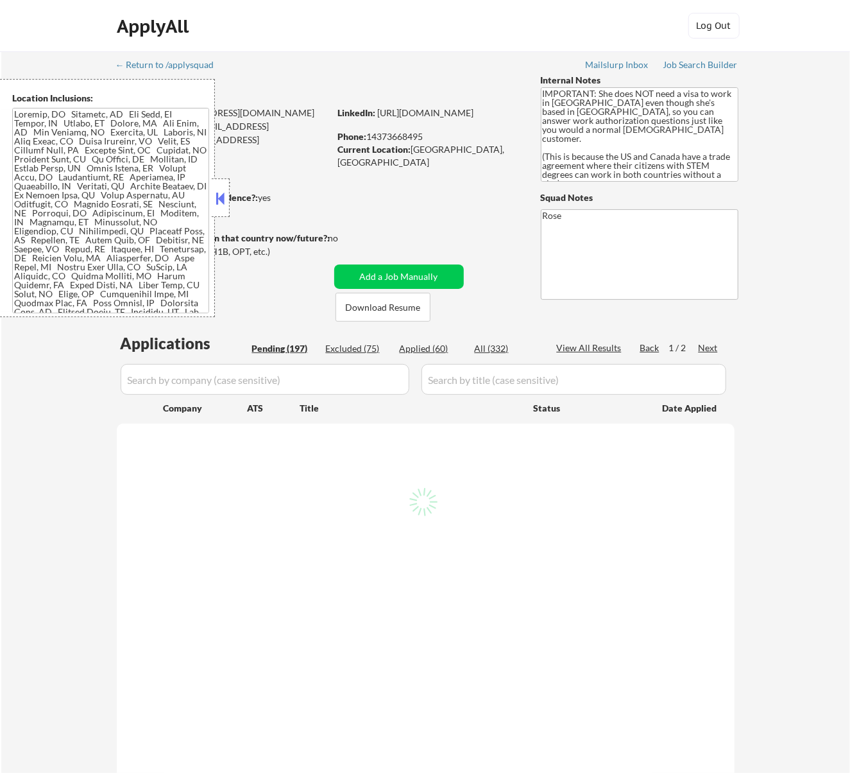
select select ""pending""
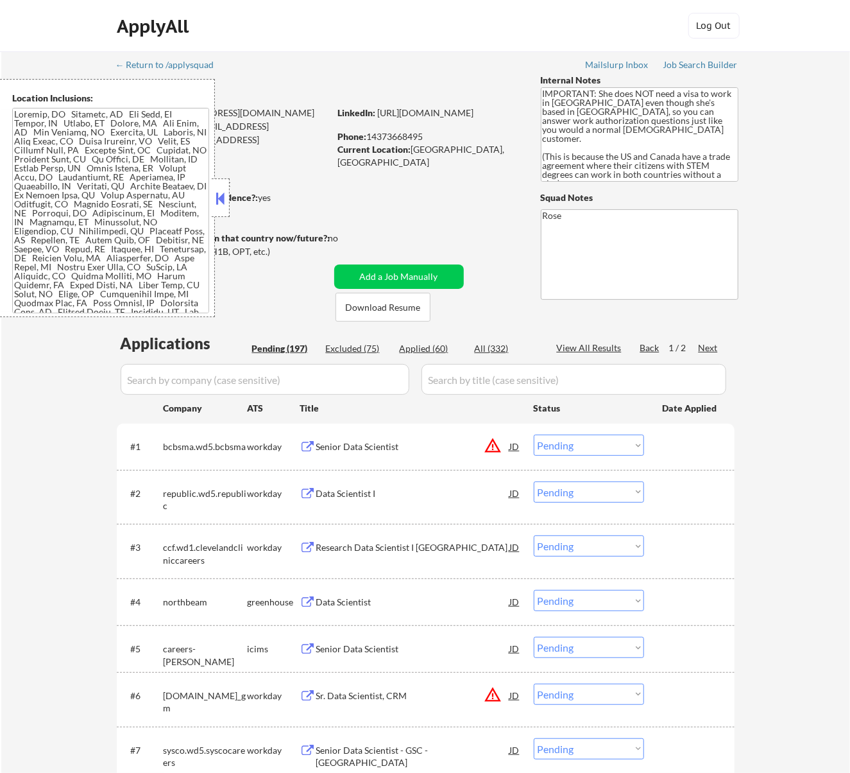
click at [226, 199] on button at bounding box center [220, 198] width 14 height 19
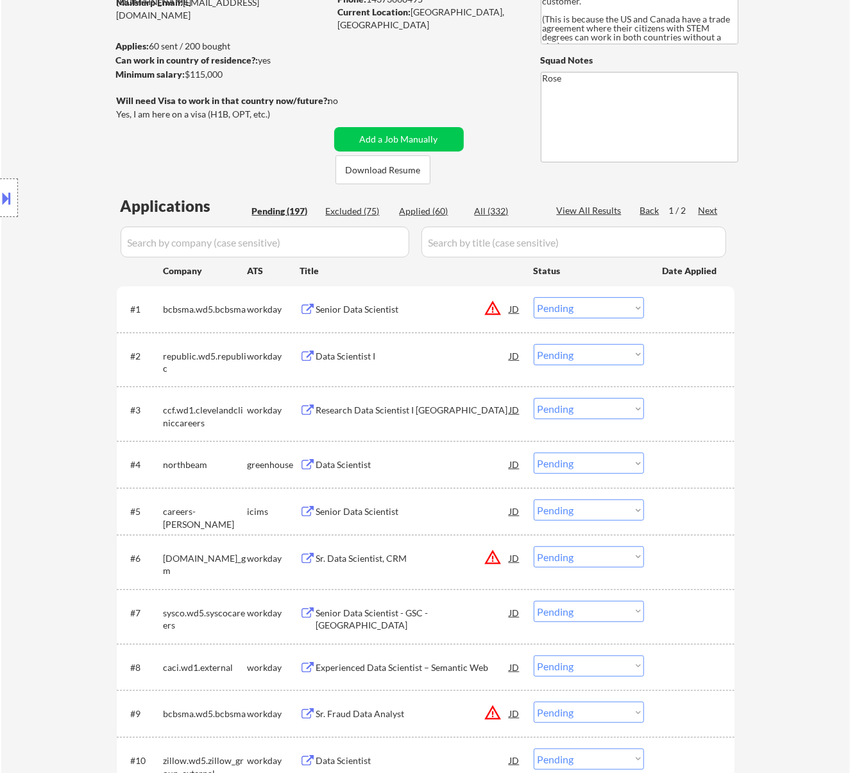
scroll to position [171, 0]
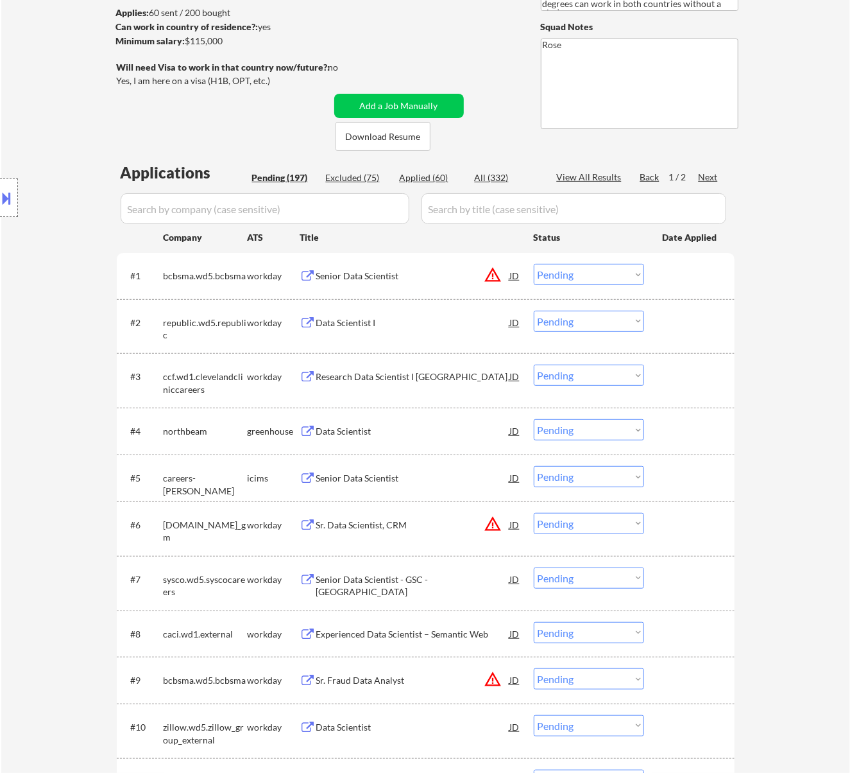
click at [411, 427] on div "Data Scientist" at bounding box center [413, 431] width 194 height 13
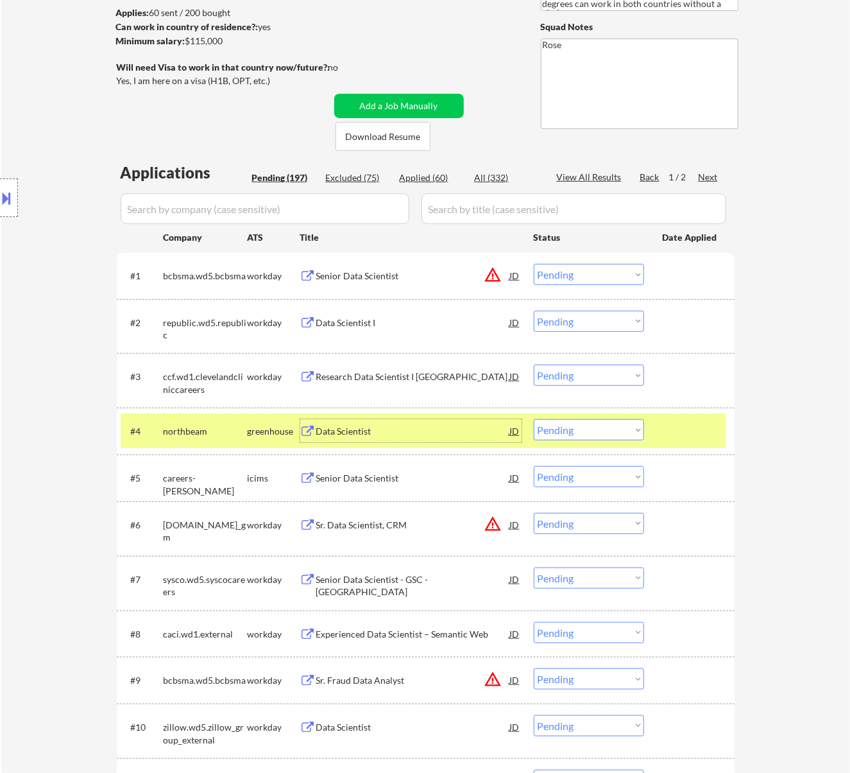
click at [12, 191] on button at bounding box center [7, 197] width 14 height 21
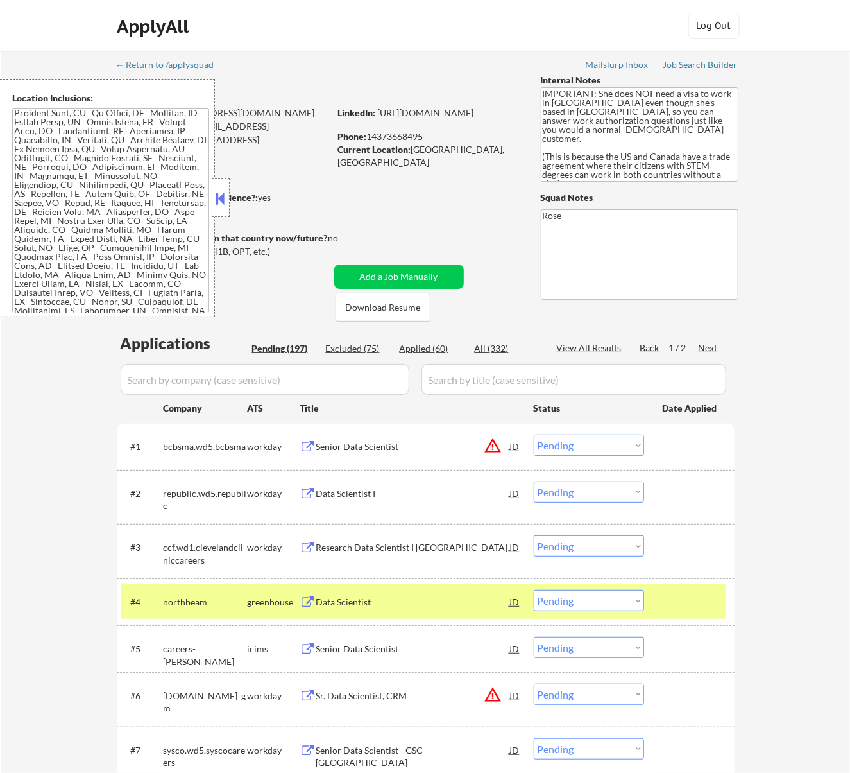
scroll to position [0, 0]
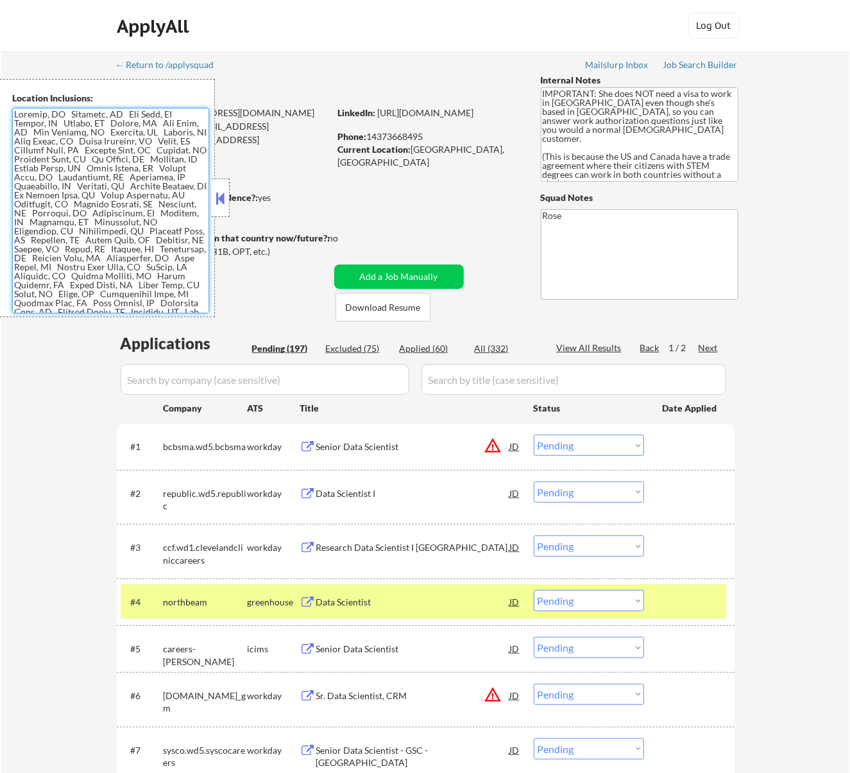
drag, startPoint x: 60, startPoint y: 114, endPoint x: 14, endPoint y: 114, distance: 46.2
click at [14, 114] on textarea at bounding box center [110, 210] width 197 height 205
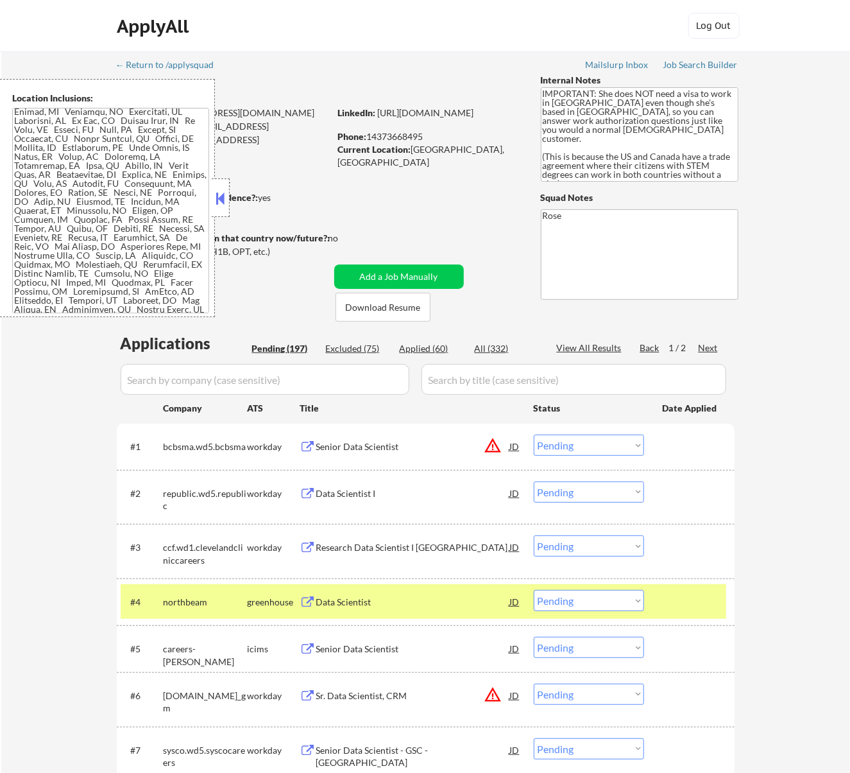
scroll to position [398, 0]
click at [474, 15] on div "ApplyAll Log In Sign Up Log Out" at bounding box center [426, 29] width 642 height 32
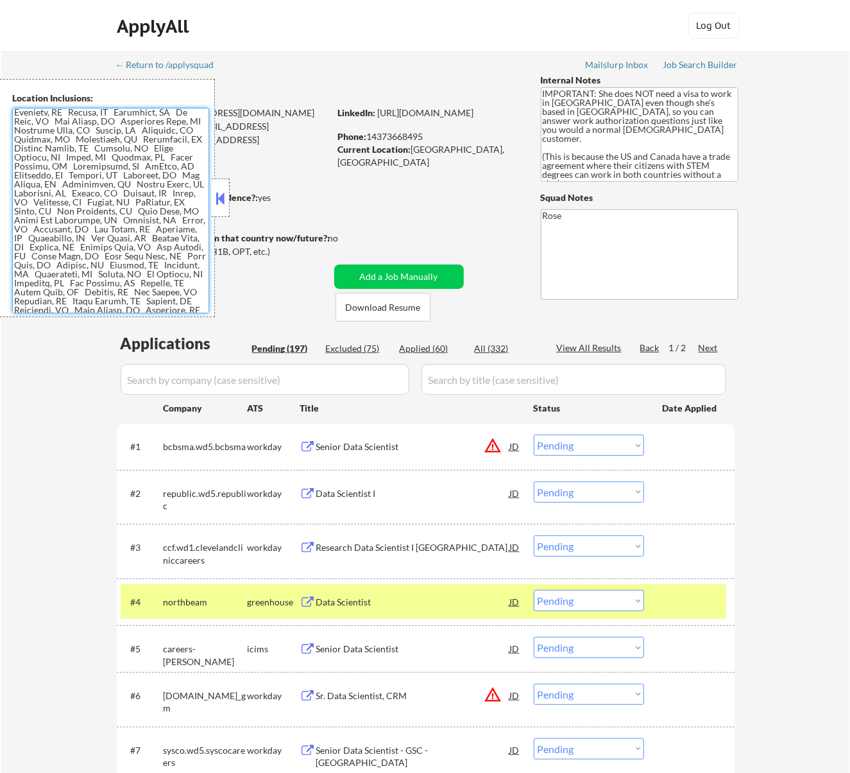
click at [103, 207] on textarea at bounding box center [110, 210] width 197 height 205
click at [89, 225] on textarea at bounding box center [110, 210] width 197 height 205
drag, startPoint x: 124, startPoint y: 211, endPoint x: 54, endPoint y: 209, distance: 70.0
click at [54, 209] on textarea at bounding box center [110, 210] width 197 height 205
click at [605, 594] on select "Choose an option... Pending Applied Excluded (Questions) Excluded (Expired) Exc…" at bounding box center [589, 600] width 110 height 21
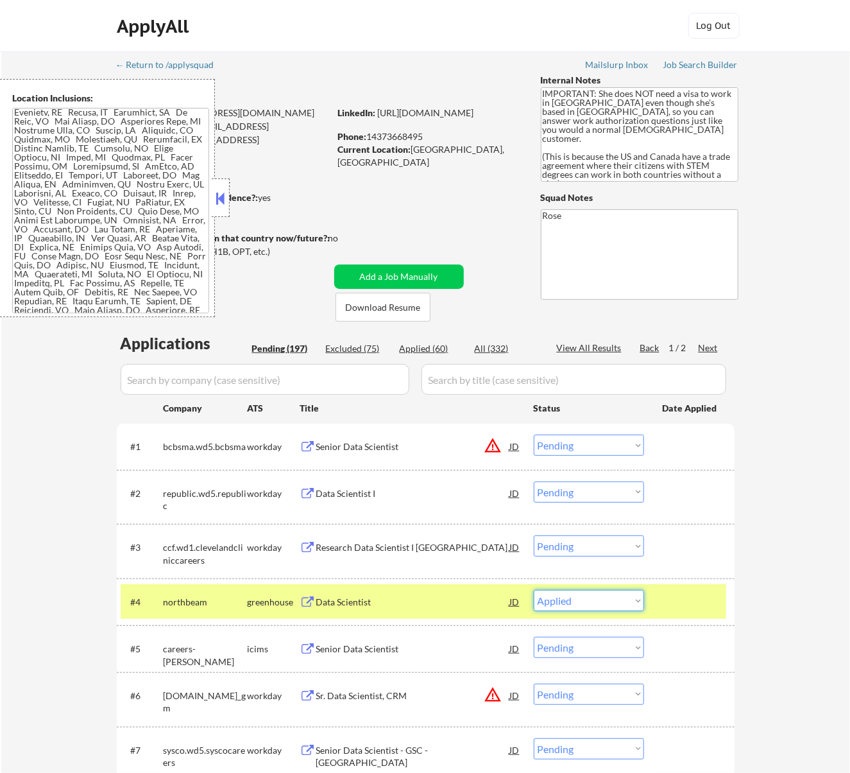
click at [534, 590] on select "Choose an option... Pending Applied Excluded (Questions) Excluded (Expired) Exc…" at bounding box center [589, 600] width 110 height 21
select select ""pending""
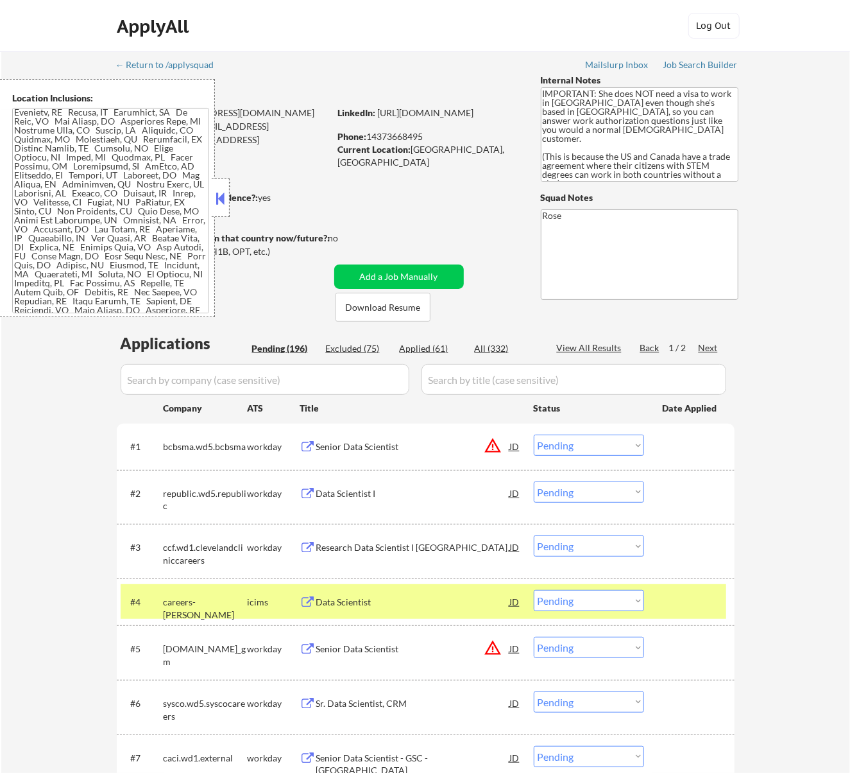
click at [222, 195] on button at bounding box center [220, 198] width 14 height 19
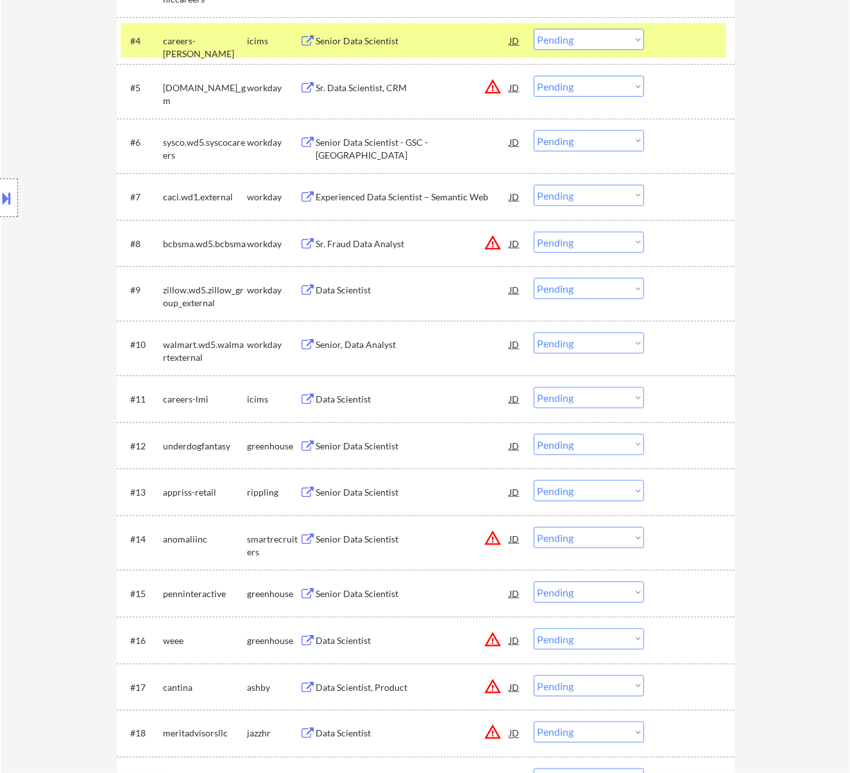
scroll to position [599, 0]
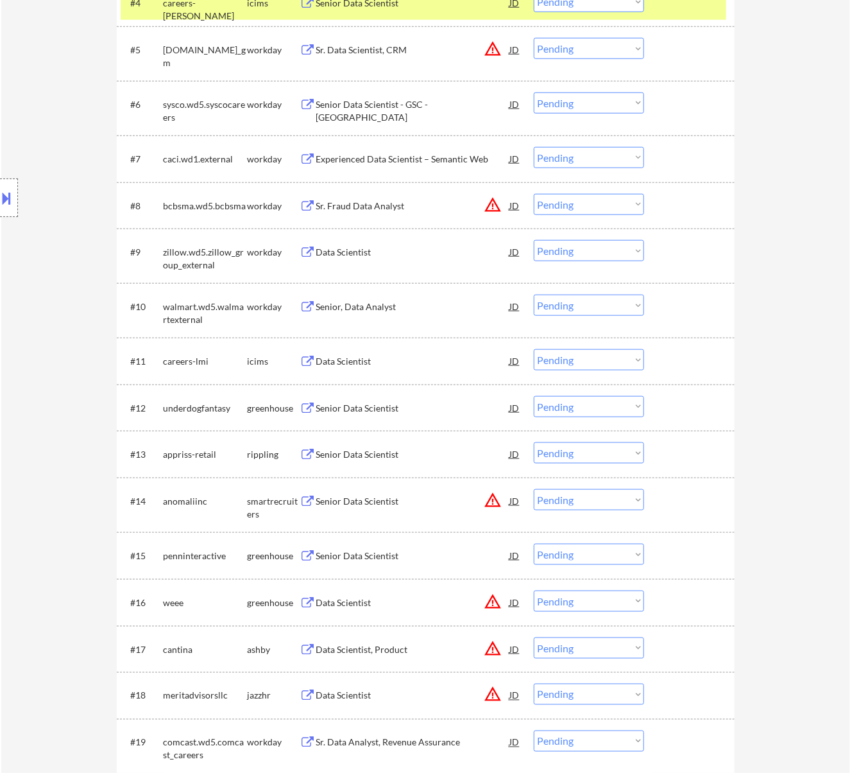
click at [396, 407] on div "Senior Data Scientist" at bounding box center [413, 408] width 194 height 13
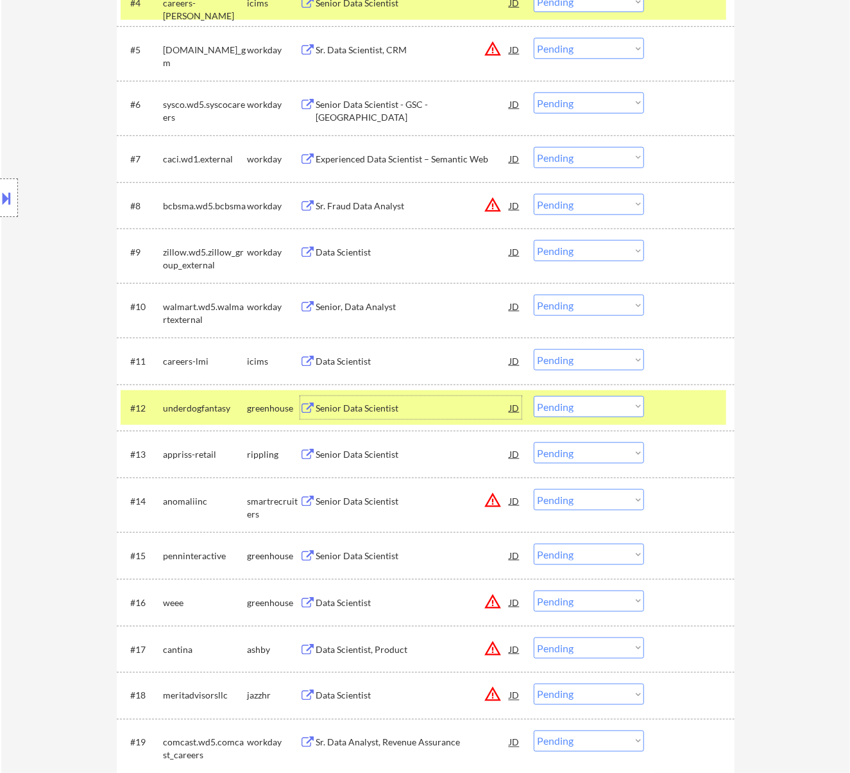
drag, startPoint x: 574, startPoint y: 406, endPoint x: 576, endPoint y: 416, distance: 10.4
click at [574, 406] on select "Choose an option... Pending Applied Excluded (Questions) Excluded (Expired) Exc…" at bounding box center [589, 406] width 110 height 21
click at [534, 396] on select "Choose an option... Pending Applied Excluded (Questions) Excluded (Expired) Exc…" at bounding box center [589, 406] width 110 height 21
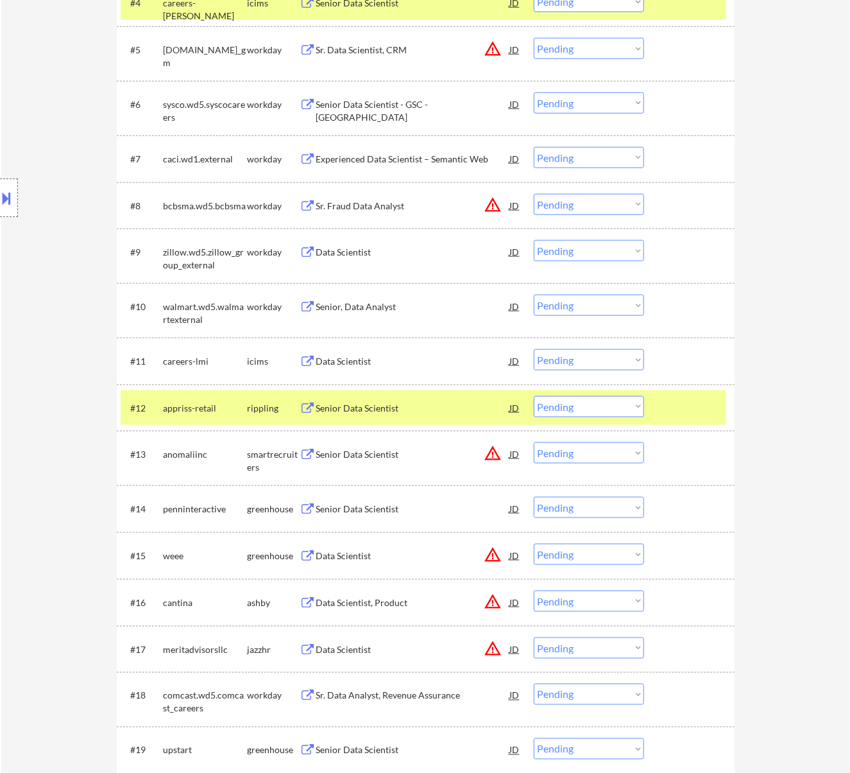
click at [466, 403] on div "Senior Data Scientist" at bounding box center [413, 408] width 194 height 13
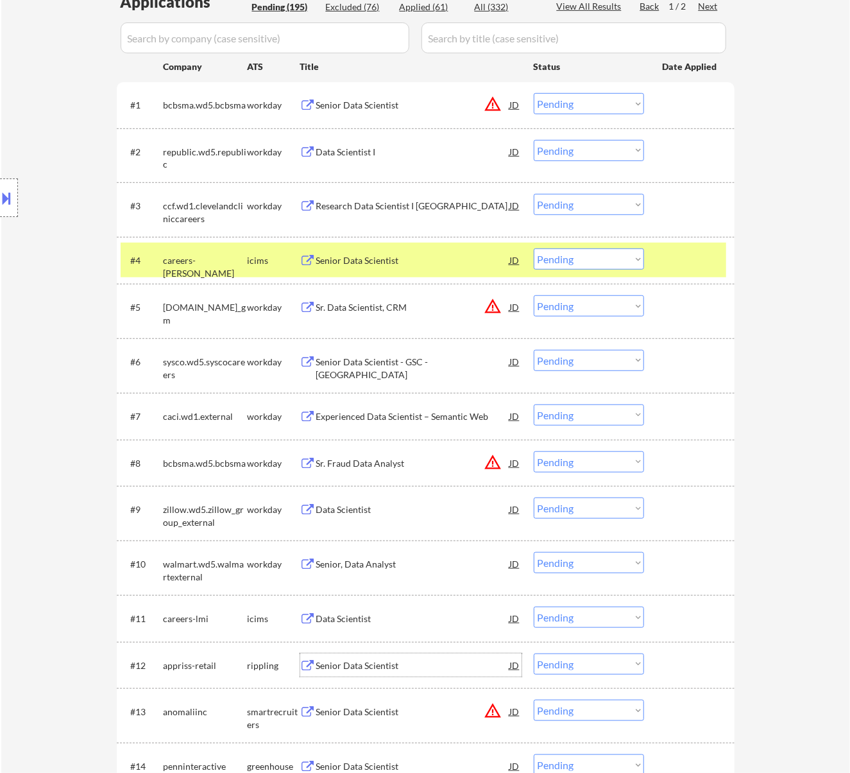
scroll to position [342, 0]
click at [671, 252] on div at bounding box center [691, 259] width 56 height 23
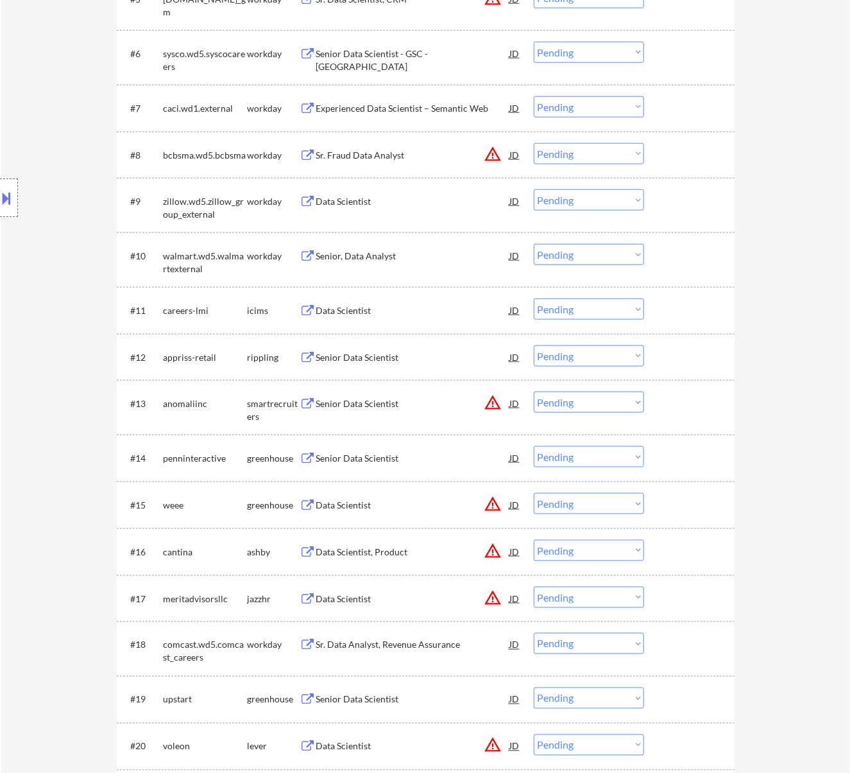
scroll to position [684, 0]
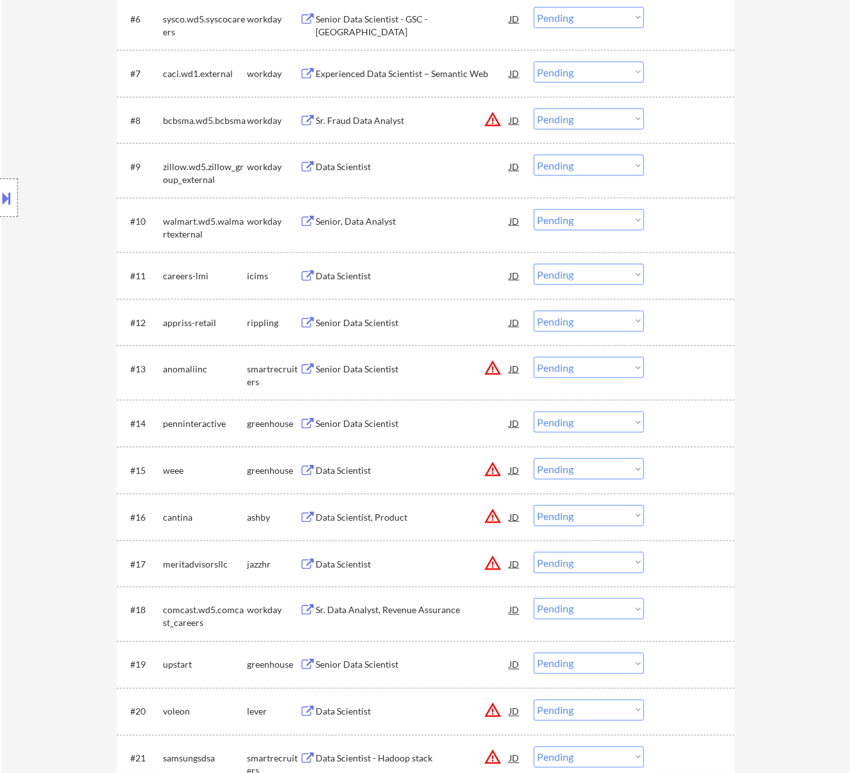
click at [606, 314] on select "Choose an option... Pending Applied Excluded (Questions) Excluded (Expired) Exc…" at bounding box center [589, 321] width 110 height 21
click at [534, 311] on select "Choose an option... Pending Applied Excluded (Questions) Excluded (Expired) Exc…" at bounding box center [589, 321] width 110 height 21
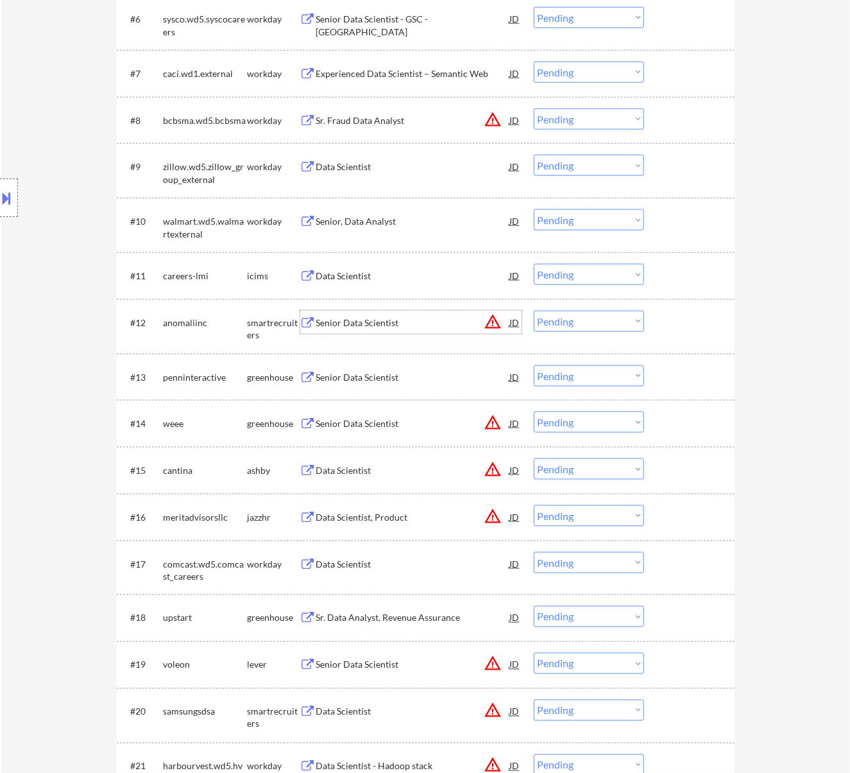
click at [412, 322] on div "Senior Data Scientist" at bounding box center [413, 322] width 194 height 13
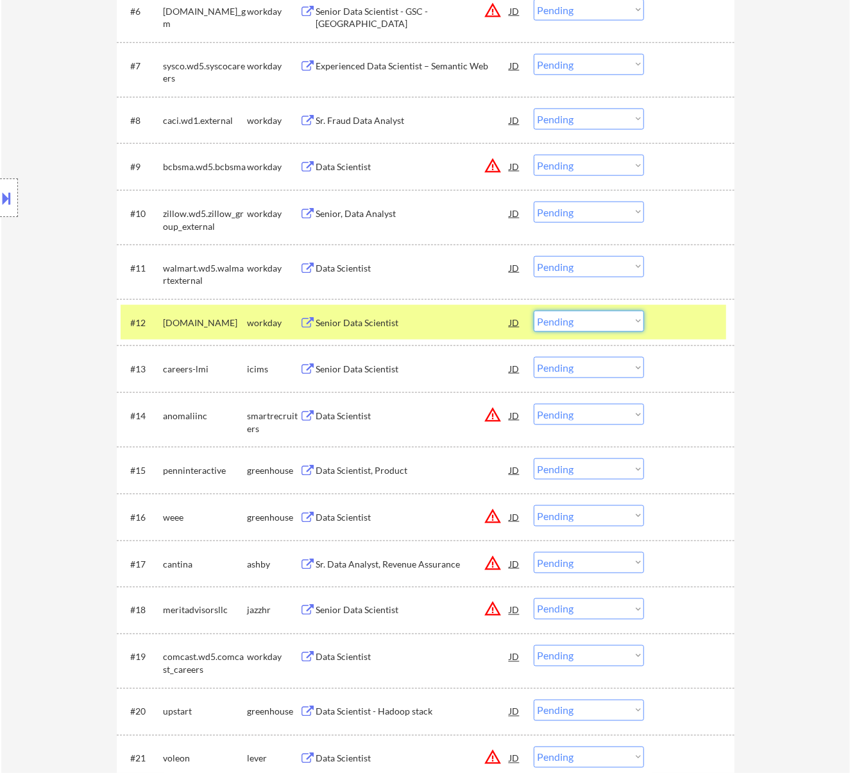
drag, startPoint x: 601, startPoint y: 320, endPoint x: 594, endPoint y: 324, distance: 8.4
click at [601, 320] on select "Choose an option... Pending Applied Excluded (Questions) Excluded (Expired) Exc…" at bounding box center [589, 321] width 110 height 21
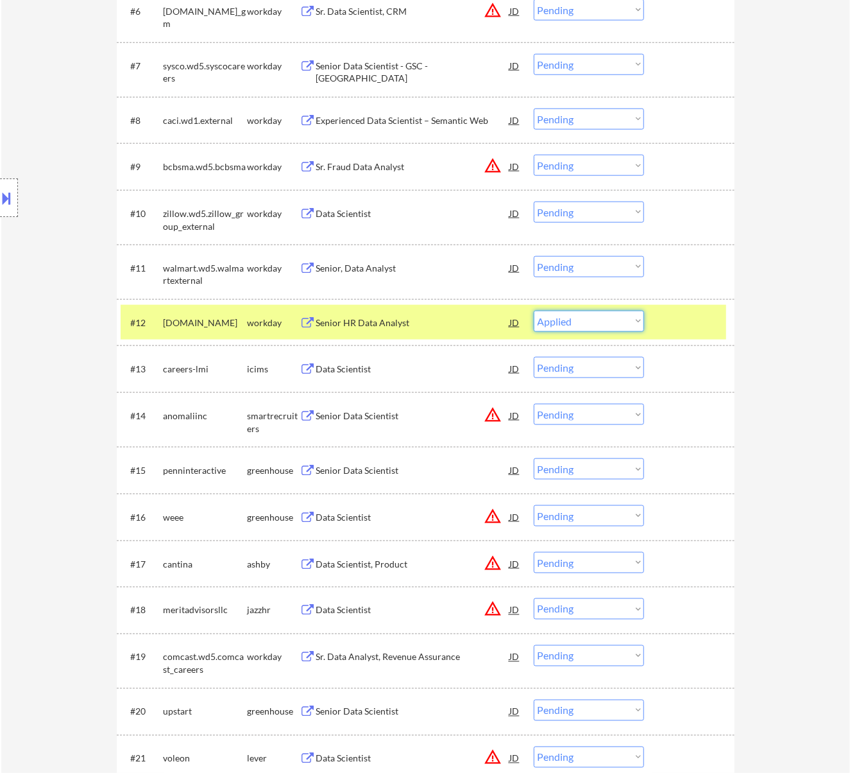
click at [534, 311] on select "Choose an option... Pending Applied Excluded (Questions) Excluded (Expired) Exc…" at bounding box center [589, 321] width 110 height 21
select select ""pending""
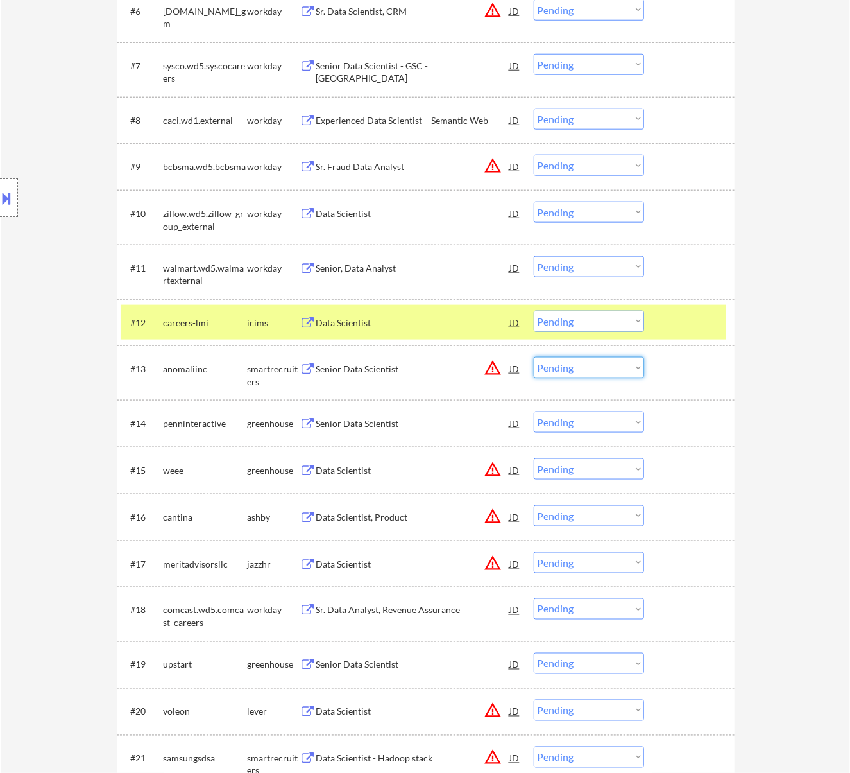
click at [576, 368] on select "Choose an option... Pending Applied Excluded (Questions) Excluded (Expired) Exc…" at bounding box center [589, 367] width 110 height 21
click at [534, 357] on select "Choose an option... Pending Applied Excluded (Questions) Excluded (Expired) Exc…" at bounding box center [589, 367] width 110 height 21
select select ""pending""
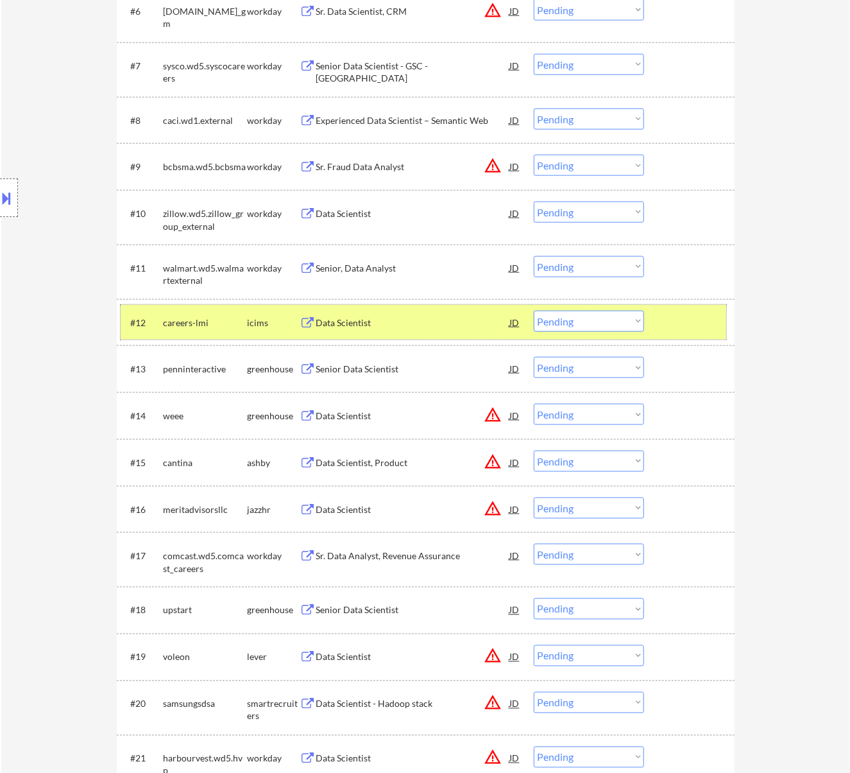
click at [667, 316] on div at bounding box center [691, 322] width 56 height 23
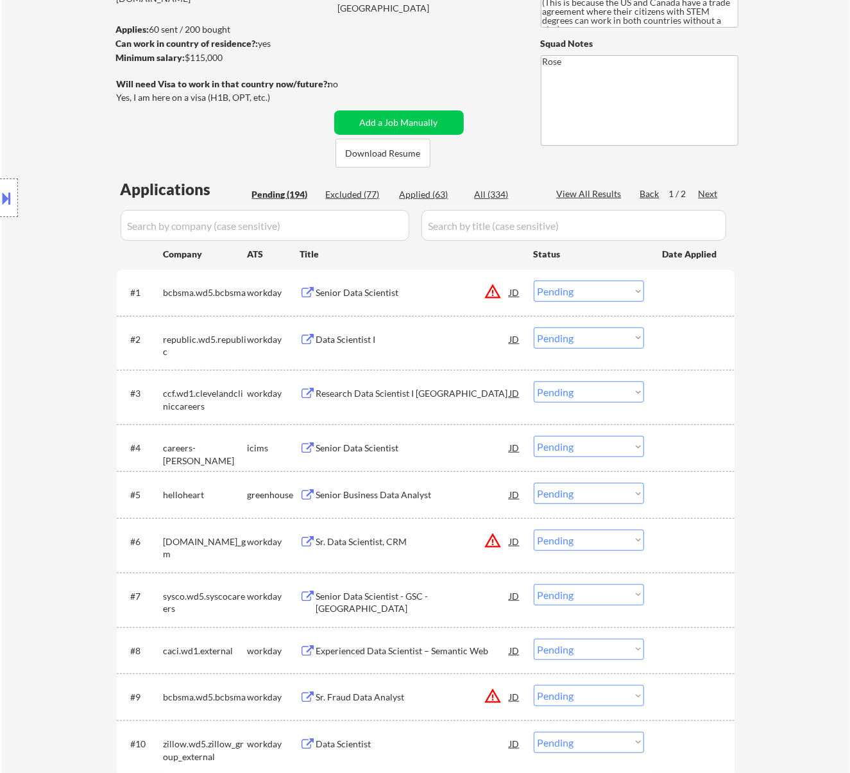
scroll to position [0, 0]
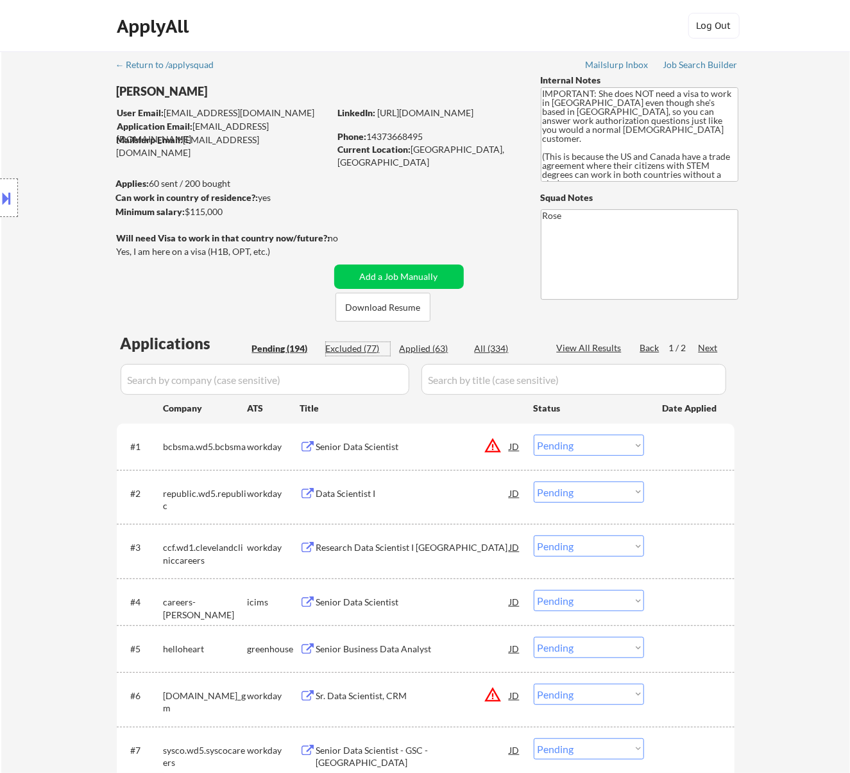
click at [357, 347] on div "Excluded (77)" at bounding box center [358, 348] width 64 height 13
select select ""excluded""
select select ""excluded__location_""
select select ""excluded__expired_""
select select ""excluded__location_""
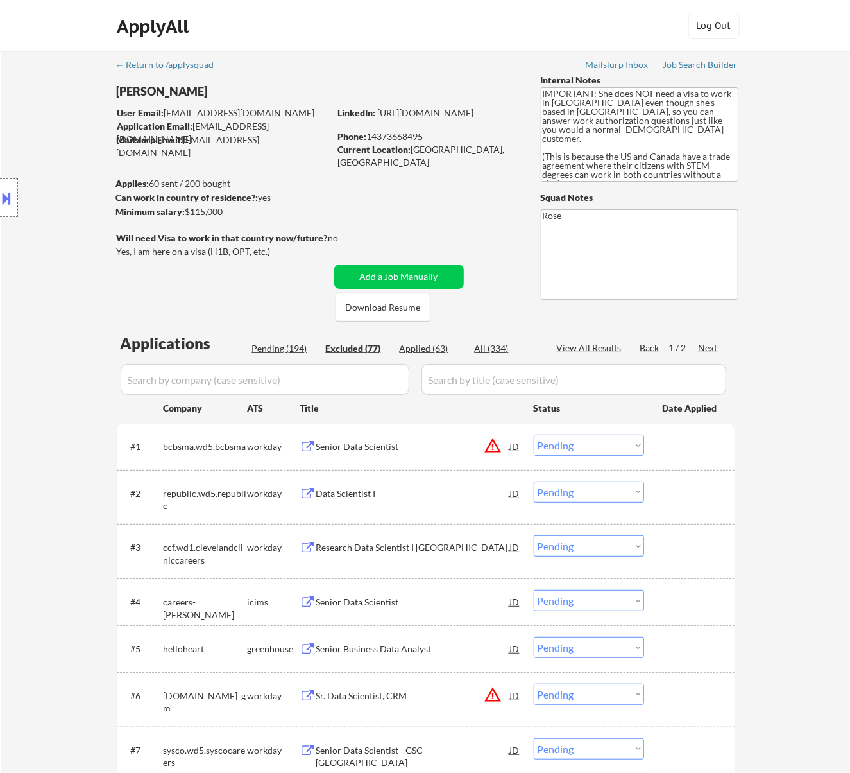
select select ""excluded__bad_match_""
select select ""excluded__location_""
select select ""excluded__salary_""
select select ""excluded__expired_""
select select ""excluded__bad_match_""
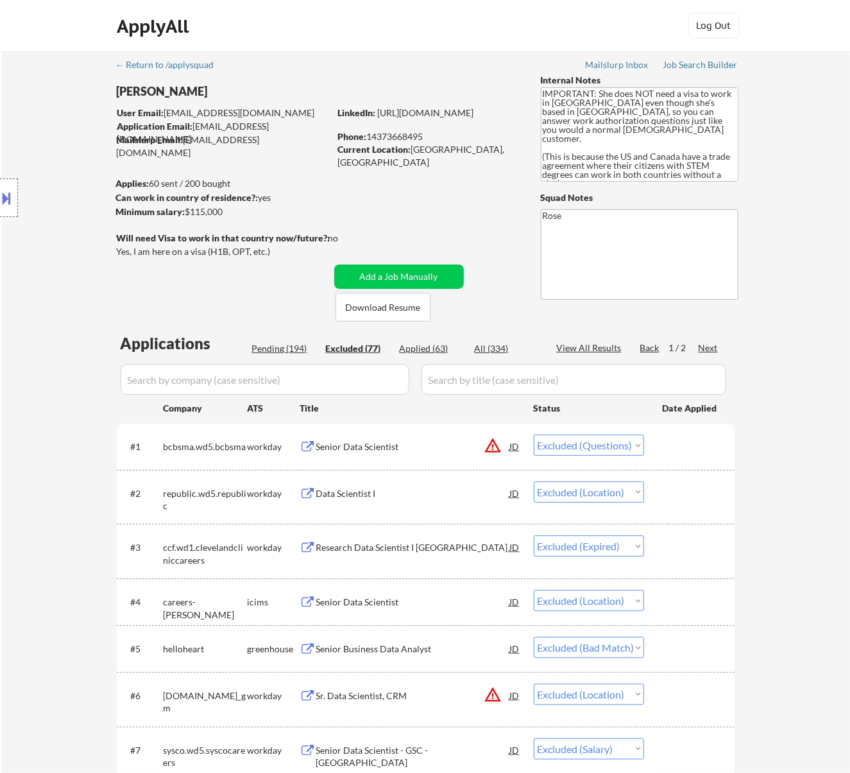
select select ""excluded__expired_""
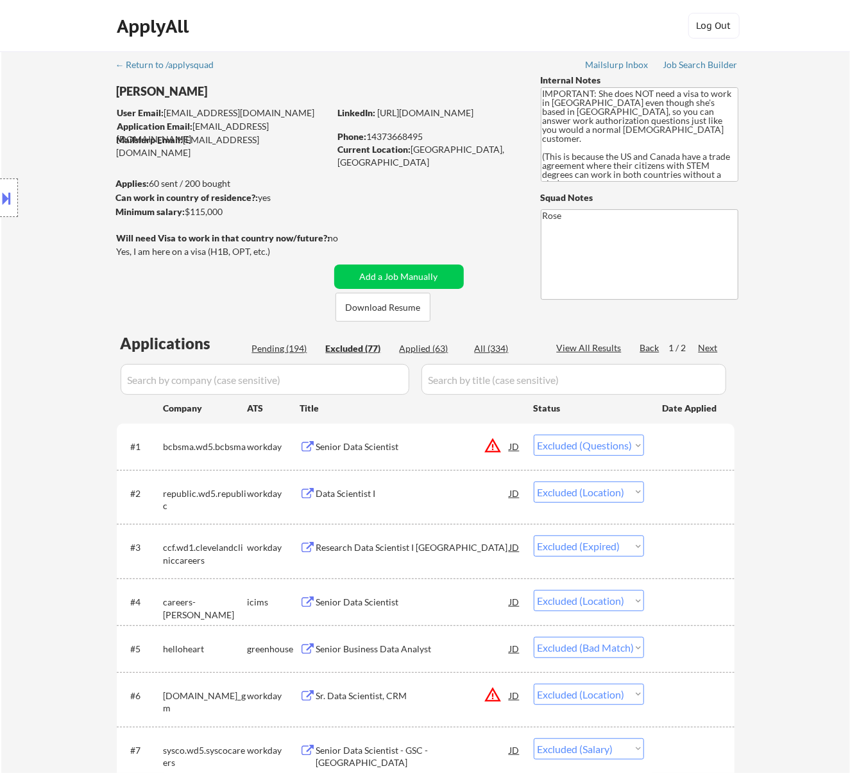
select select ""excluded__expired_""
select select ""excluded""
select select ""excluded__bad_match_""
select select ""excluded__expired_""
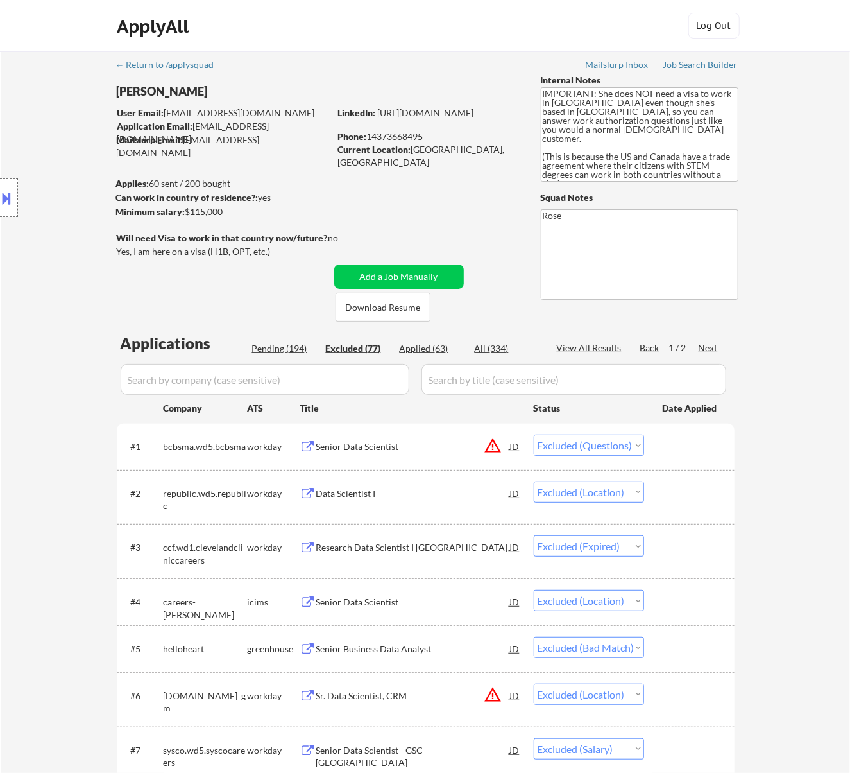
select select ""excluded__bad_match_""
select select ""excluded""
select select ""excluded__bad_match_""
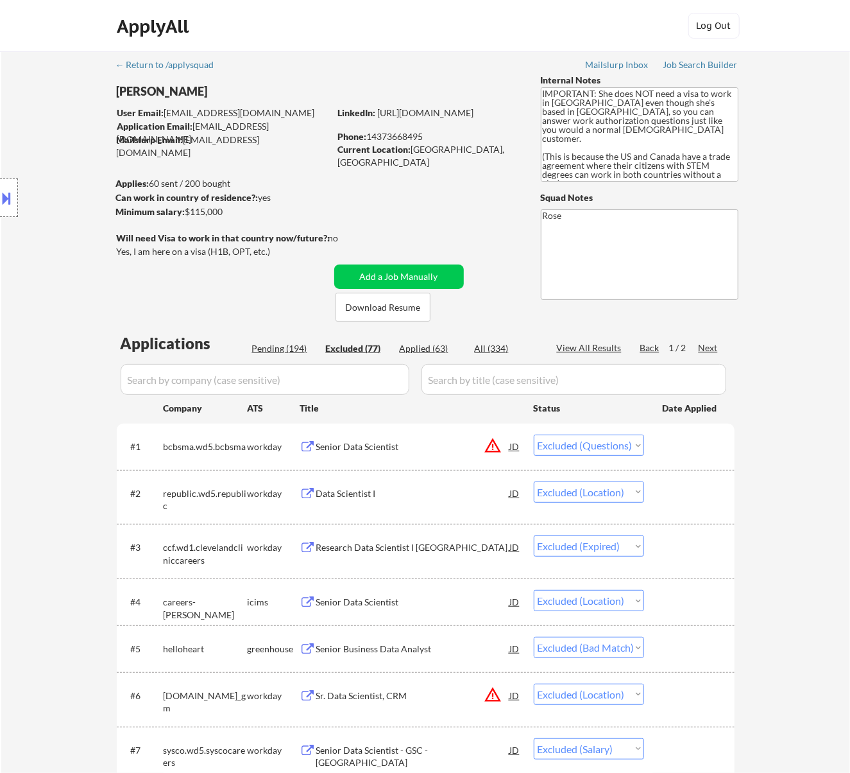
select select ""excluded""
select select ""excluded__expired_""
select select ""excluded__location_""
select select ""excluded__salary_""
select select ""excluded__location_""
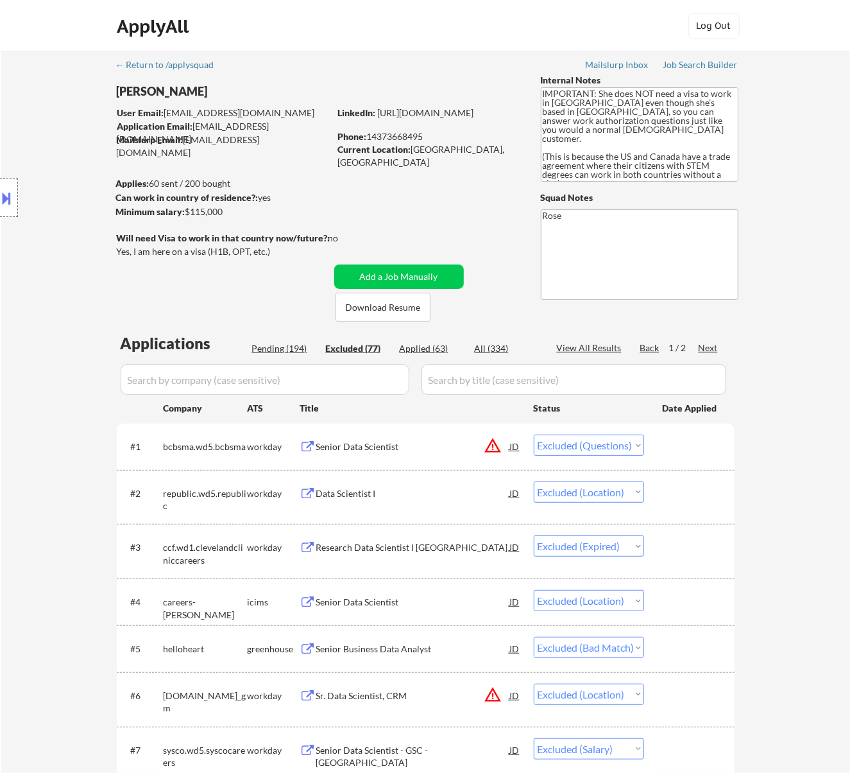
select select ""excluded__expired_""
select select ""excluded__location_""
select select ""excluded__salary_""
select select ""excluded__expired_""
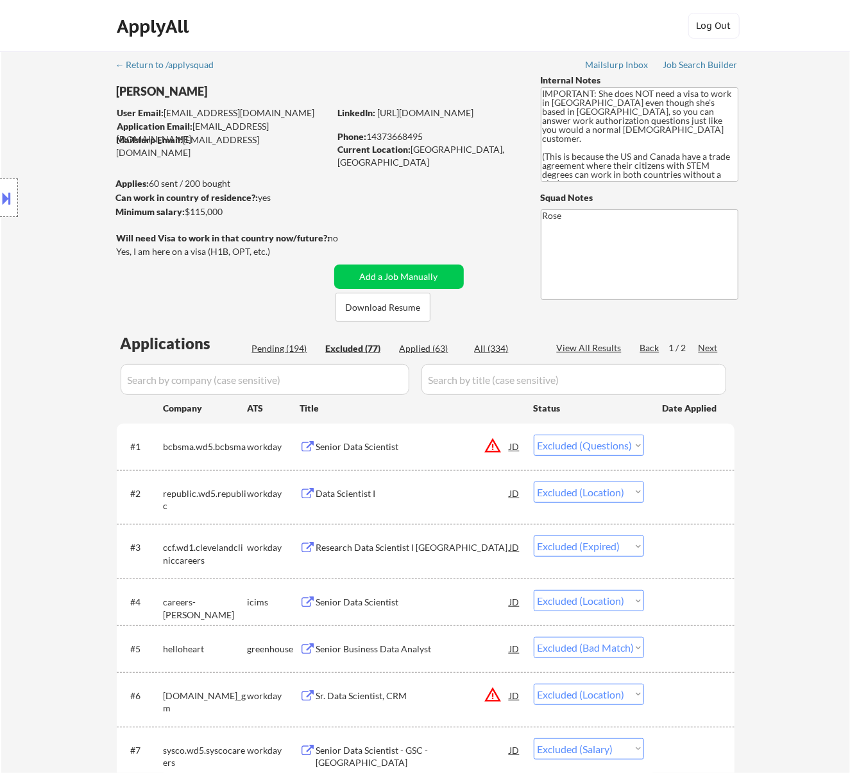
select select ""excluded__bad_match_""
select select ""excluded""
select select ""excluded__expired_""
select select ""excluded__bad_match_""
select select ""excluded""
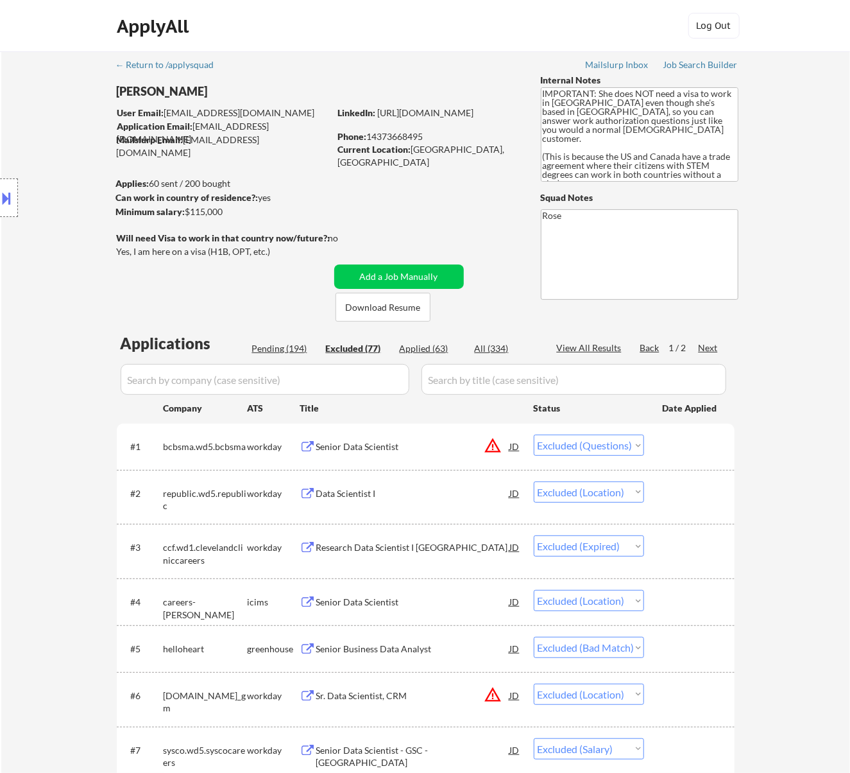
select select ""excluded__salary_""
select select ""excluded""
select select ""excluded__expired_""
select select ""excluded__location_""
select select ""excluded__bad_match_""
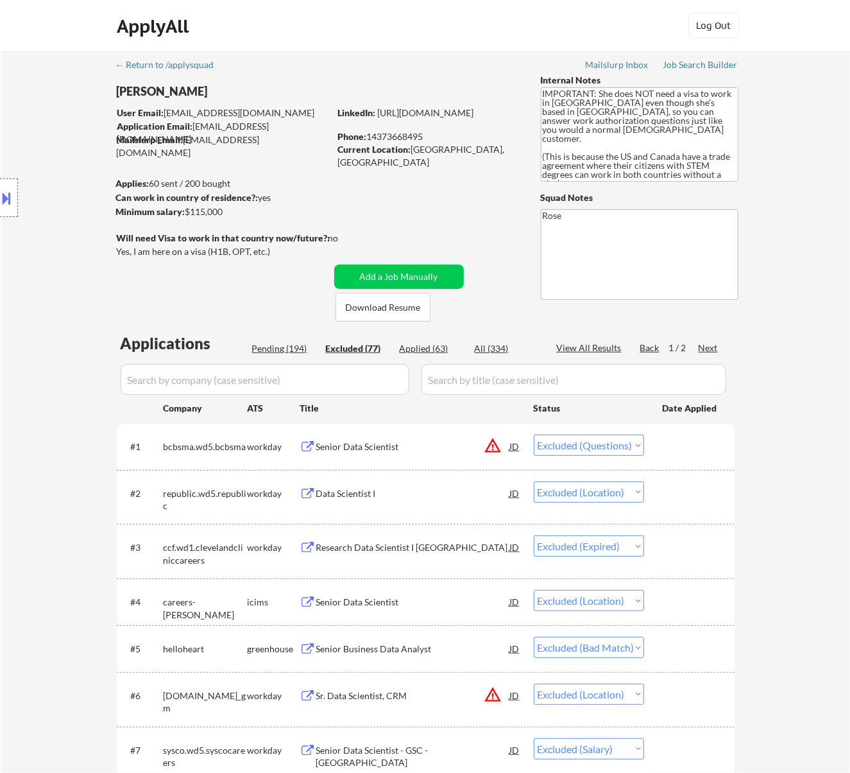
select select ""excluded__expired_""
select select ""excluded__bad_match_""
select select ""excluded""
select select ""excluded__bad_match_""
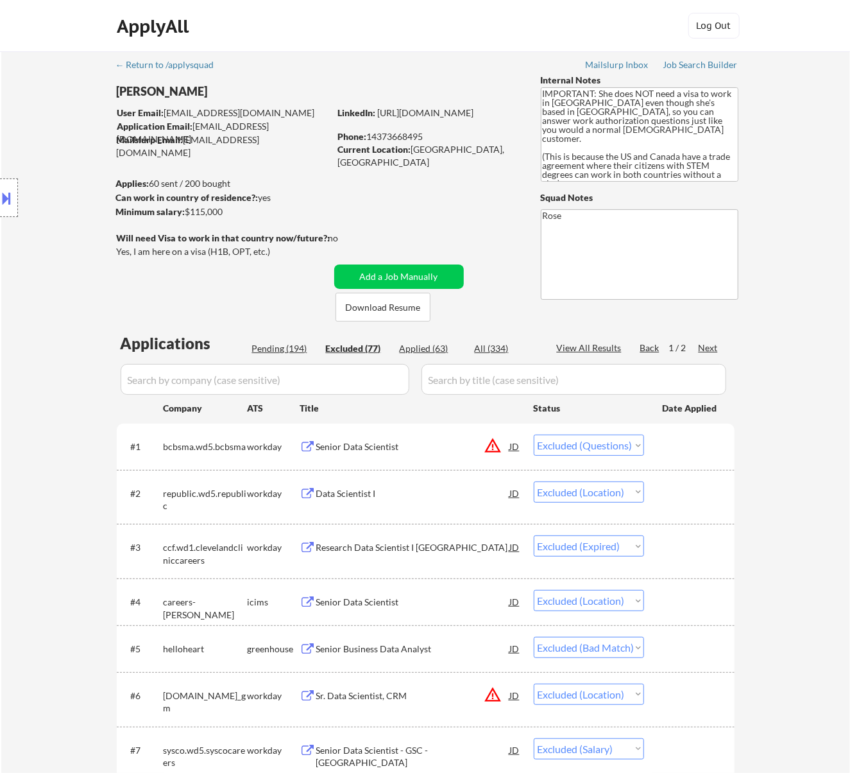
select select ""excluded__expired_""
select select ""excluded__bad_match_""
select select ""excluded__expired_""
select select ""excluded""
select select ""excluded__expired_""
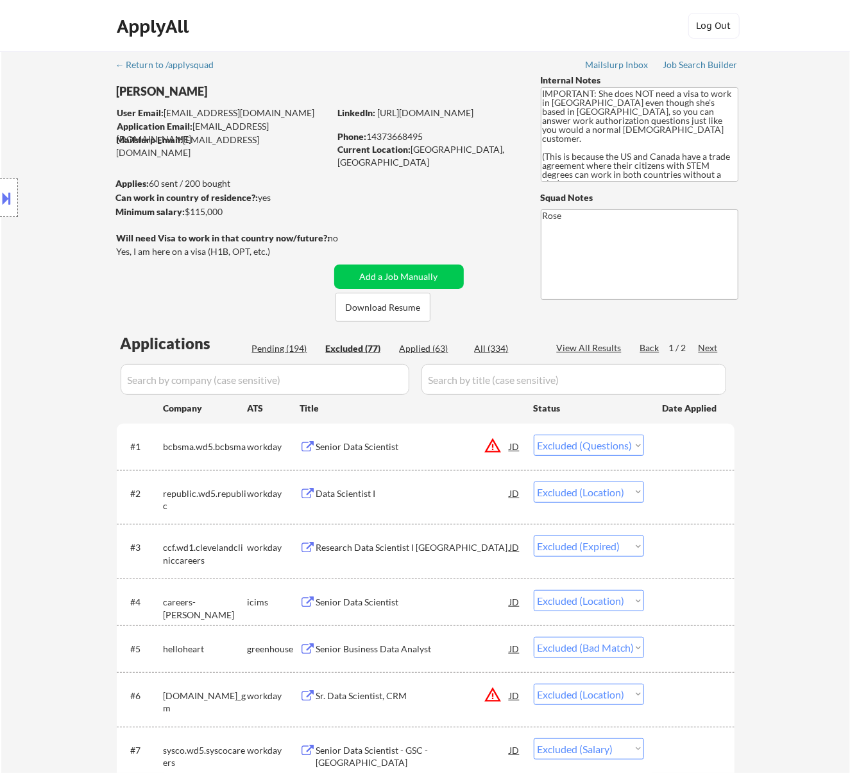
select select ""excluded__bad_match_""
select select ""excluded__expired_""
select select ""excluded__bad_match_""
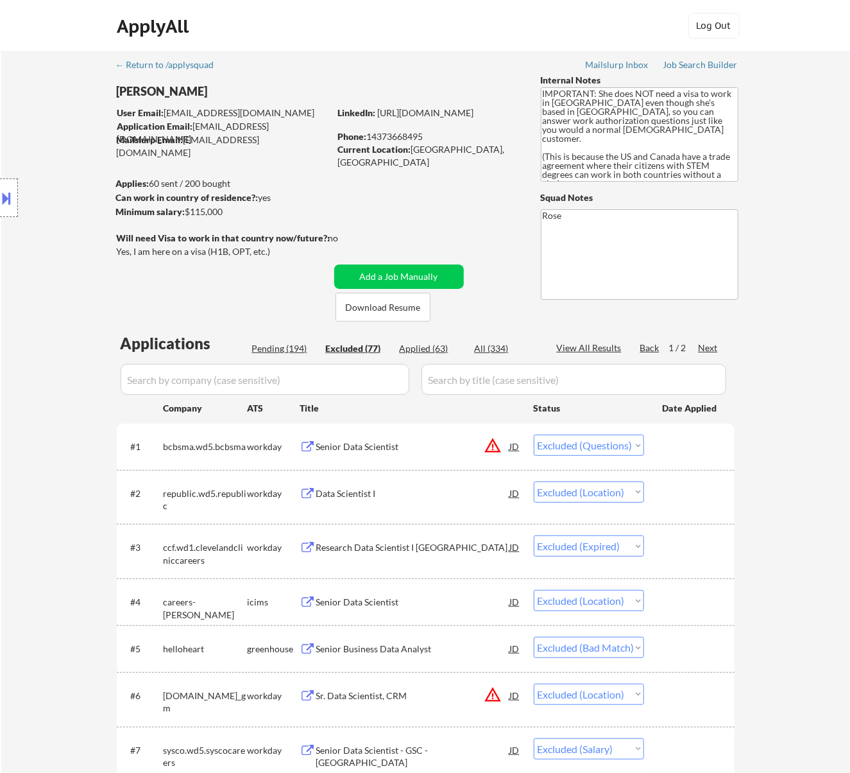
select select ""excluded__bad_match_""
select select ""excluded""
select select ""excluded__other_""
select select ""excluded__expired_""
select select ""excluded""
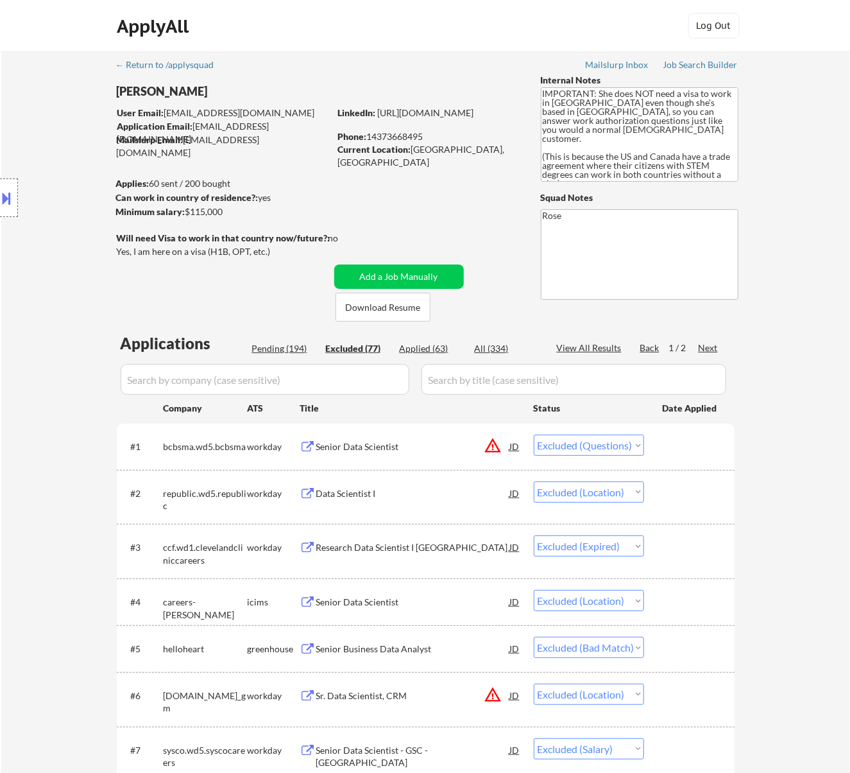
select select ""excluded""
select select ""excluded__other_""
select select ""excluded__bad_match_""
select select ""excluded""
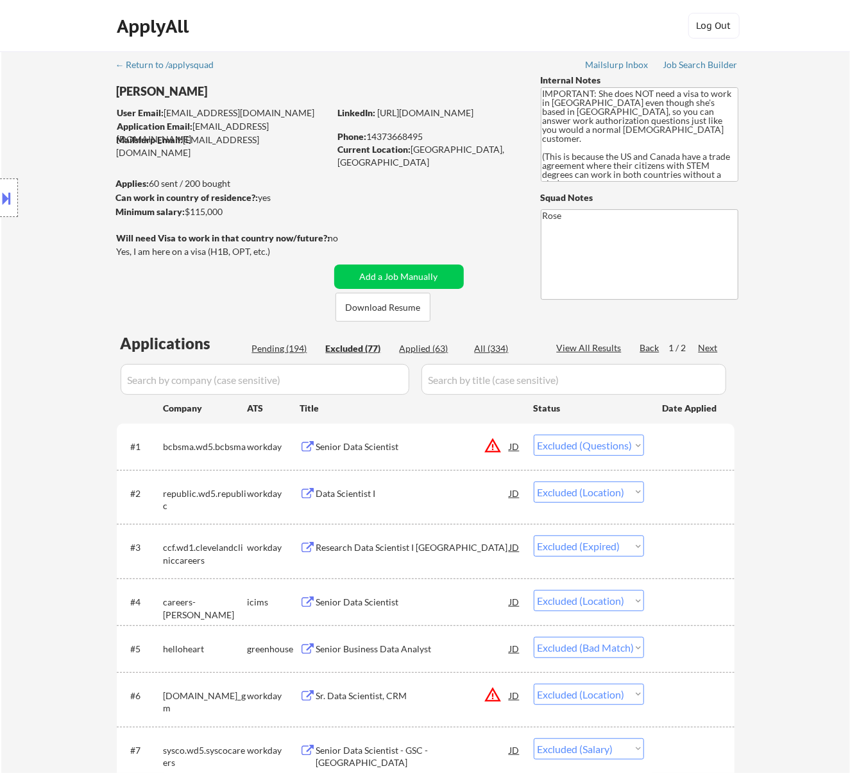
select select ""excluded""
select select ""excluded__expired_""
select select ""excluded__other_""
select select ""excluded__blocklist_""
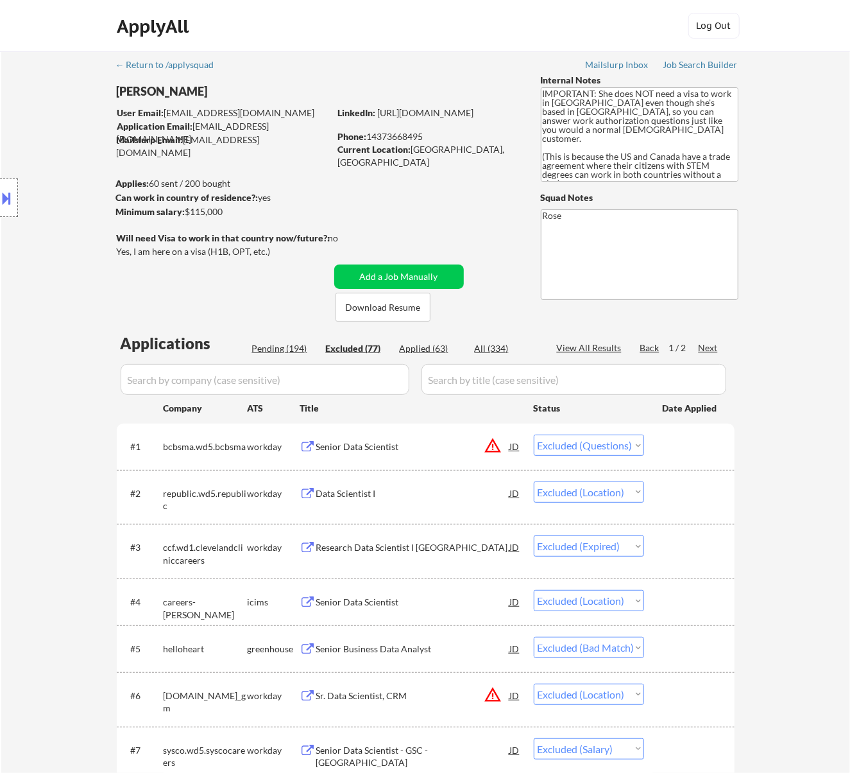
select select ""excluded""
select select ""excluded__other_""
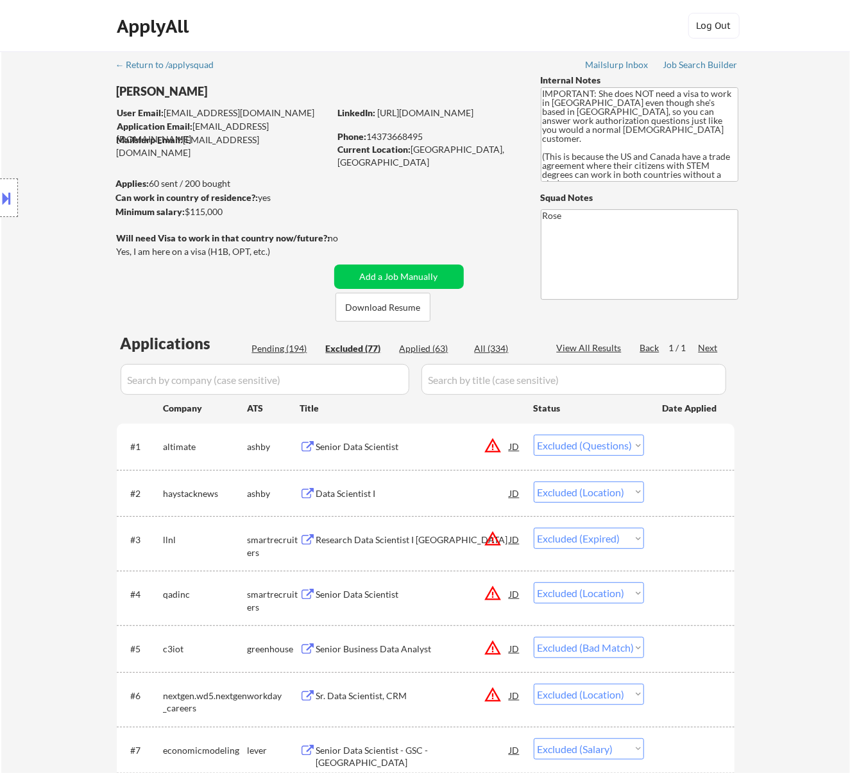
click at [391, 376] on input "input" at bounding box center [265, 379] width 289 height 31
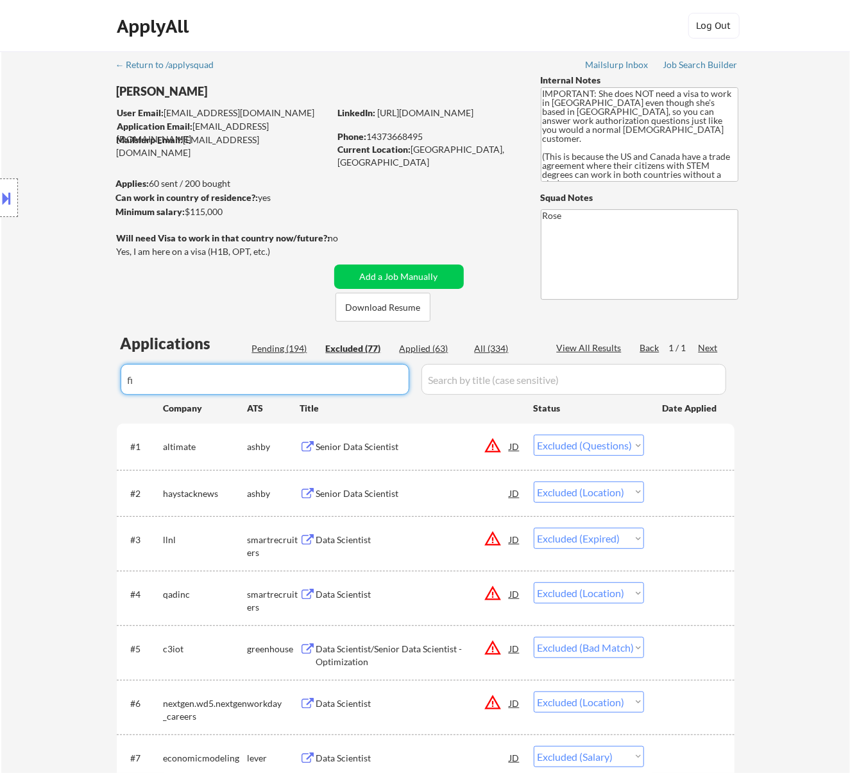
type input "fib"
select select ""excluded__expired_""
select select ""excluded__bad_match_""
select select ""excluded__salary_""
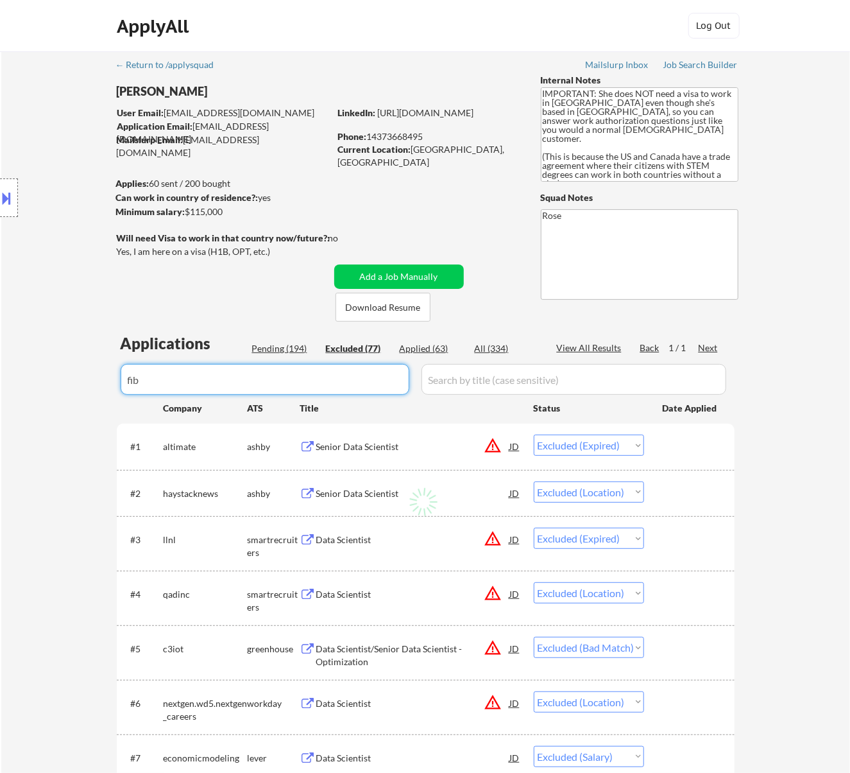
select select ""excluded__expired_""
select select ""excluded__bad_match_""
select select ""excluded__expired_""
select select ""excluded""
select select ""excluded__other_""
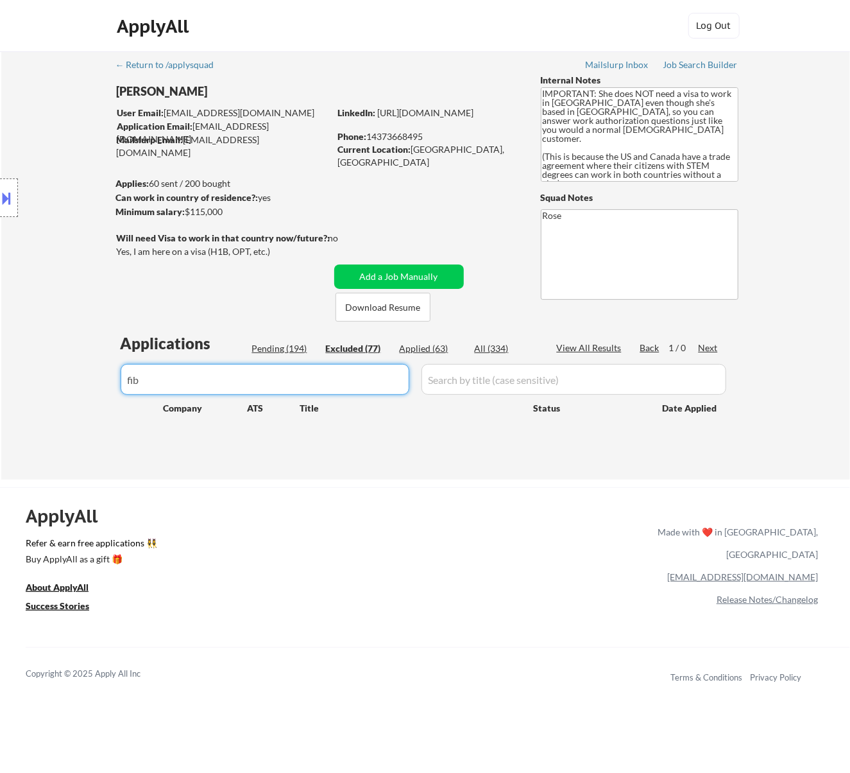
type input "fi"
select select ""excluded__other_""
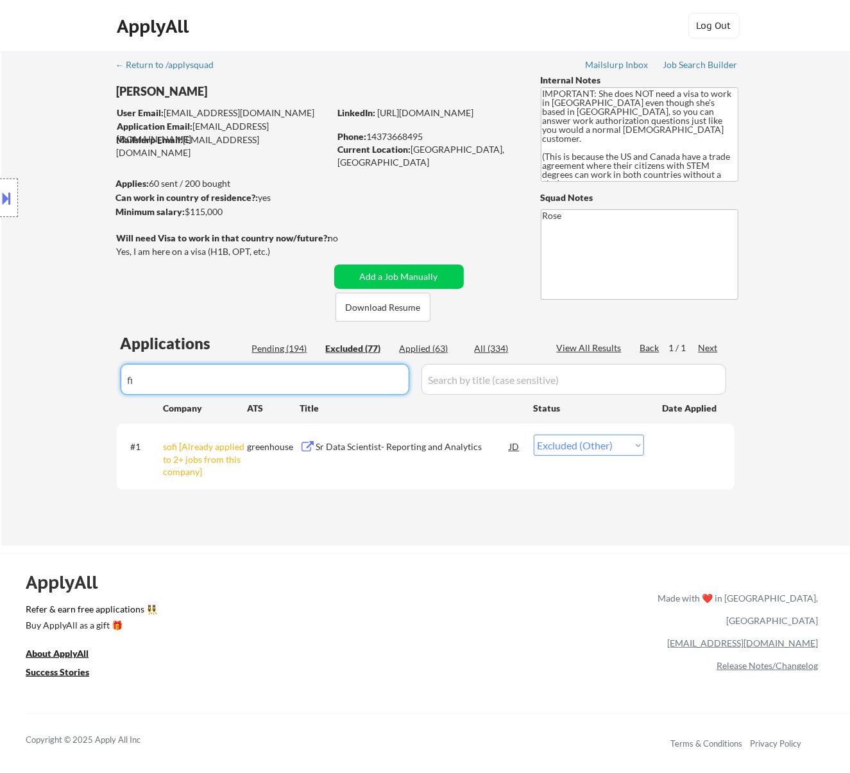
type input "f"
select select ""excluded__expired_""
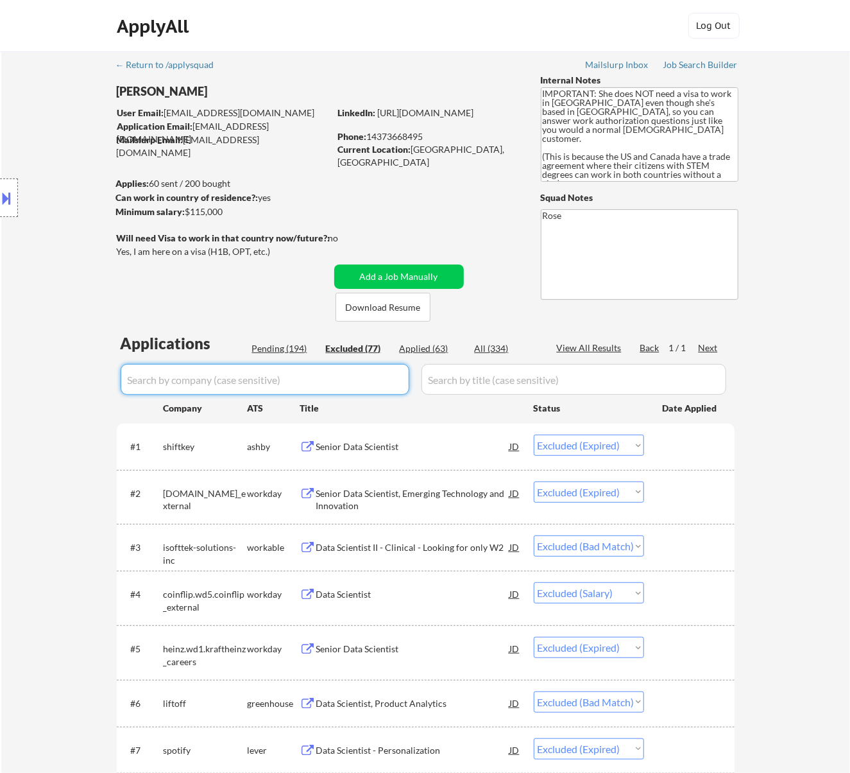
select select ""excluded""
select select ""excluded__location_""
select select ""excluded__expired_""
select select ""excluded__location_""
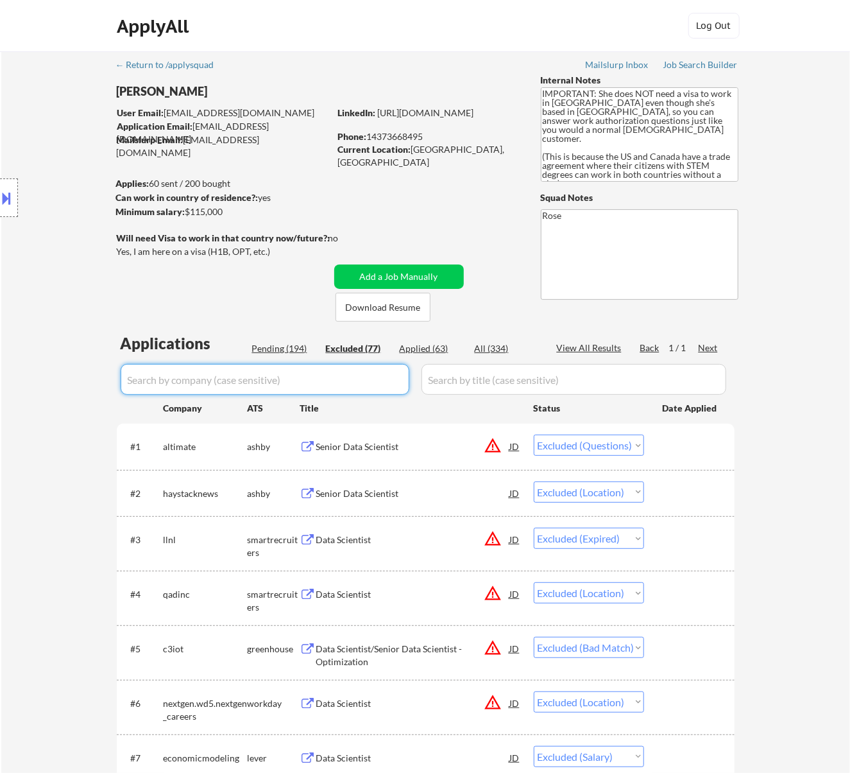
click at [422, 343] on div "Applied (63)" at bounding box center [432, 348] width 64 height 13
click at [338, 370] on input "input" at bounding box center [265, 379] width 289 height 31
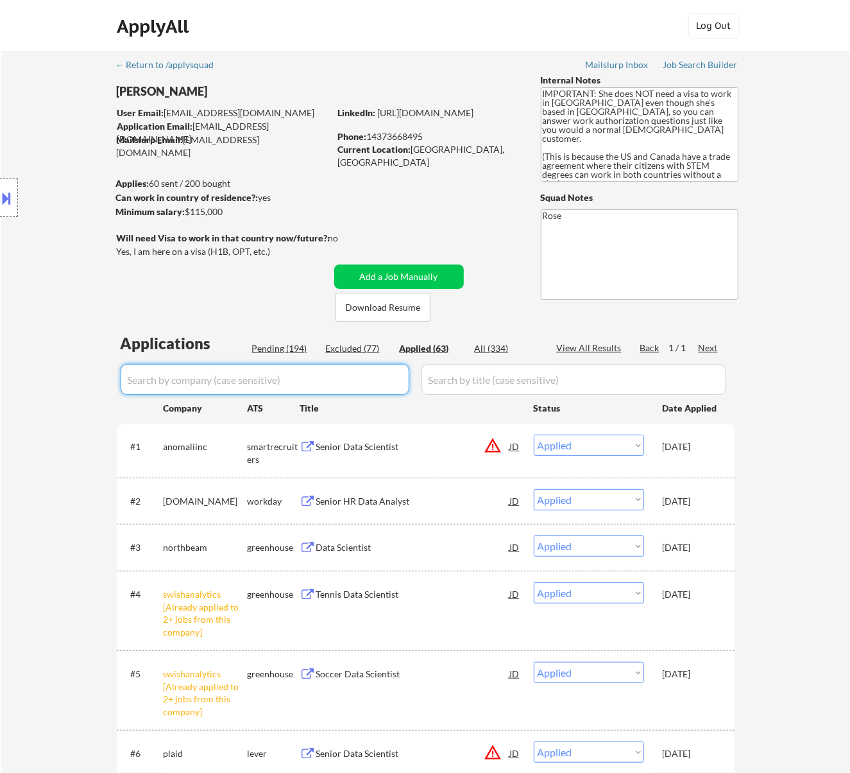
click at [642, 502] on select "Choose an option... Pending Applied Excluded (Questions) Excluded (Expired) Exc…" at bounding box center [589, 499] width 110 height 21
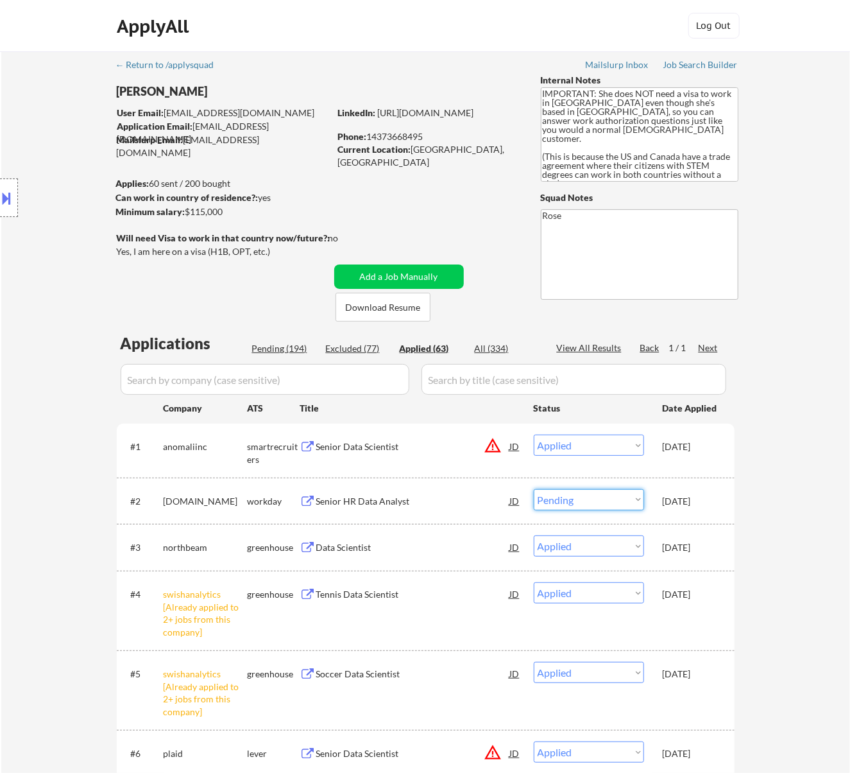
click at [534, 489] on select "Choose an option... Pending Applied Excluded (Questions) Excluded (Expired) Exc…" at bounding box center [589, 499] width 110 height 21
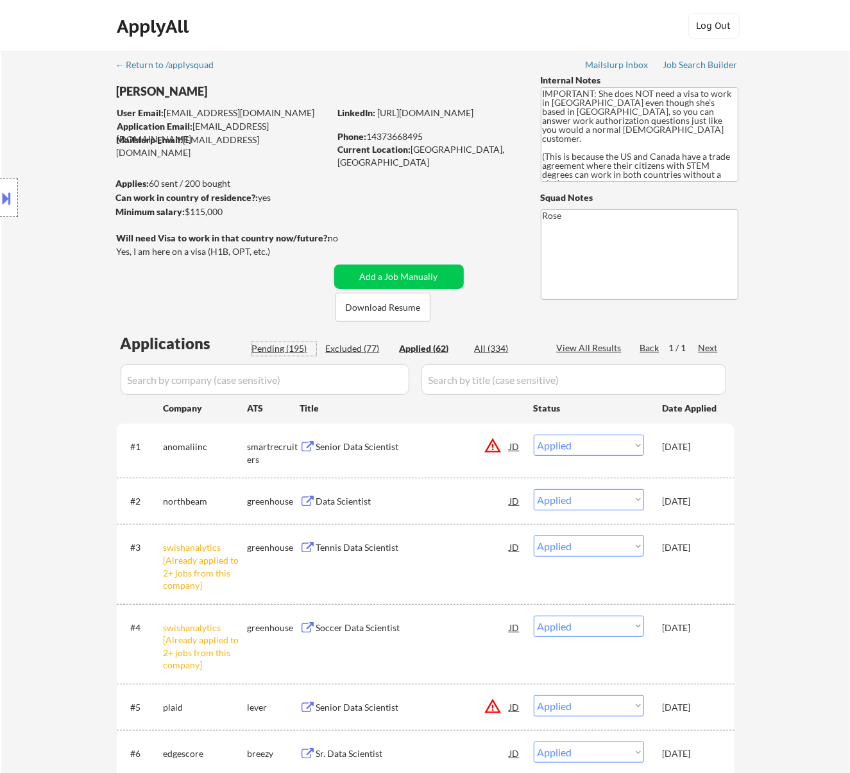
click at [297, 344] on div "Pending (195)" at bounding box center [284, 348] width 64 height 13
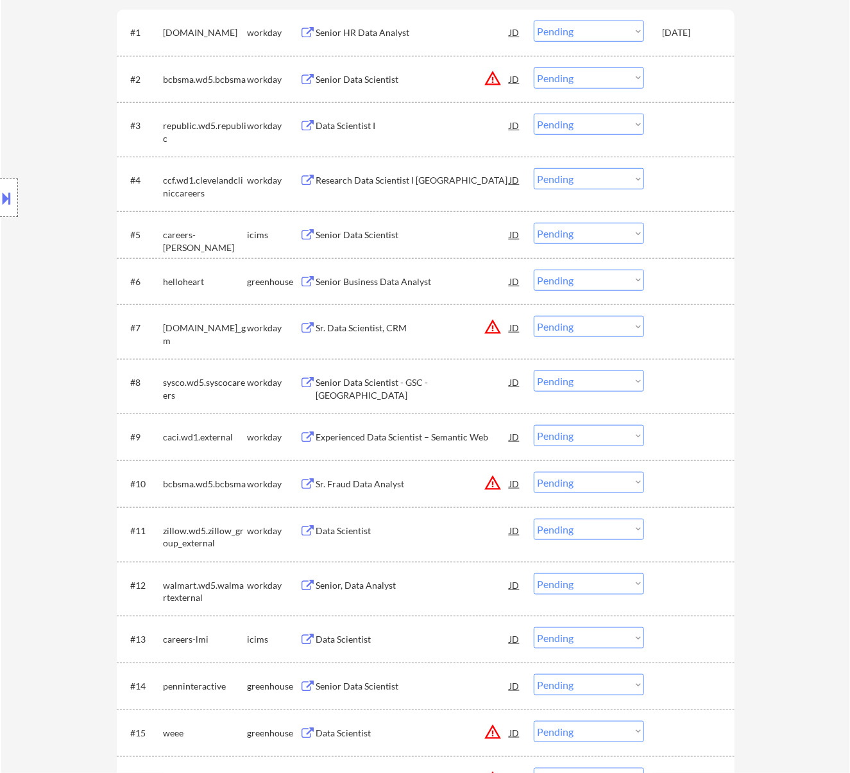
scroll to position [427, 0]
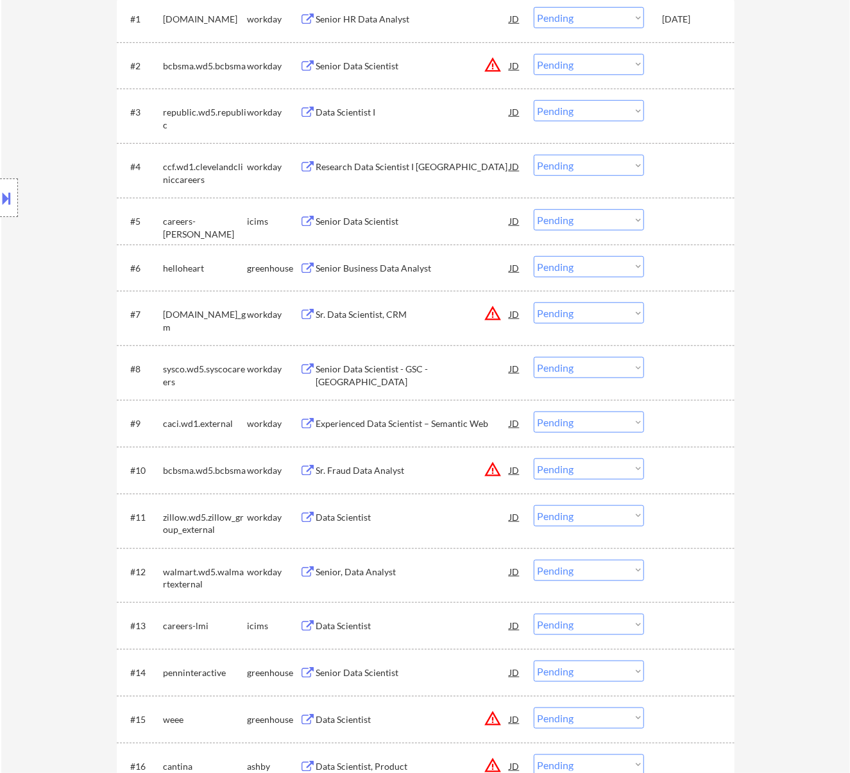
click at [473, 272] on div "Senior Business Data Analyst" at bounding box center [413, 268] width 194 height 13
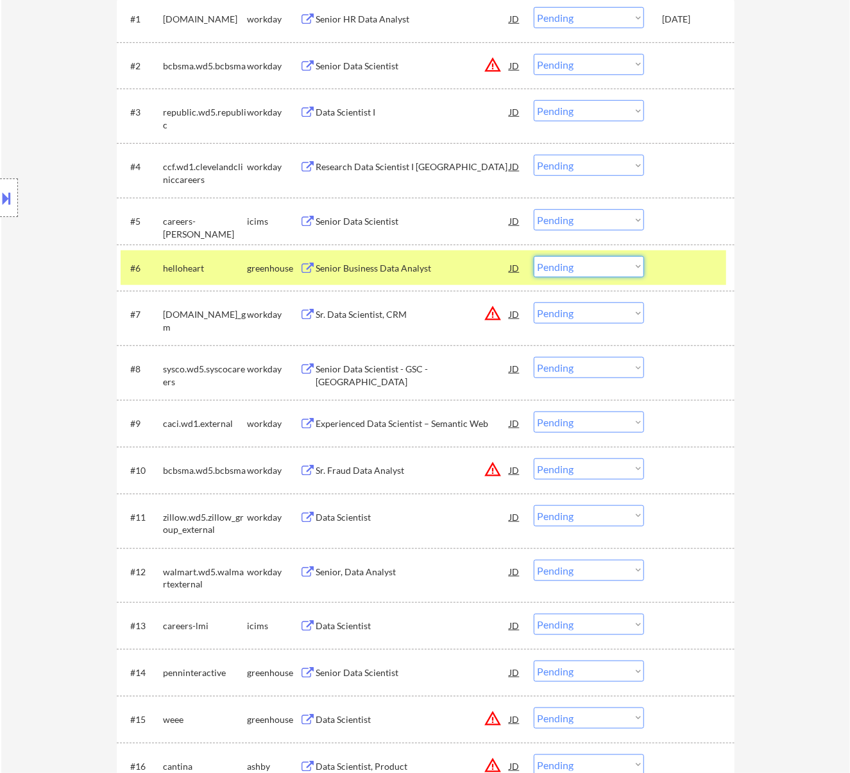
drag, startPoint x: 588, startPoint y: 262, endPoint x: 594, endPoint y: 268, distance: 8.6
click at [588, 262] on select "Choose an option... Pending Applied Excluded (Questions) Excluded (Expired) Exc…" at bounding box center [589, 266] width 110 height 21
click at [534, 256] on select "Choose an option... Pending Applied Excluded (Questions) Excluded (Expired) Exc…" at bounding box center [589, 266] width 110 height 21
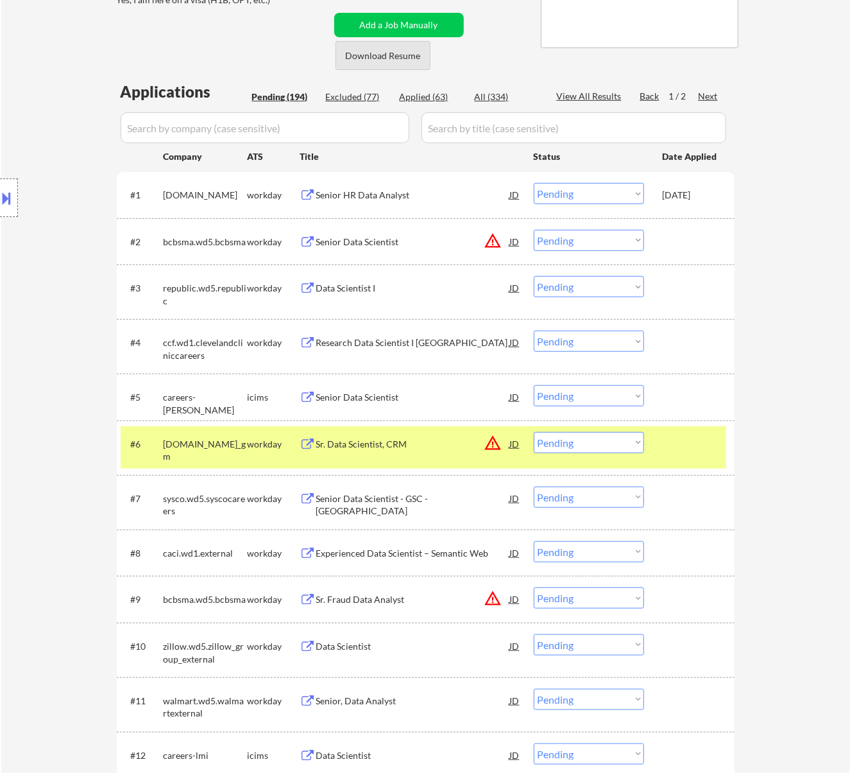
scroll to position [0, 0]
